Goal: Information Seeking & Learning: Learn about a topic

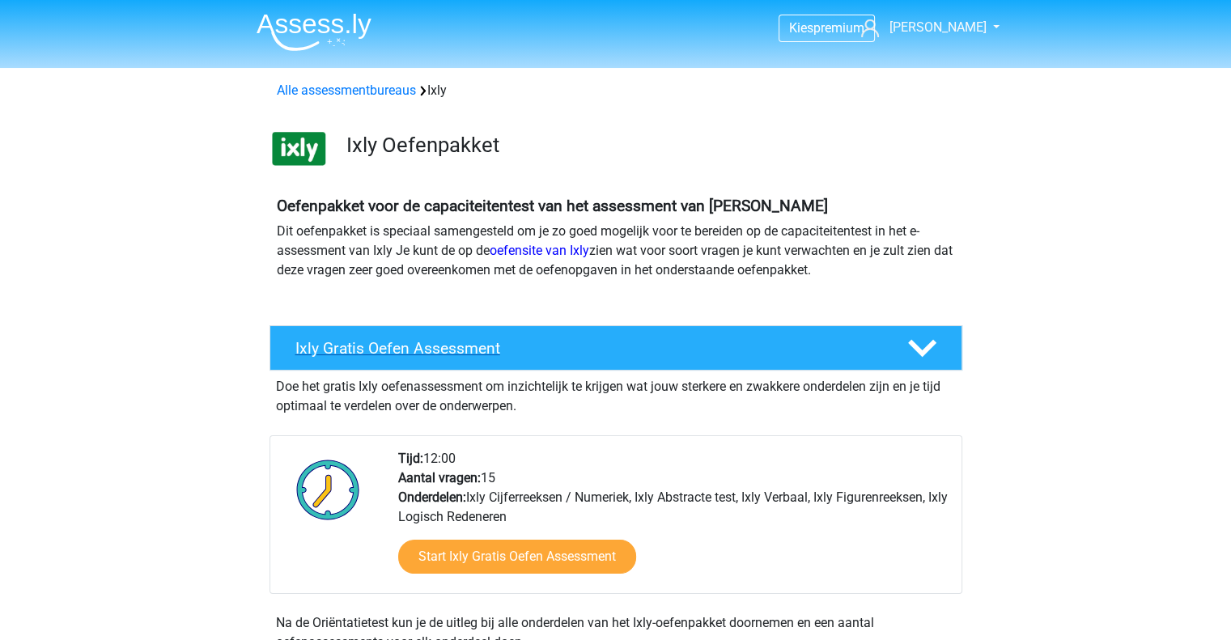
click at [564, 349] on h4 "Ixly Gratis Oefen Assessment" at bounding box center [589, 348] width 586 height 19
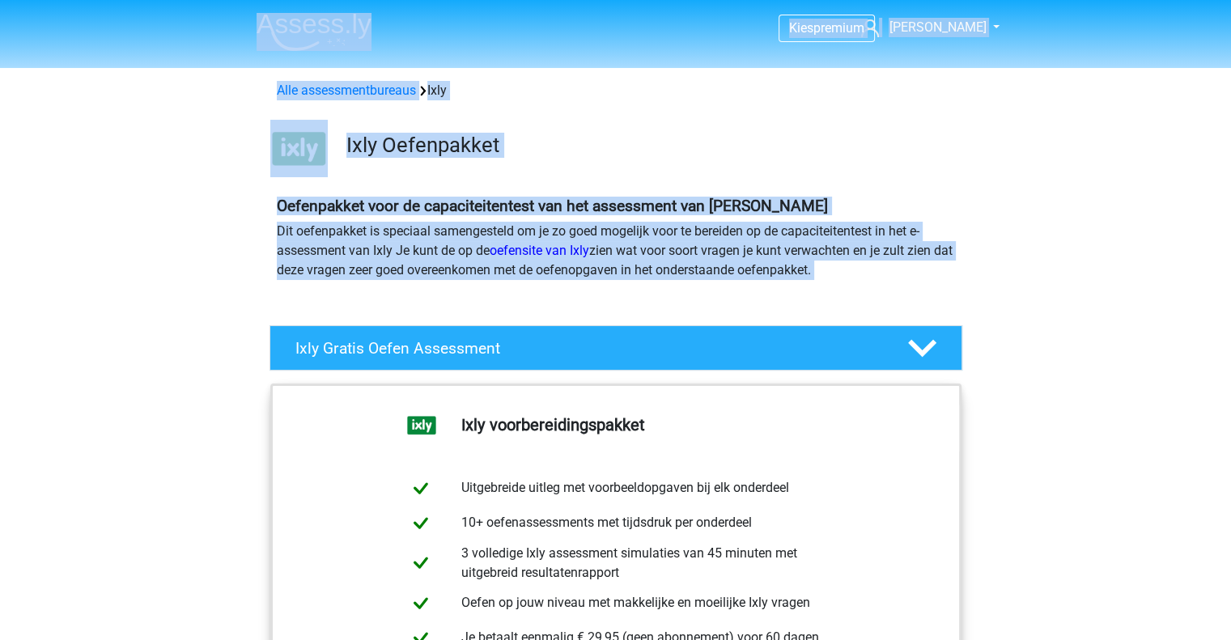
drag, startPoint x: 558, startPoint y: 318, endPoint x: 620, endPoint y: 57, distance: 268.1
click at [819, 76] on div "Alle assessmentbureaus Ixly" at bounding box center [616, 87] width 769 height 26
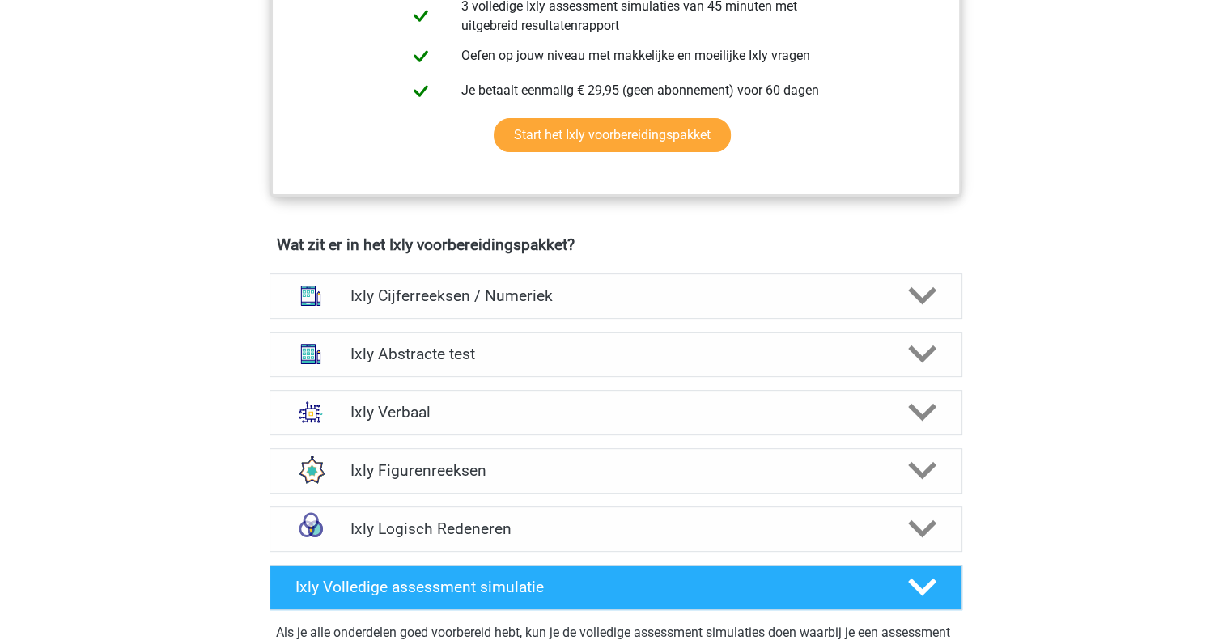
scroll to position [551, 0]
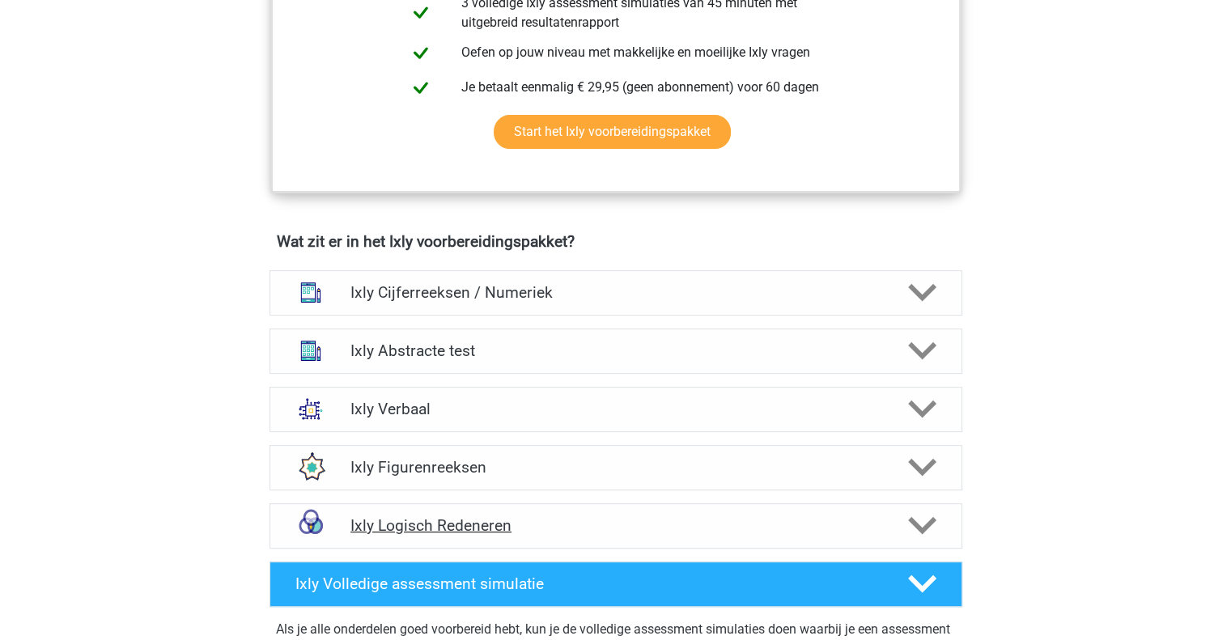
click at [577, 538] on div "Ixly Logisch Redeneren" at bounding box center [616, 526] width 693 height 45
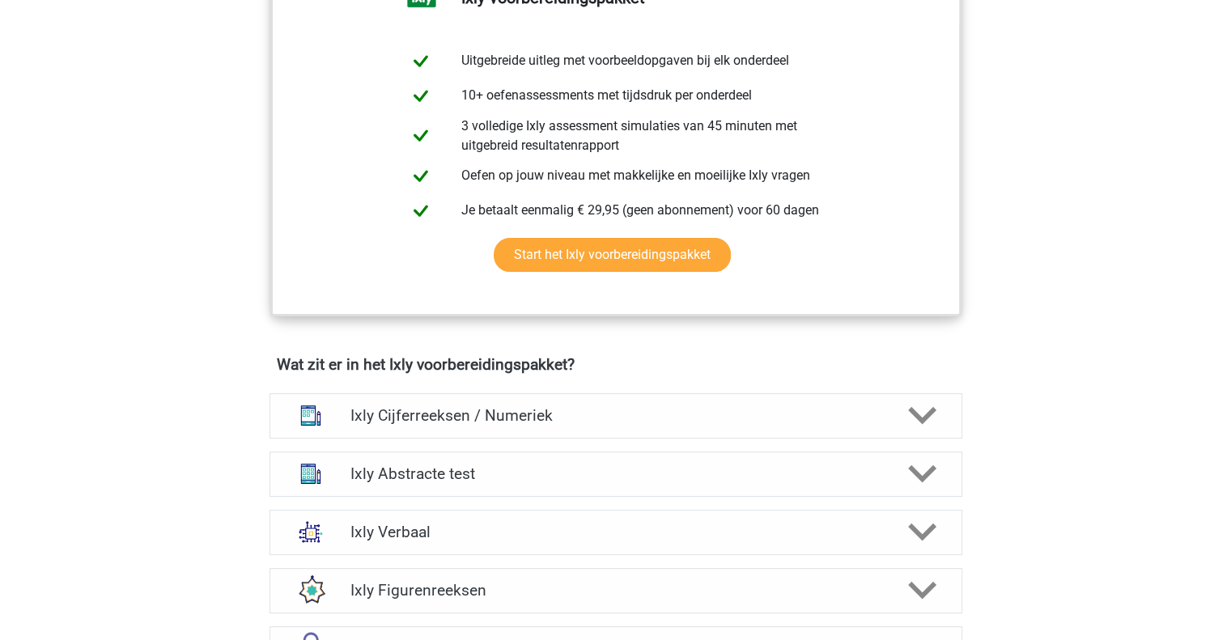
scroll to position [426, 0]
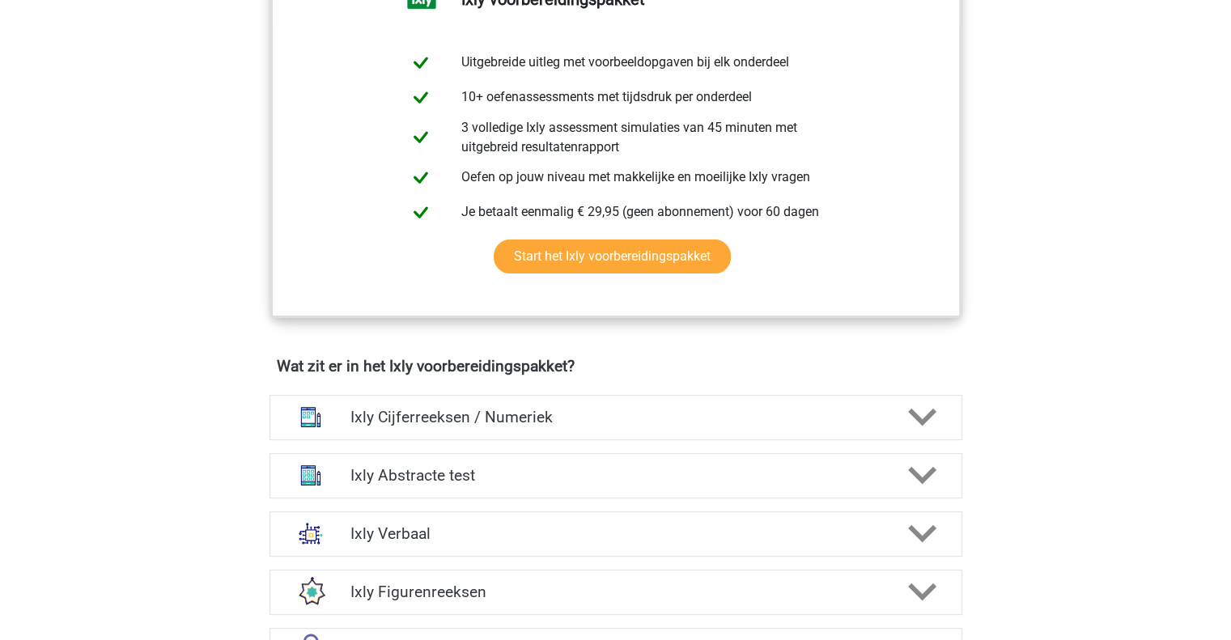
click at [567, 347] on div "Ixly voorbereidingspakket Uitgebreide uitleg met voorbeeldopgaven bij elk onder…" at bounding box center [616, 153] width 769 height 405
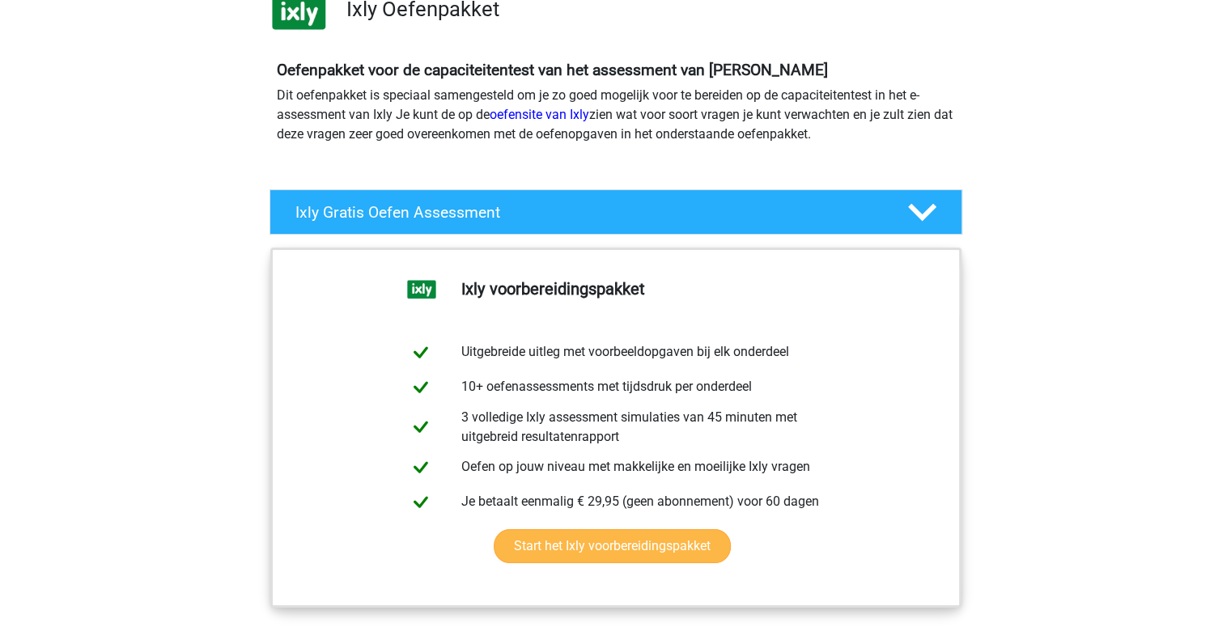
scroll to position [220, 0]
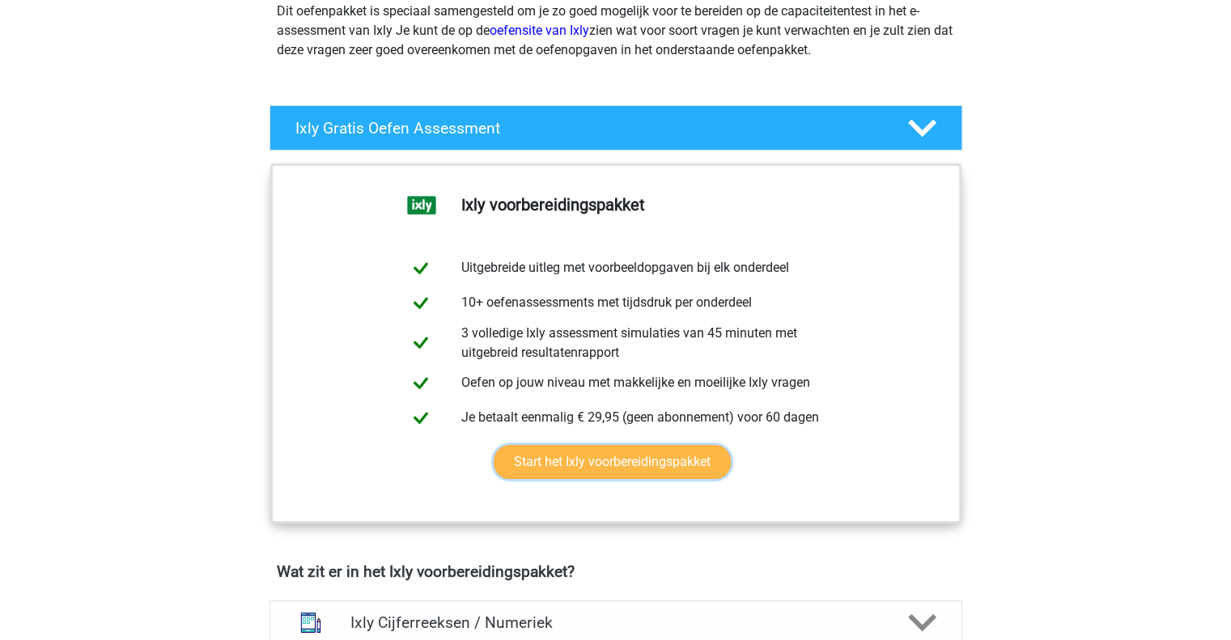
click at [624, 455] on link "Start het Ixly voorbereidingspakket" at bounding box center [612, 462] width 237 height 34
click at [610, 445] on link "Start het Ixly voorbereidingspakket" at bounding box center [612, 462] width 237 height 34
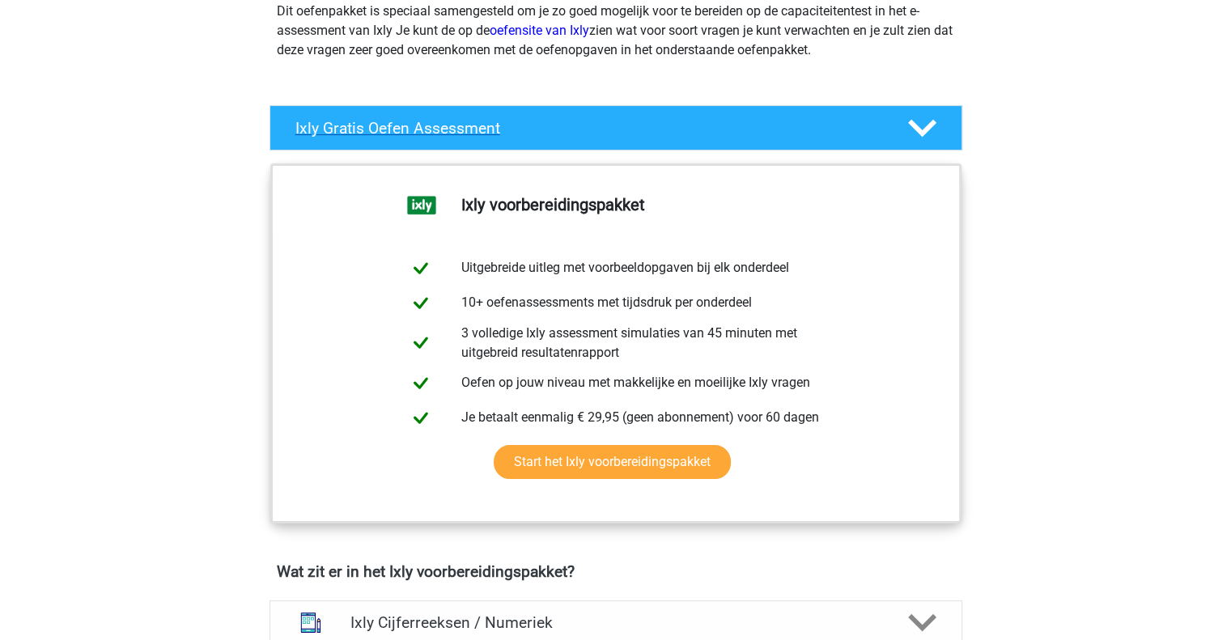
click at [570, 116] on div "Ixly Gratis Oefen Assessment" at bounding box center [616, 127] width 693 height 45
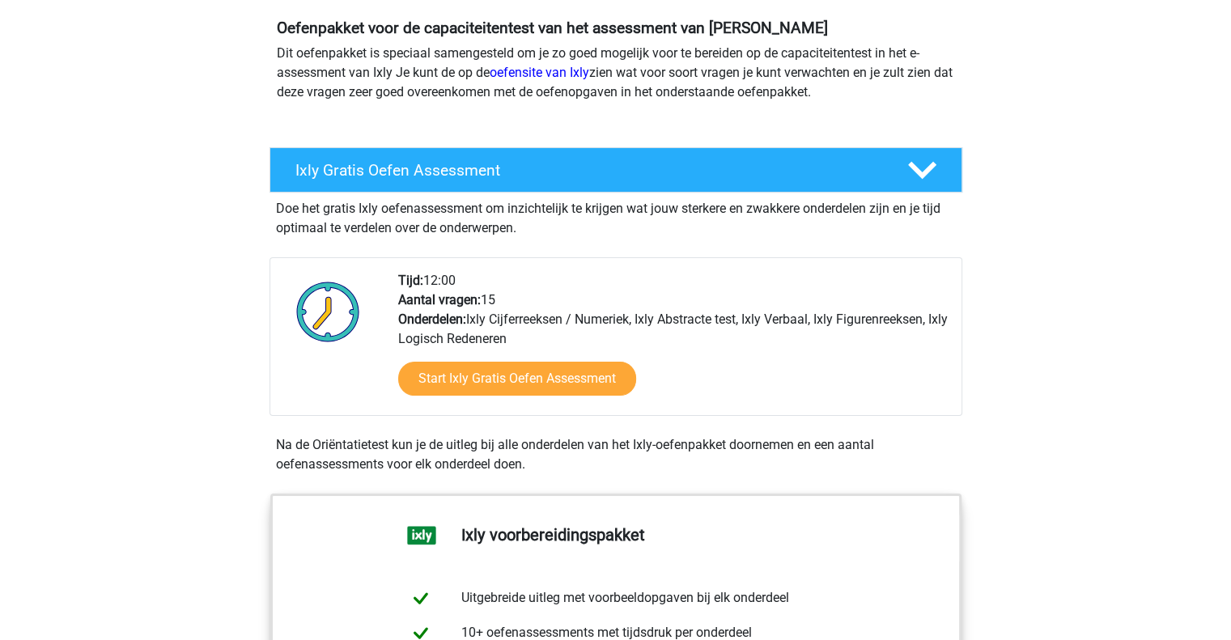
scroll to position [155, 0]
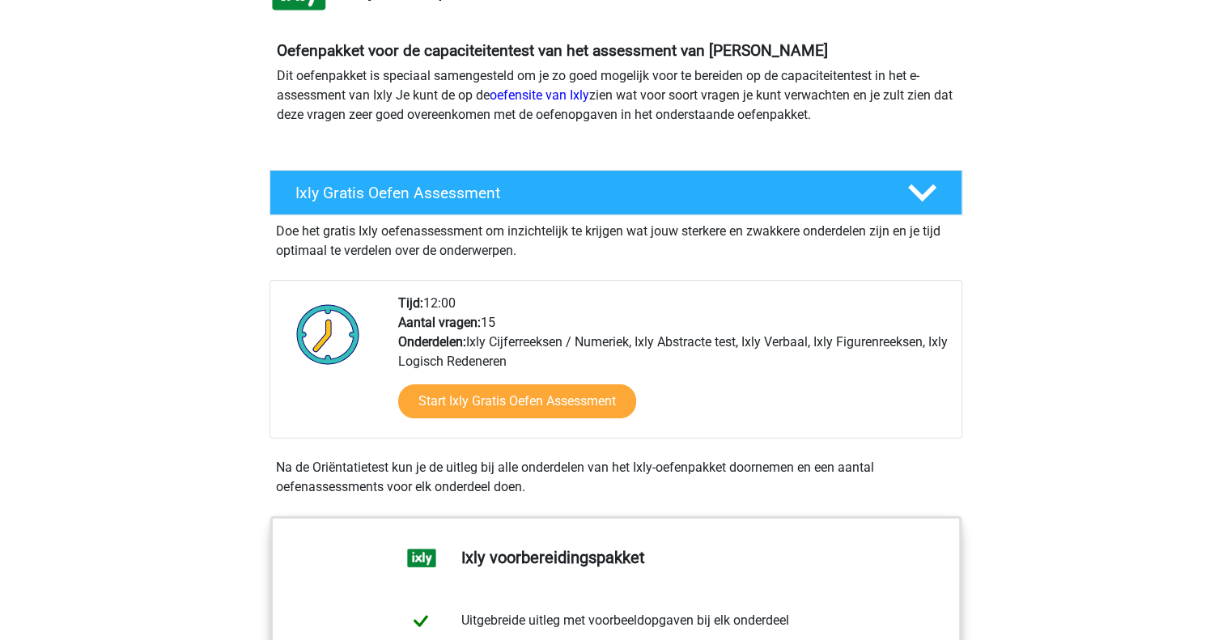
click at [514, 79] on p "Dit oefenpakket is speciaal samengesteld om je zo goed mogelijk voor te bereide…" at bounding box center [616, 95] width 678 height 58
click at [516, 92] on link "oefensite van Ixly" at bounding box center [540, 94] width 100 height 15
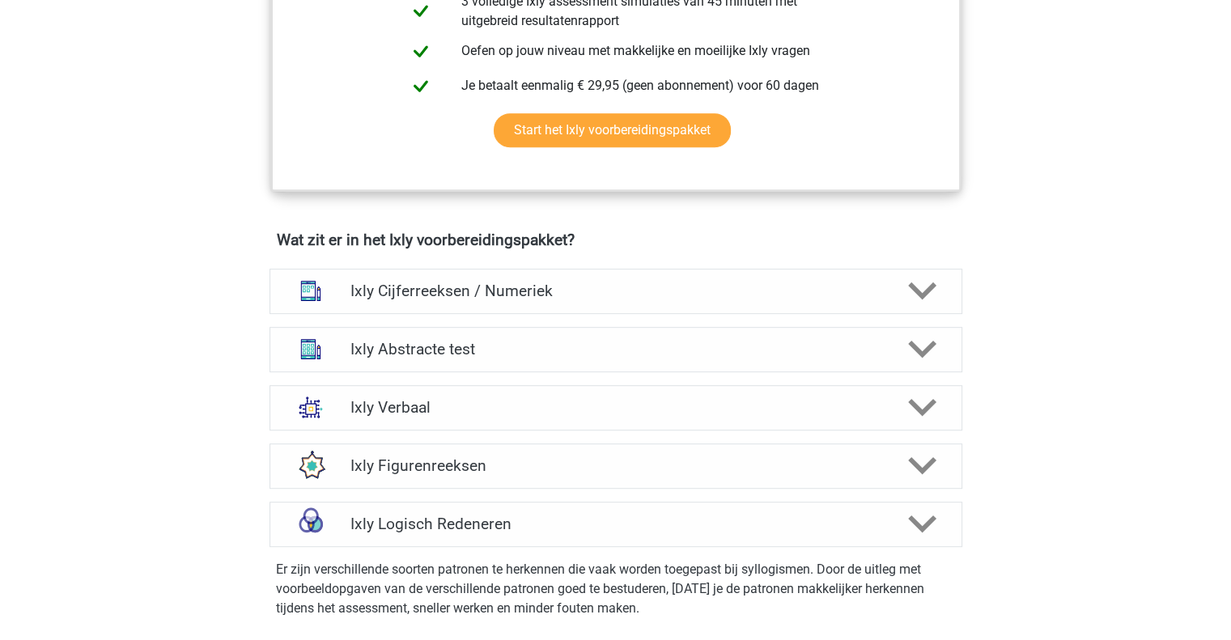
scroll to position [841, 0]
click at [444, 510] on div "Ixly Logisch Redeneren" at bounding box center [616, 523] width 693 height 45
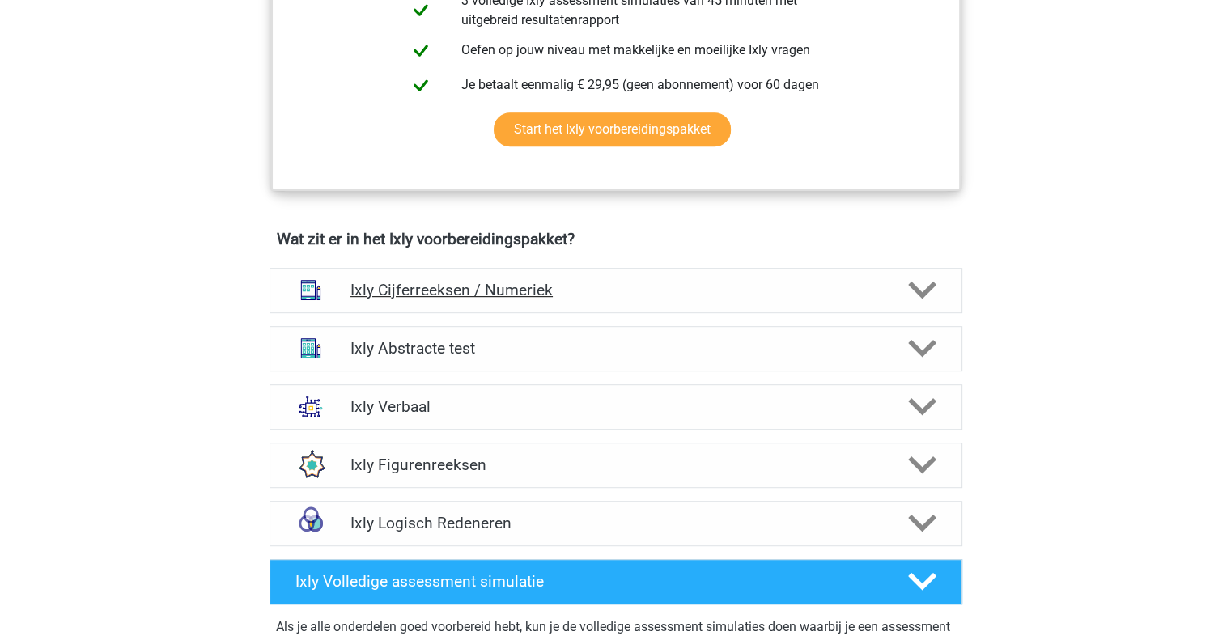
click at [482, 308] on div "Ixly Cijferreeksen / Numeriek" at bounding box center [616, 290] width 693 height 45
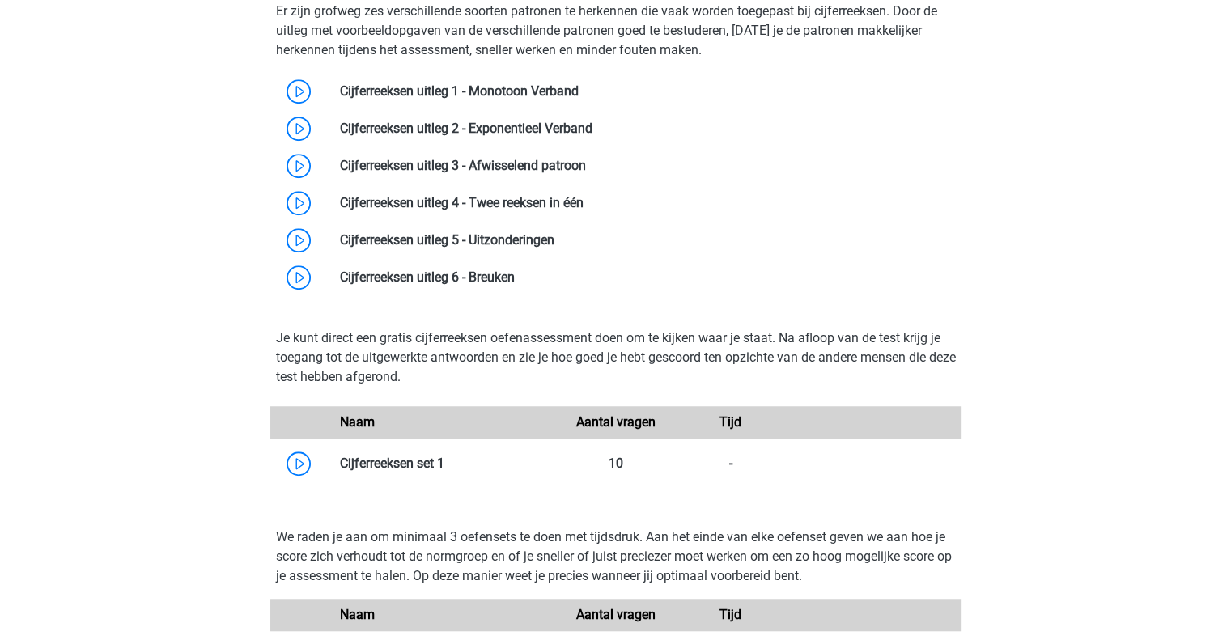
scroll to position [1164, 0]
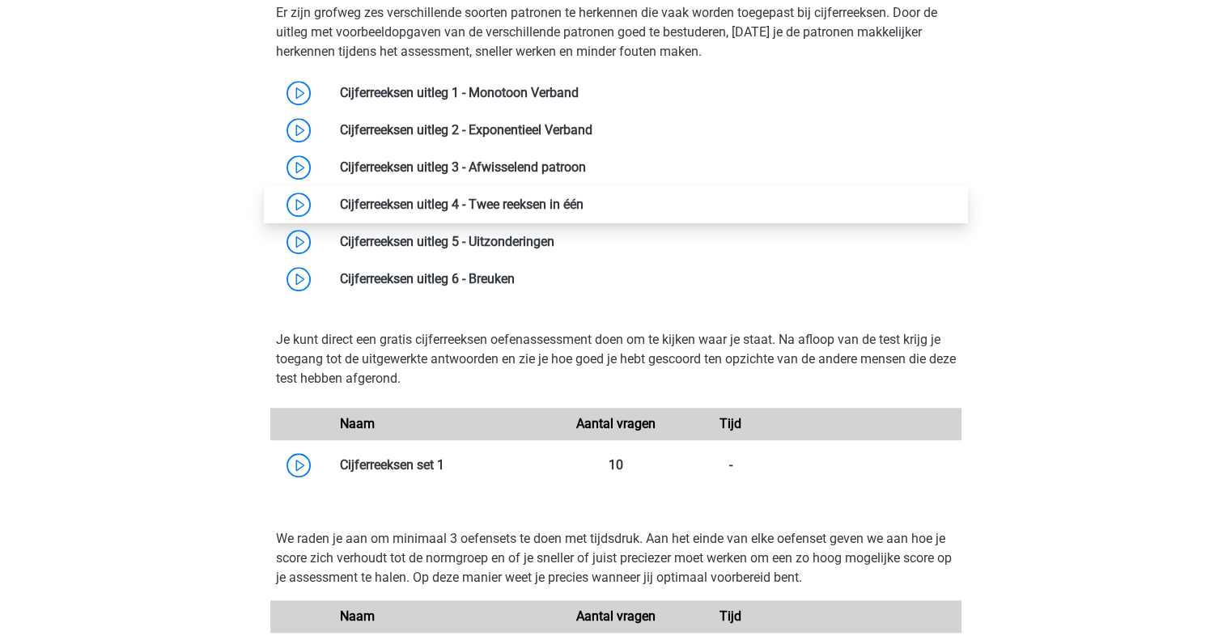
click at [584, 197] on link at bounding box center [584, 204] width 0 height 15
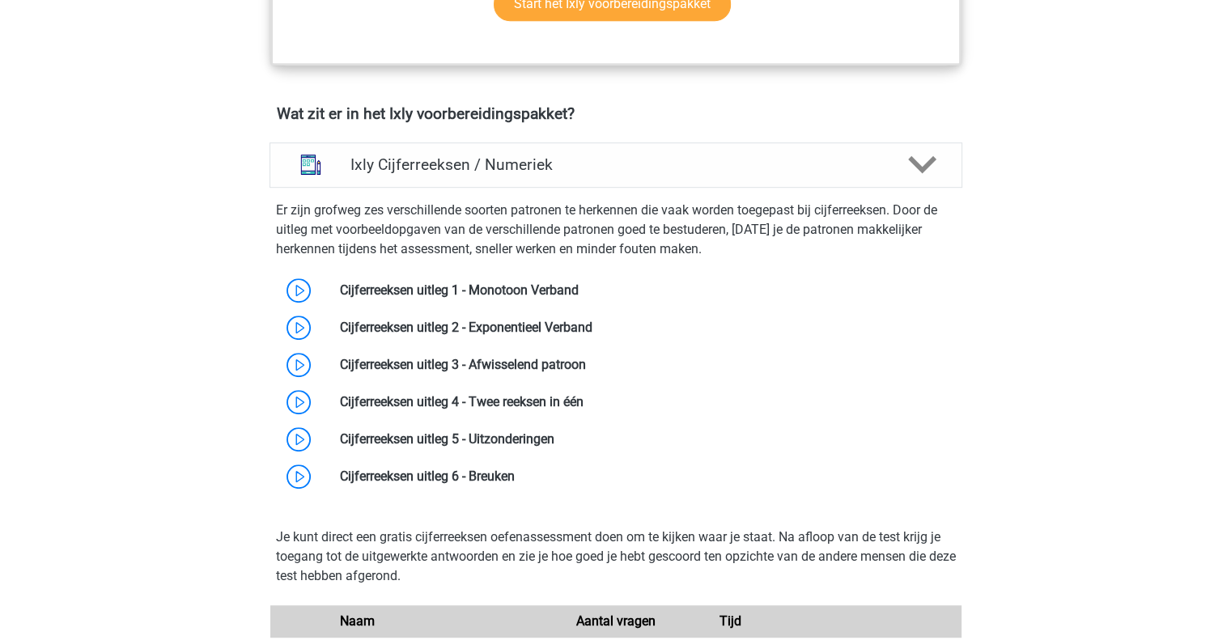
scroll to position [965, 0]
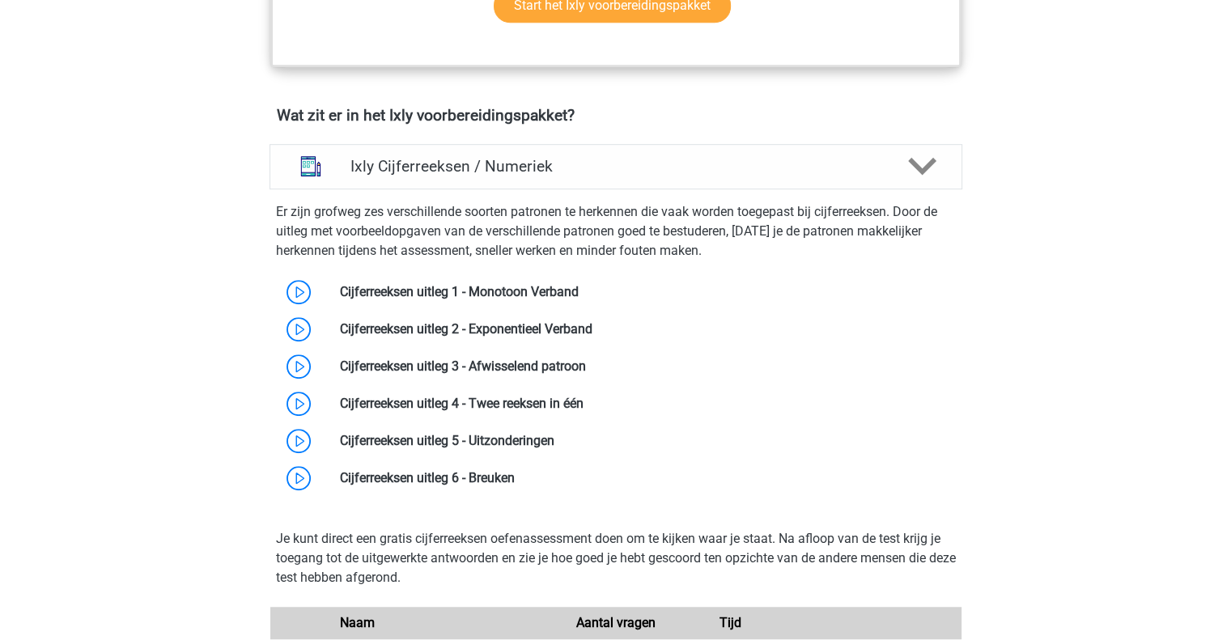
click at [521, 203] on p "Er zijn grofweg zes verschillende soorten patronen te herkennen die vaak worden…" at bounding box center [616, 231] width 680 height 58
click at [529, 165] on h4 "Ixly Cijferreeksen / Numeriek" at bounding box center [616, 166] width 530 height 19
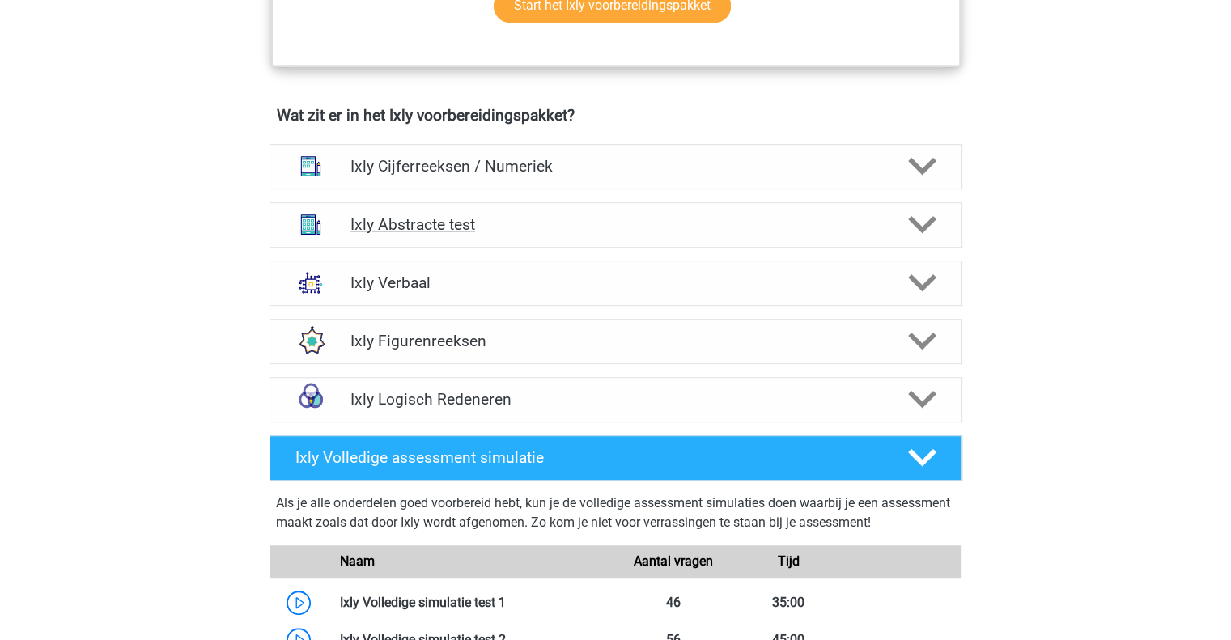
click at [470, 233] on div "Ixly Abstracte test" at bounding box center [616, 224] width 693 height 45
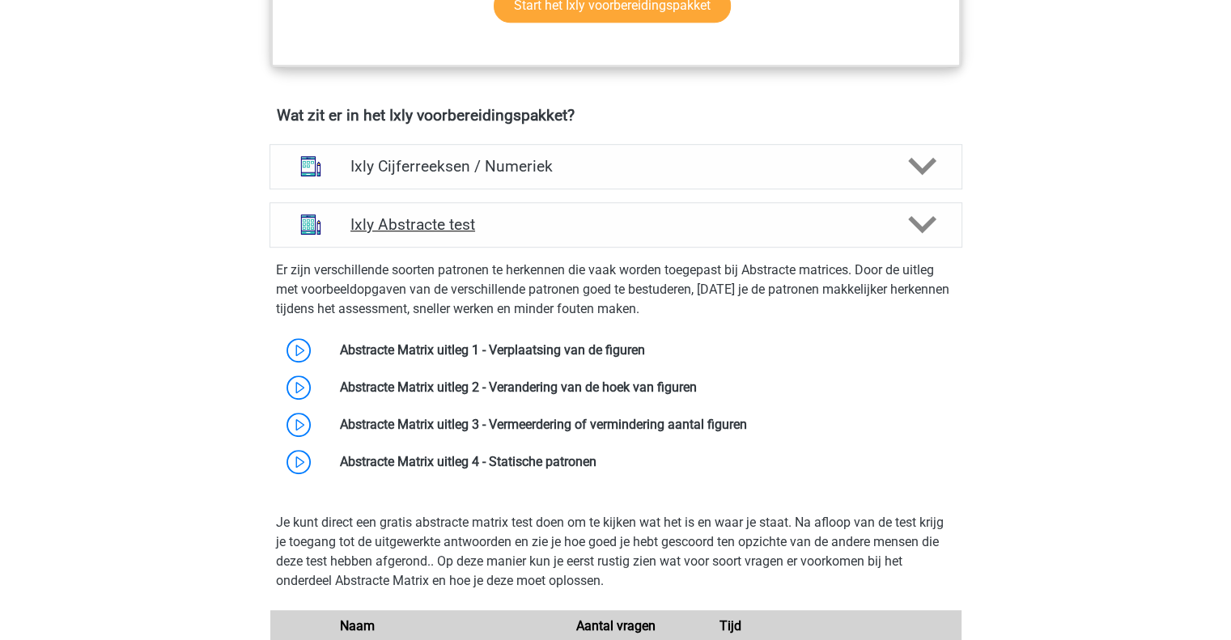
click at [470, 233] on div "Ixly Abstracte test" at bounding box center [616, 224] width 693 height 45
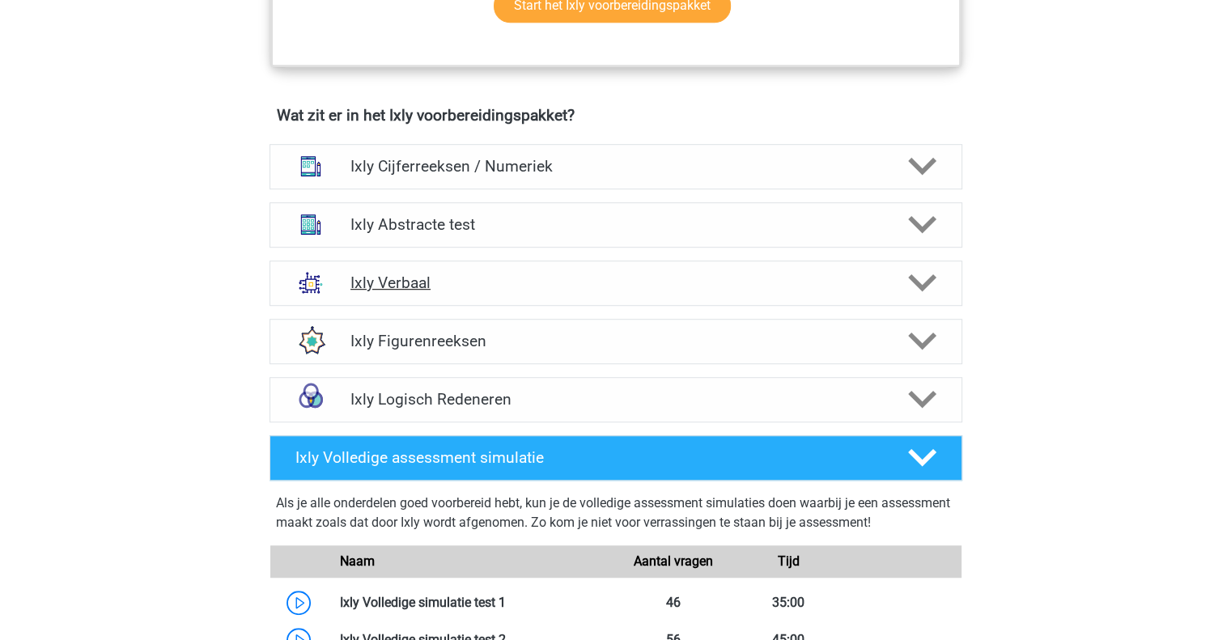
click at [443, 292] on div "Ixly Verbaal" at bounding box center [616, 283] width 693 height 45
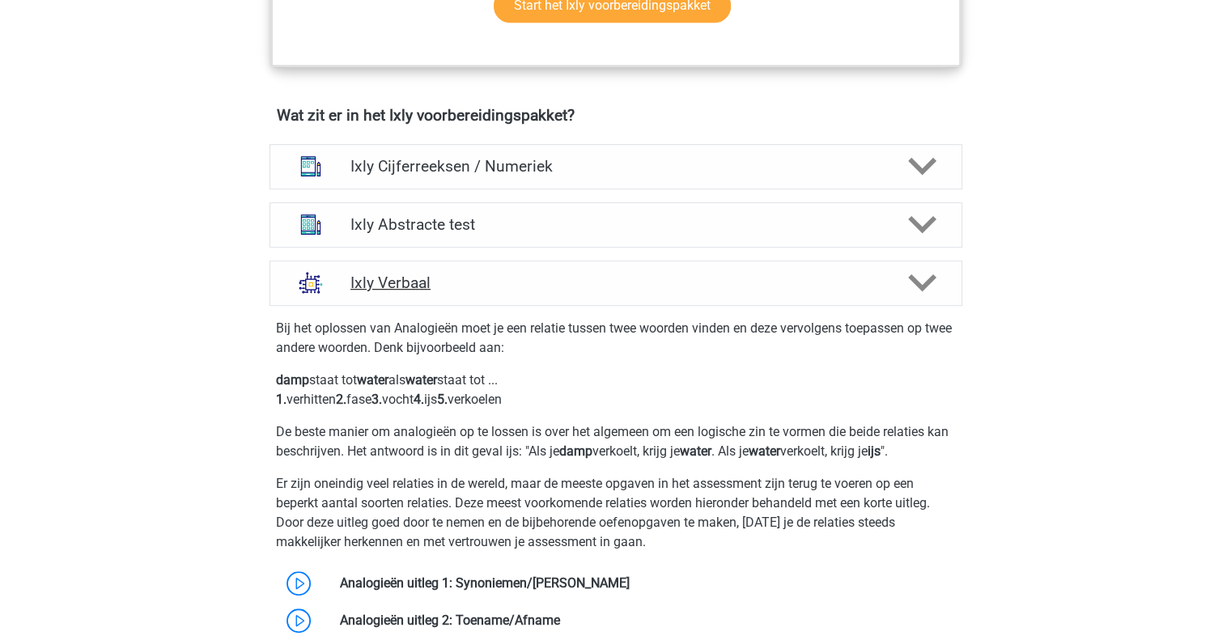
click at [443, 292] on div "Ixly Verbaal" at bounding box center [616, 283] width 693 height 45
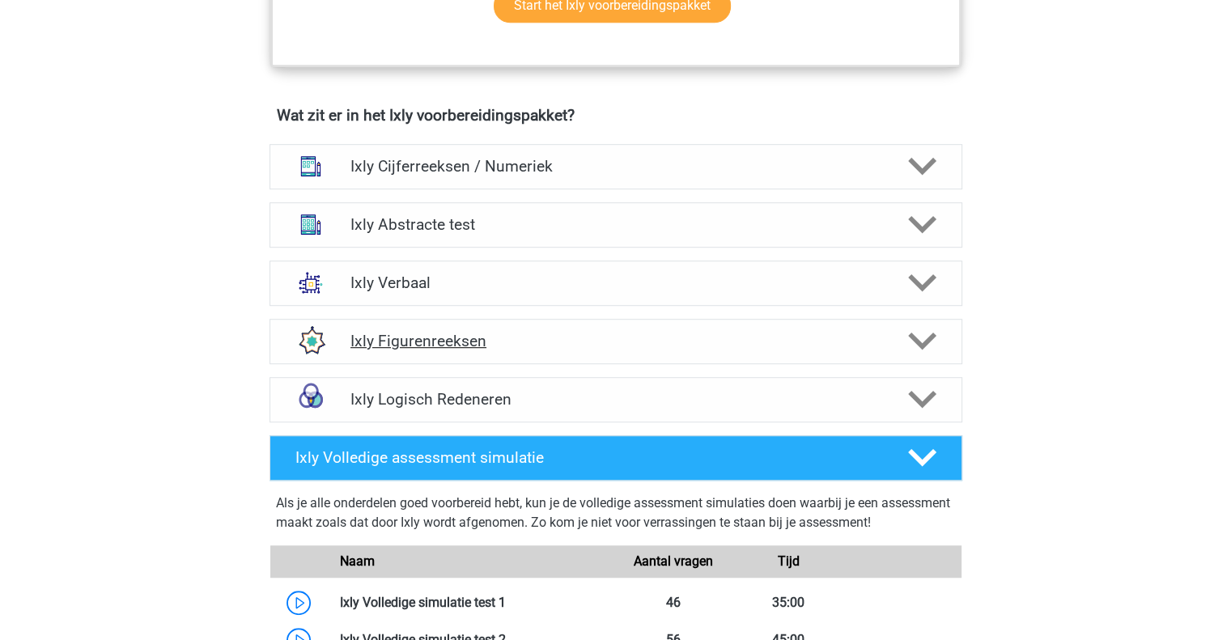
click at [437, 326] on div "Ixly Figurenreeksen" at bounding box center [616, 341] width 693 height 45
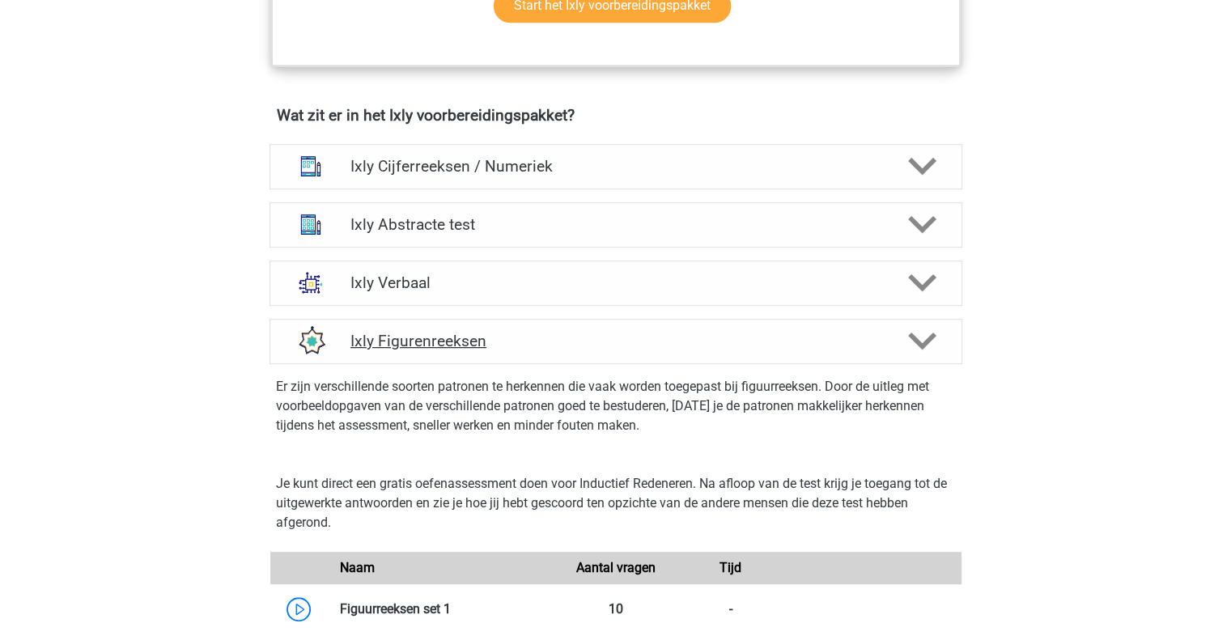
click at [437, 326] on div "Ixly Figurenreeksen" at bounding box center [616, 341] width 693 height 45
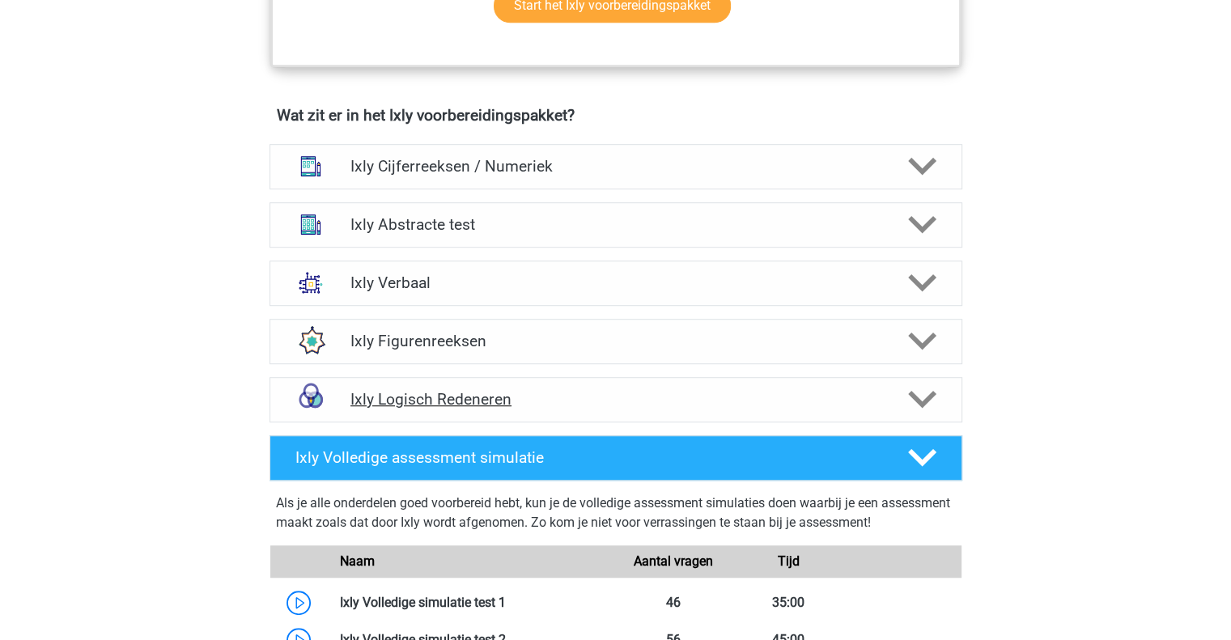
click at [427, 399] on h4 "Ixly Logisch Redeneren" at bounding box center [616, 399] width 530 height 19
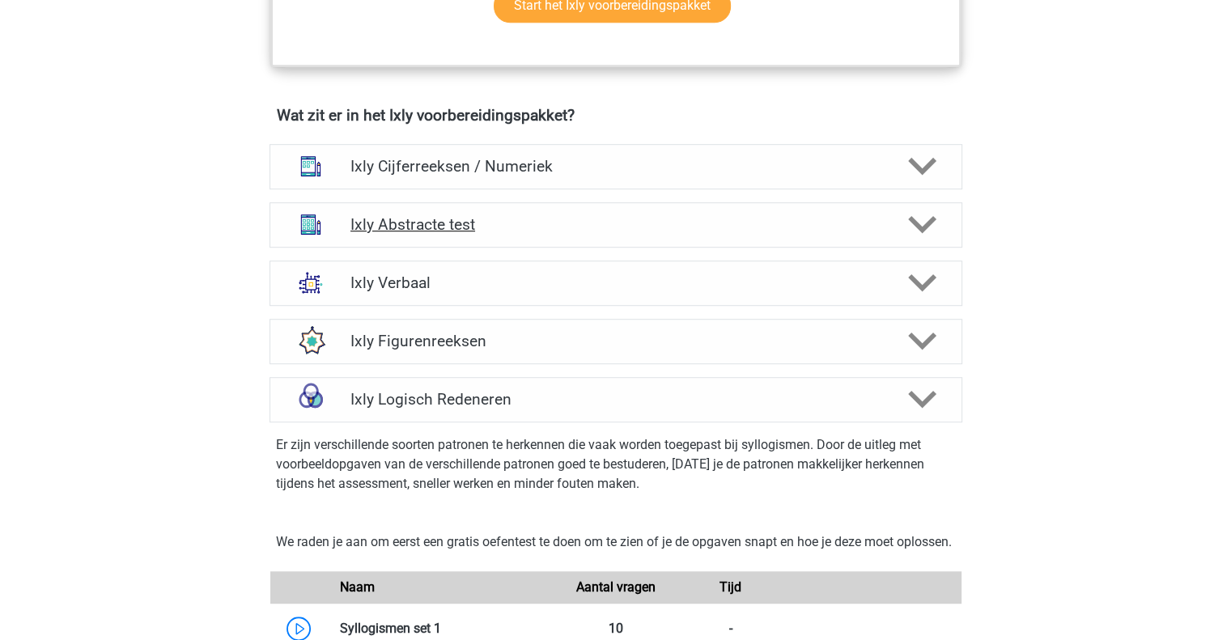
click at [460, 219] on h4 "Ixly Abstracte test" at bounding box center [616, 224] width 530 height 19
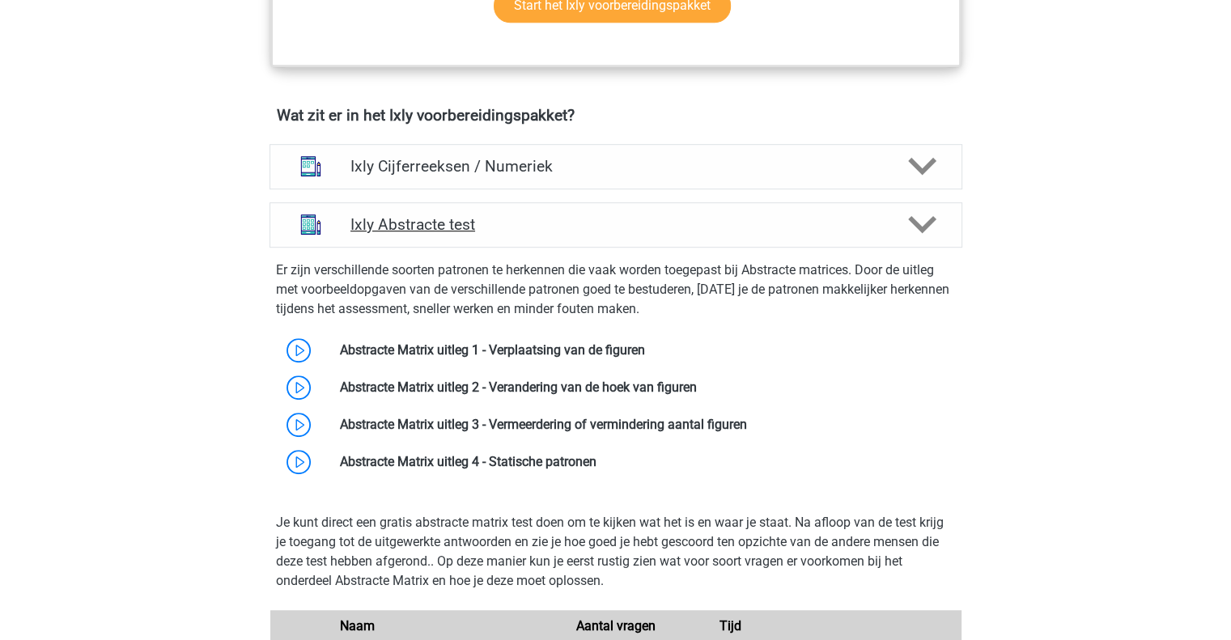
click at [460, 219] on h4 "Ixly Abstracte test" at bounding box center [616, 224] width 530 height 19
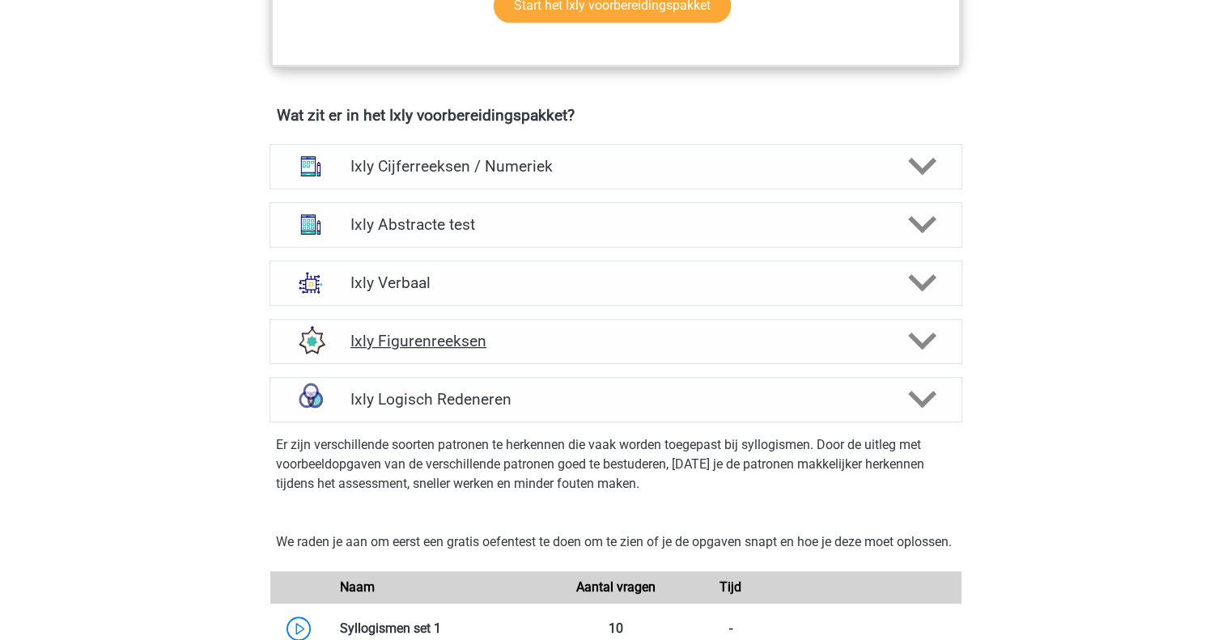
click at [418, 336] on h4 "Ixly Figurenreeksen" at bounding box center [616, 341] width 530 height 19
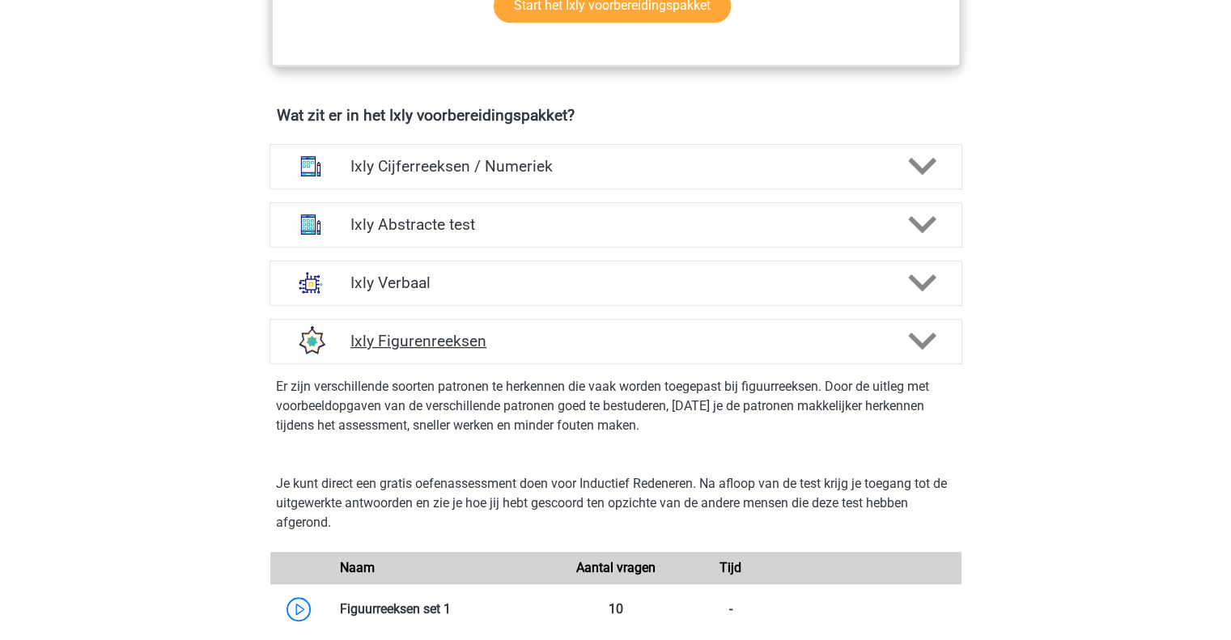
click at [419, 336] on h4 "Ixly Figurenreeksen" at bounding box center [616, 341] width 530 height 19
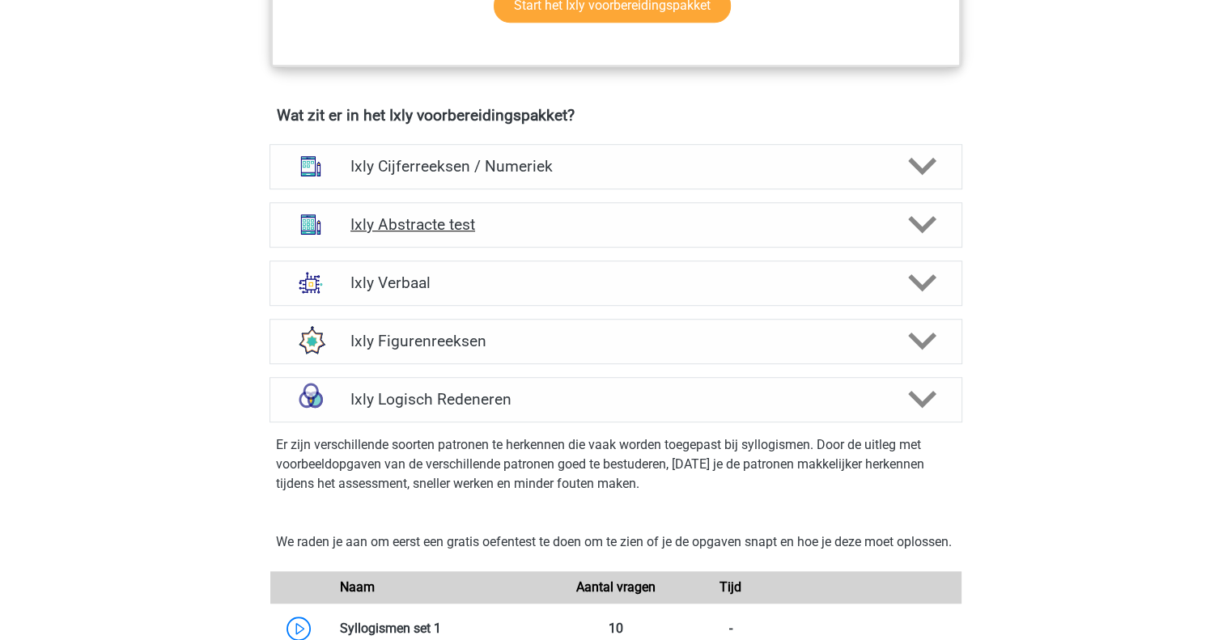
click at [424, 237] on div "Ixly Abstracte test" at bounding box center [616, 224] width 693 height 45
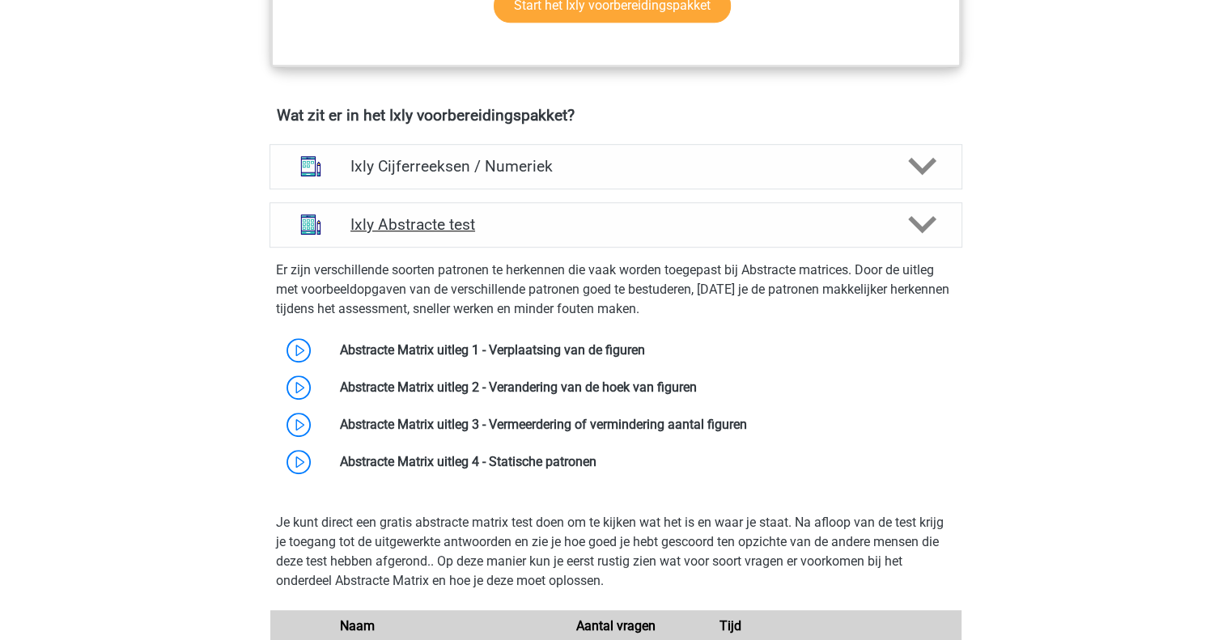
click at [424, 237] on div "Ixly Abstracte test" at bounding box center [616, 224] width 693 height 45
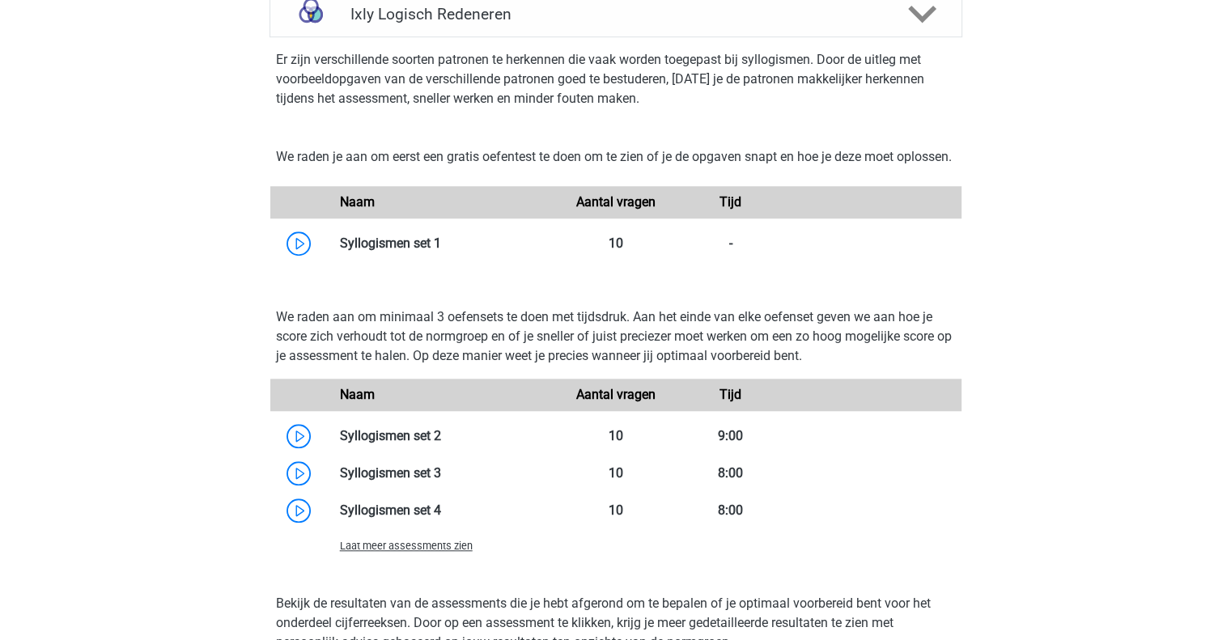
scroll to position [1350, 0]
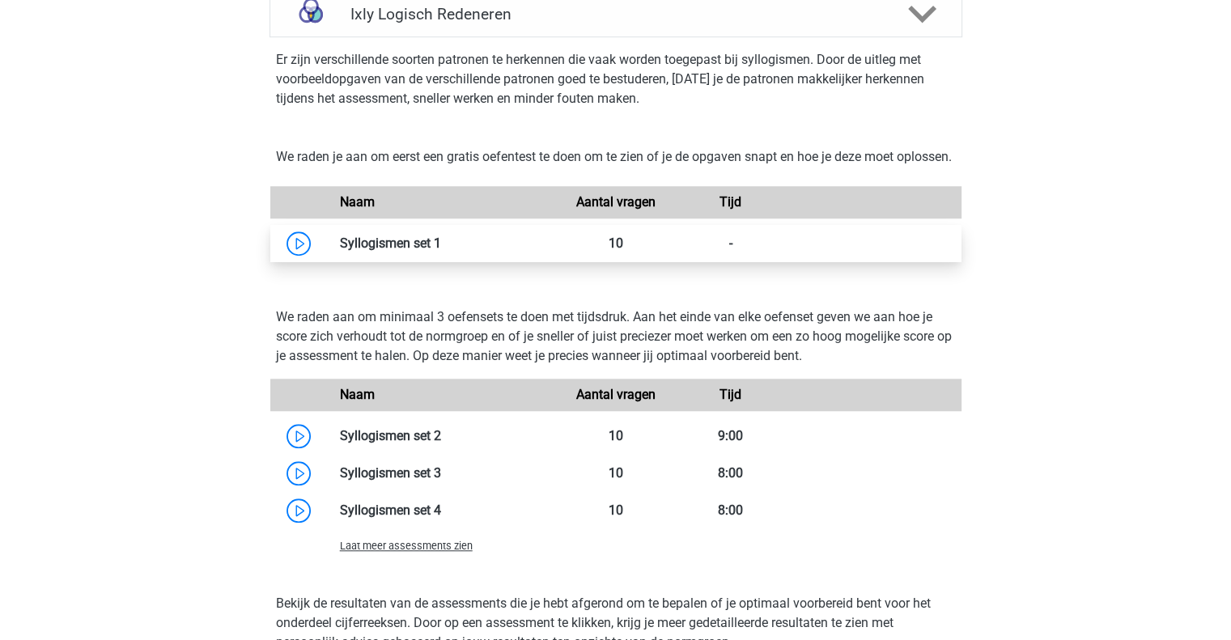
click at [441, 249] on link at bounding box center [441, 243] width 0 height 15
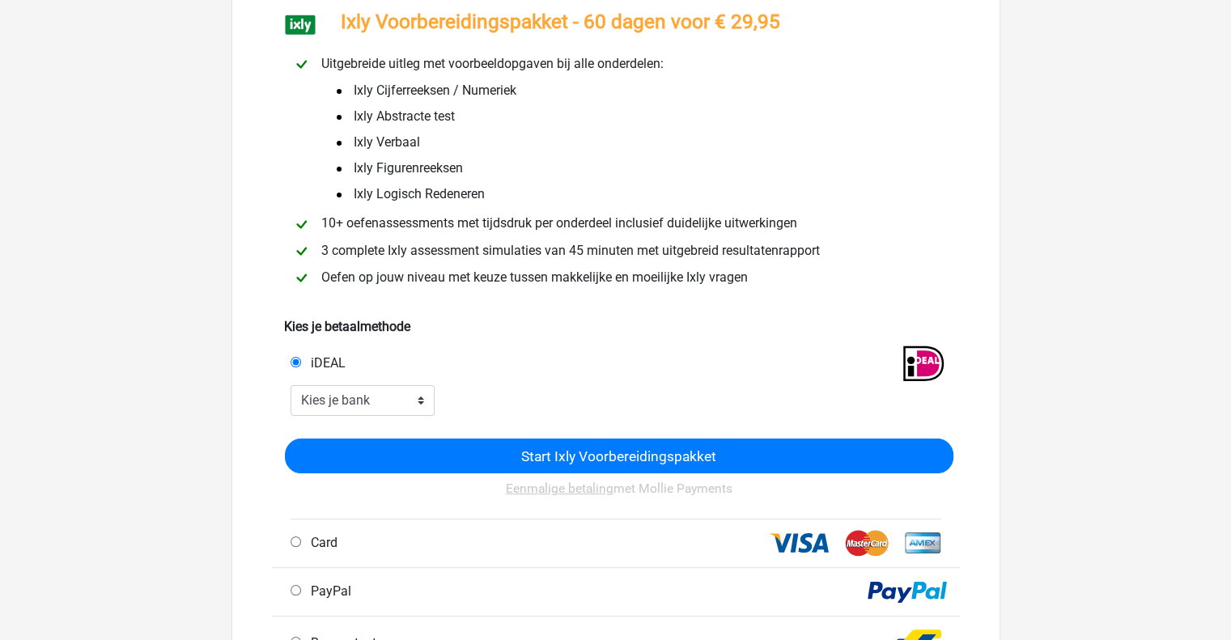
scroll to position [116, 0]
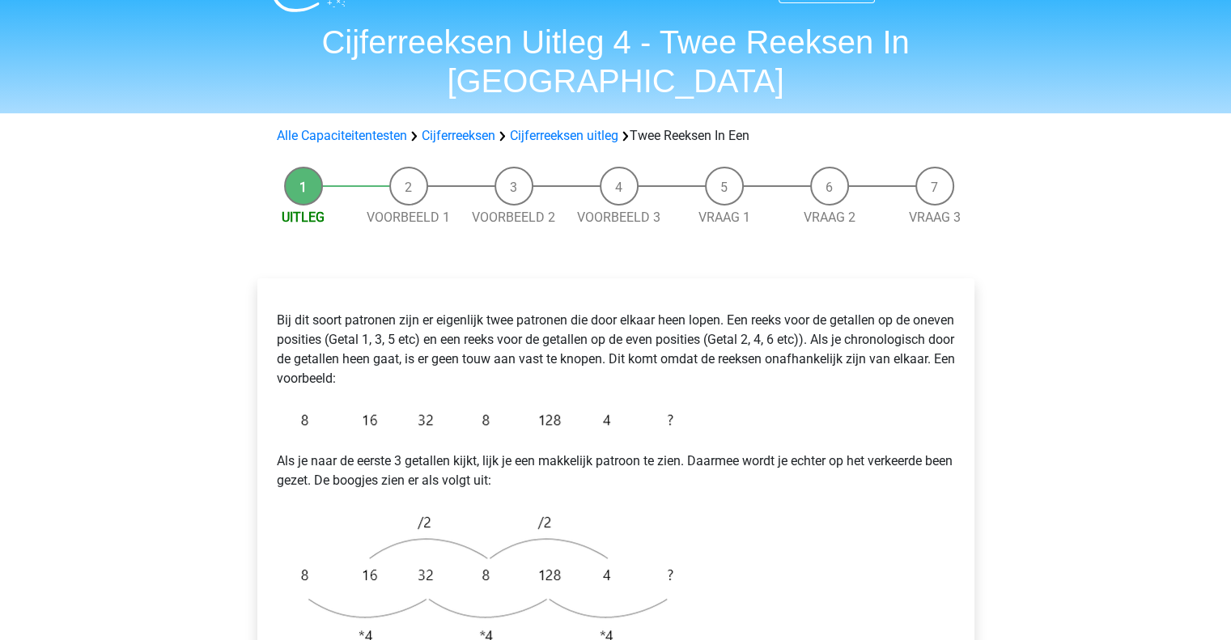
scroll to position [39, 0]
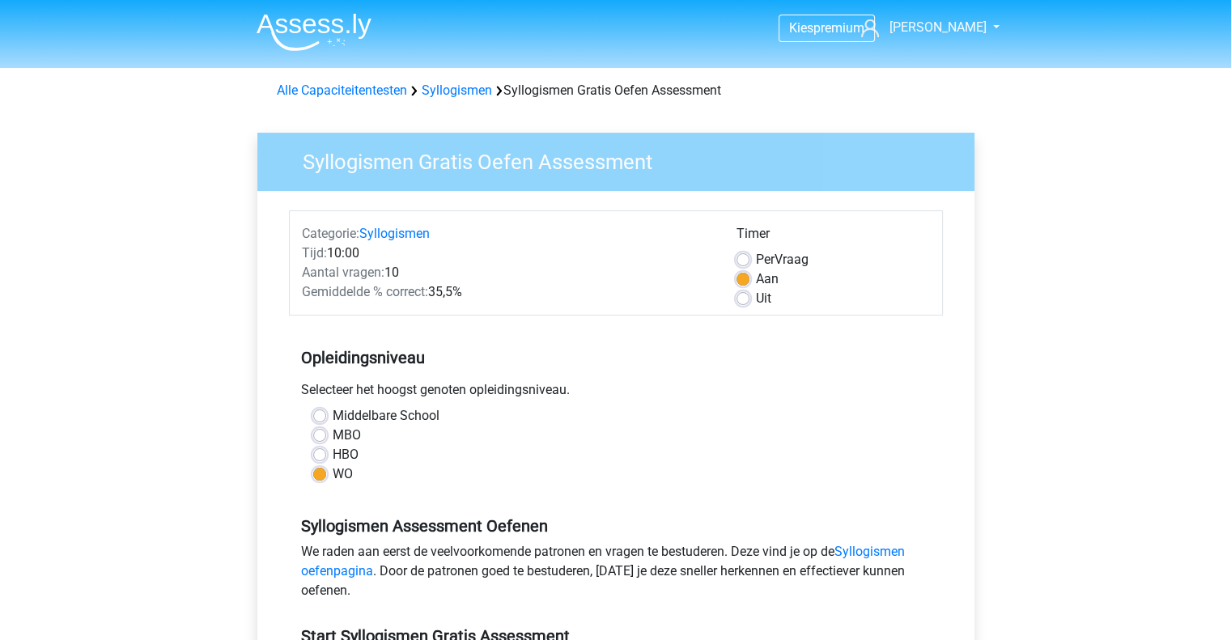
click at [756, 299] on label "Uit" at bounding box center [763, 298] width 15 height 19
click at [738, 299] on input "Uit" at bounding box center [743, 297] width 13 height 16
radio input "true"
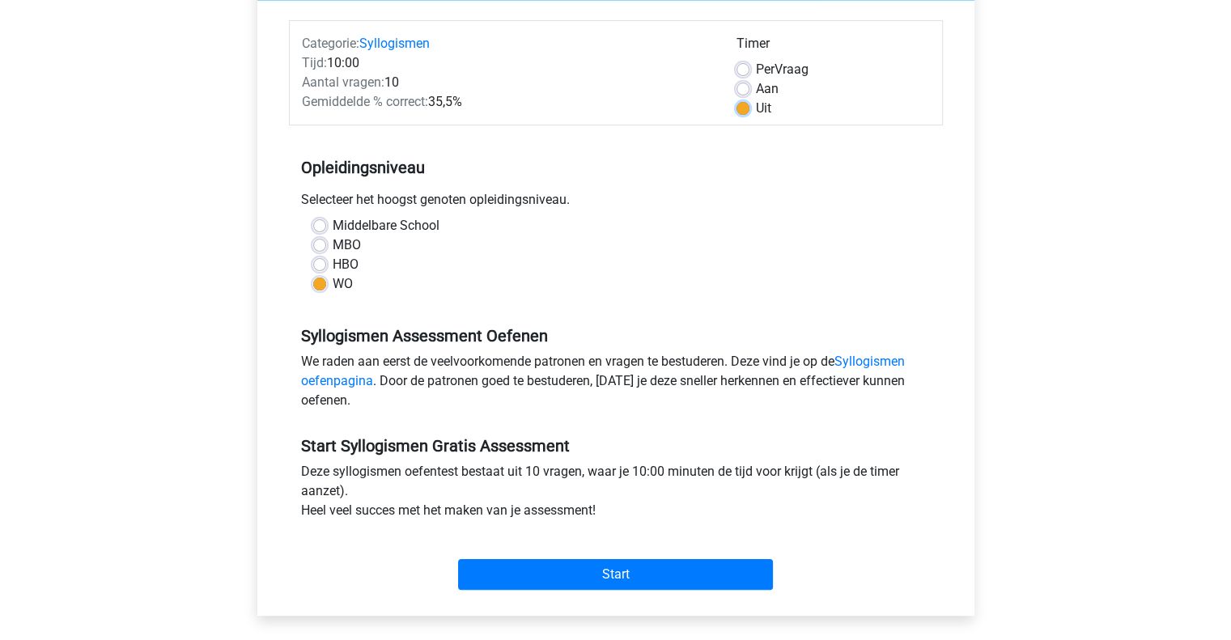
scroll to position [191, 0]
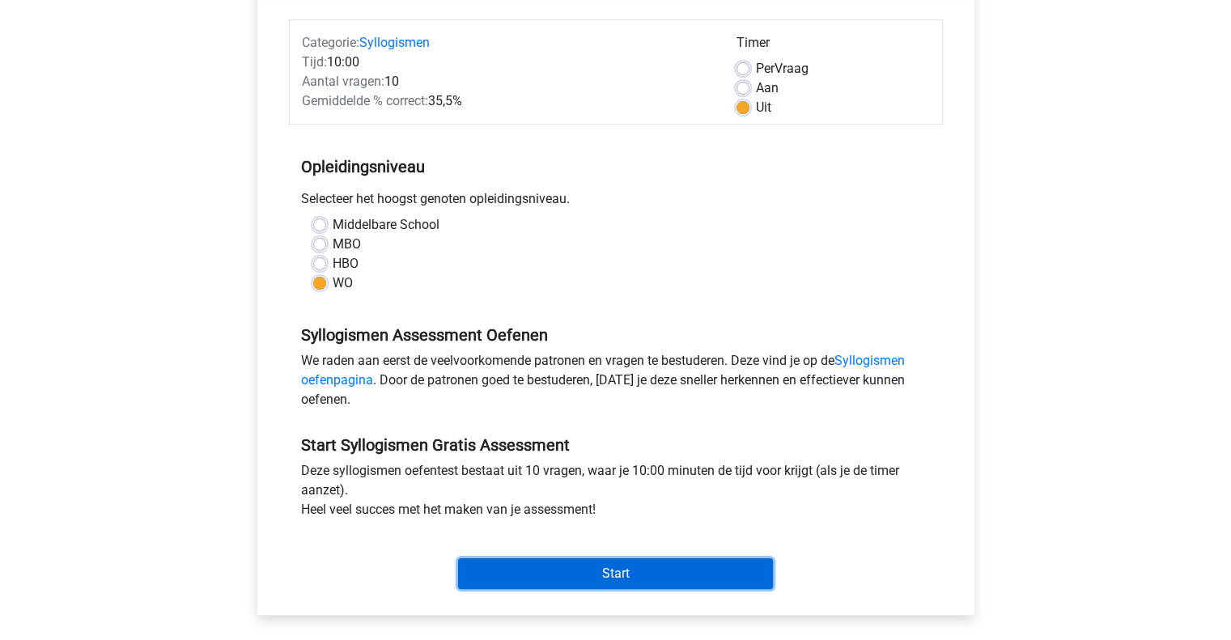
click at [602, 574] on input "Start" at bounding box center [615, 574] width 315 height 31
click at [664, 581] on input "Start" at bounding box center [615, 574] width 315 height 31
click at [628, 571] on input "Start" at bounding box center [615, 574] width 315 height 31
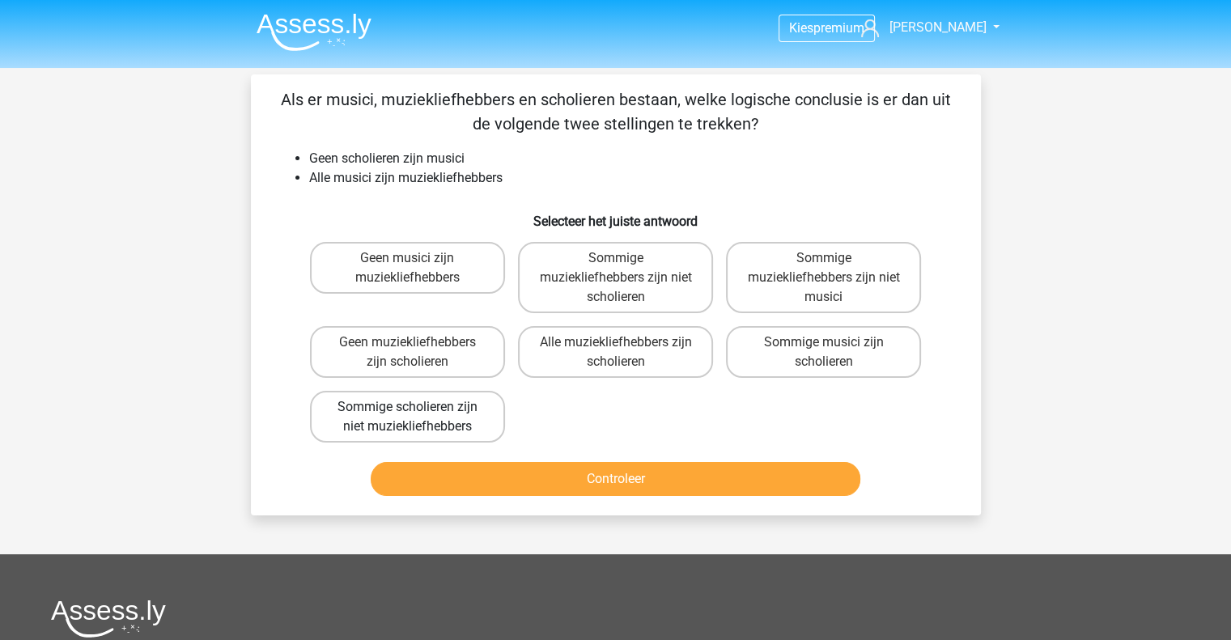
click at [424, 415] on label "Sommige scholieren zijn niet muziekliefhebbers" at bounding box center [407, 417] width 195 height 52
click at [418, 415] on input "Sommige scholieren zijn niet muziekliefhebbers" at bounding box center [412, 412] width 11 height 11
radio input "true"
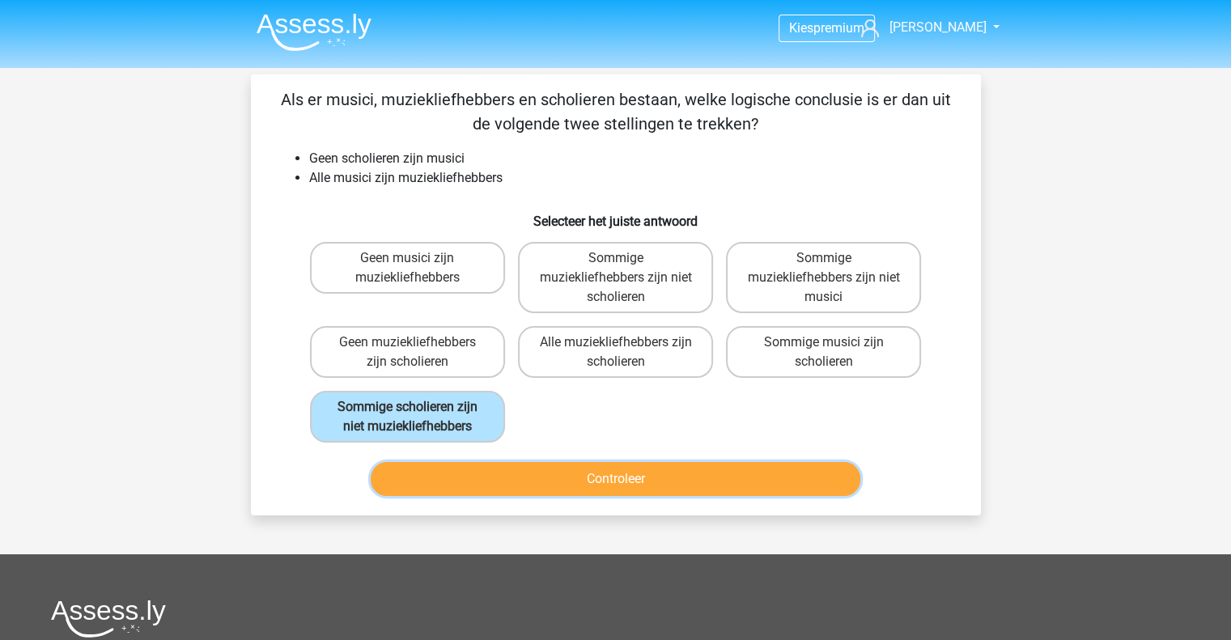
click at [452, 469] on button "Controleer" at bounding box center [616, 479] width 490 height 34
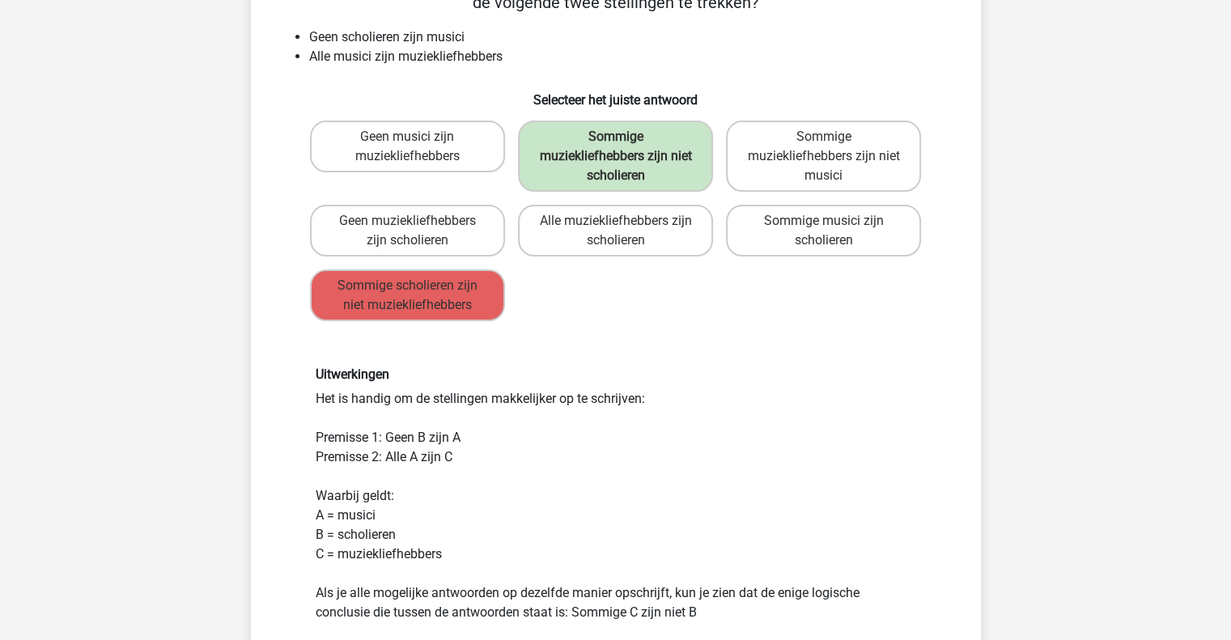
scroll to position [120, 0]
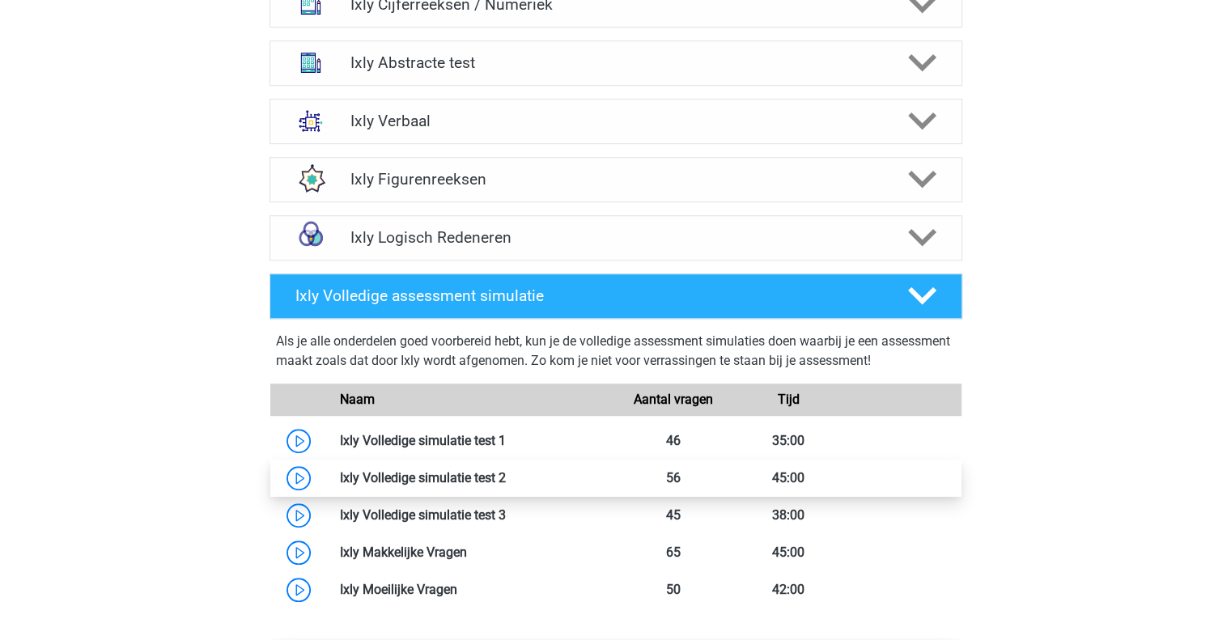
scroll to position [1118, 0]
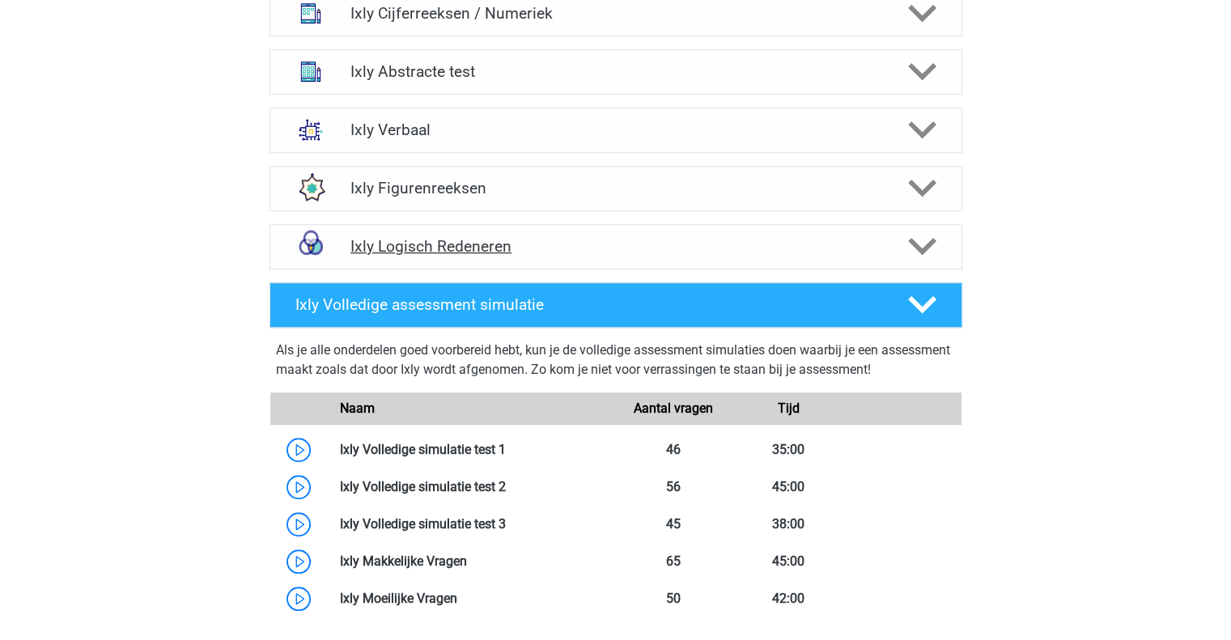
click at [463, 265] on div "Ixly Logisch Redeneren" at bounding box center [616, 246] width 693 height 45
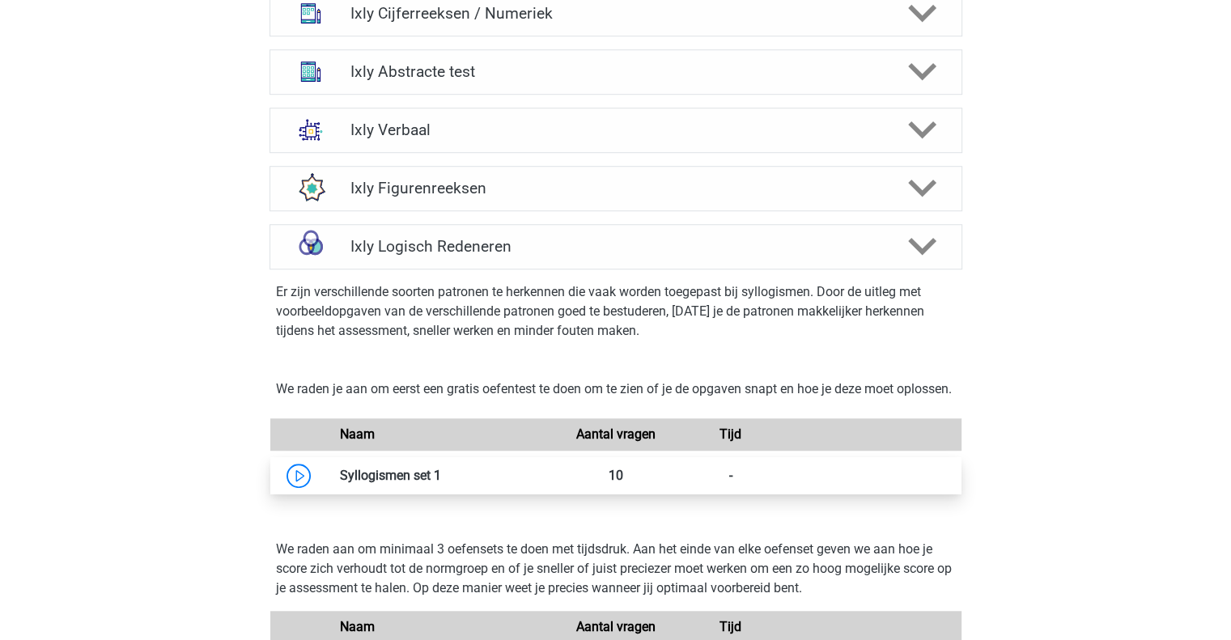
click at [441, 478] on link at bounding box center [441, 475] width 0 height 15
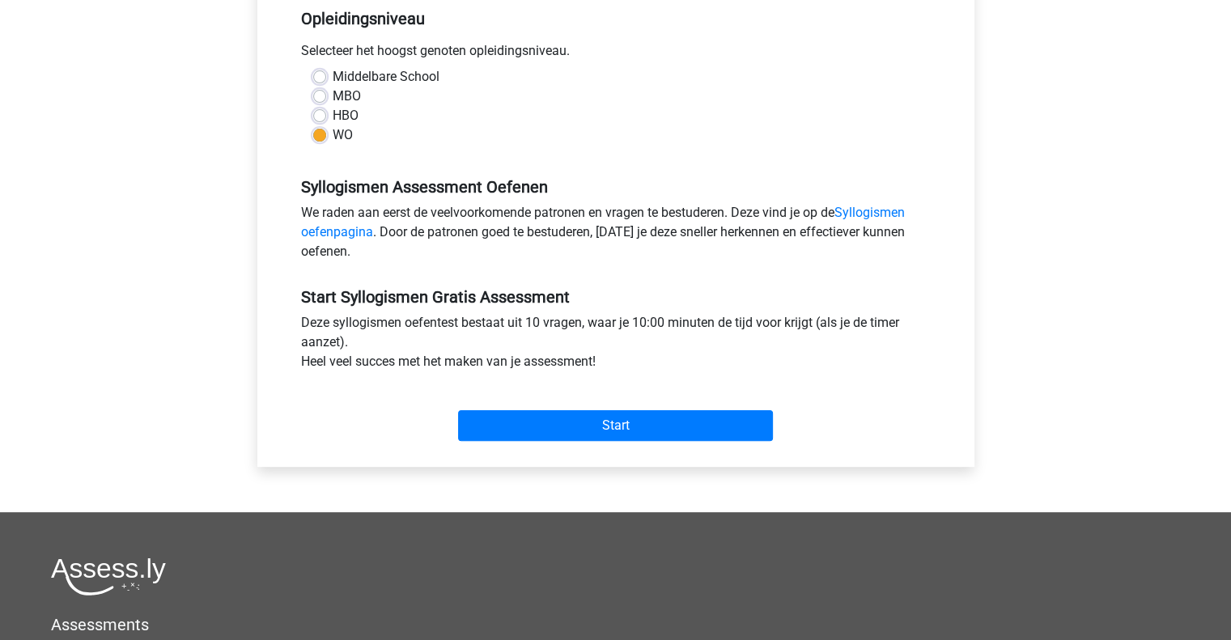
scroll to position [340, 0]
click at [547, 449] on div "Categorie: Syllogismen Tijd: 10:00 Aantal vragen: 10 Gemiddelde % correct: 35,5…" at bounding box center [616, 158] width 693 height 615
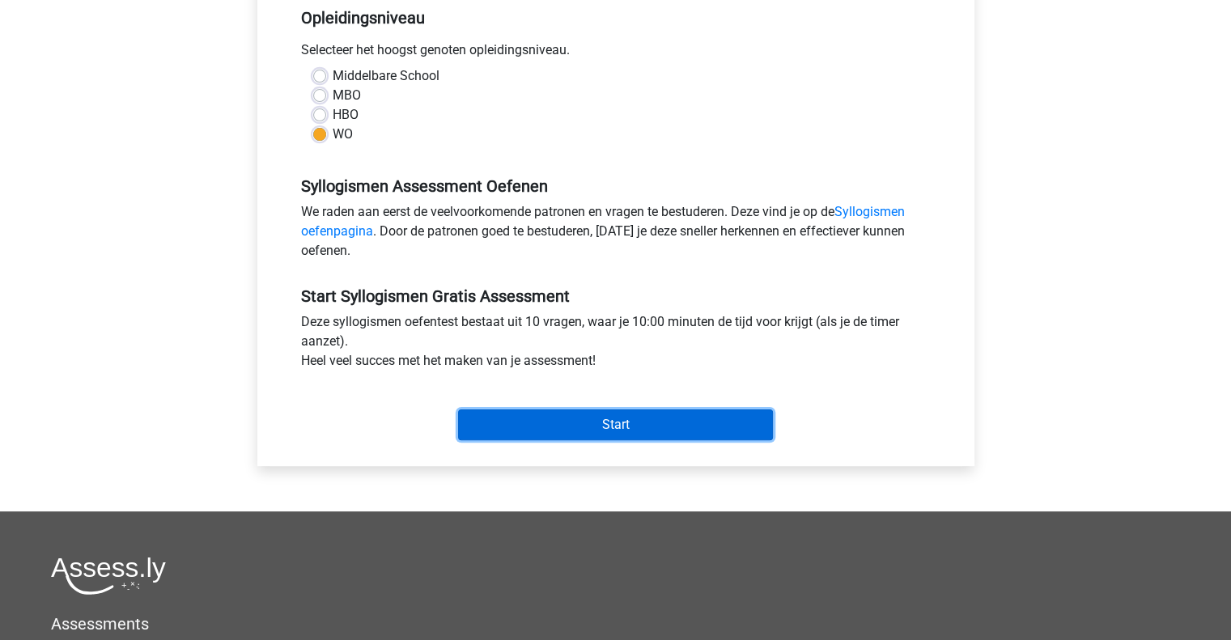
click at [547, 430] on input "Start" at bounding box center [615, 425] width 315 height 31
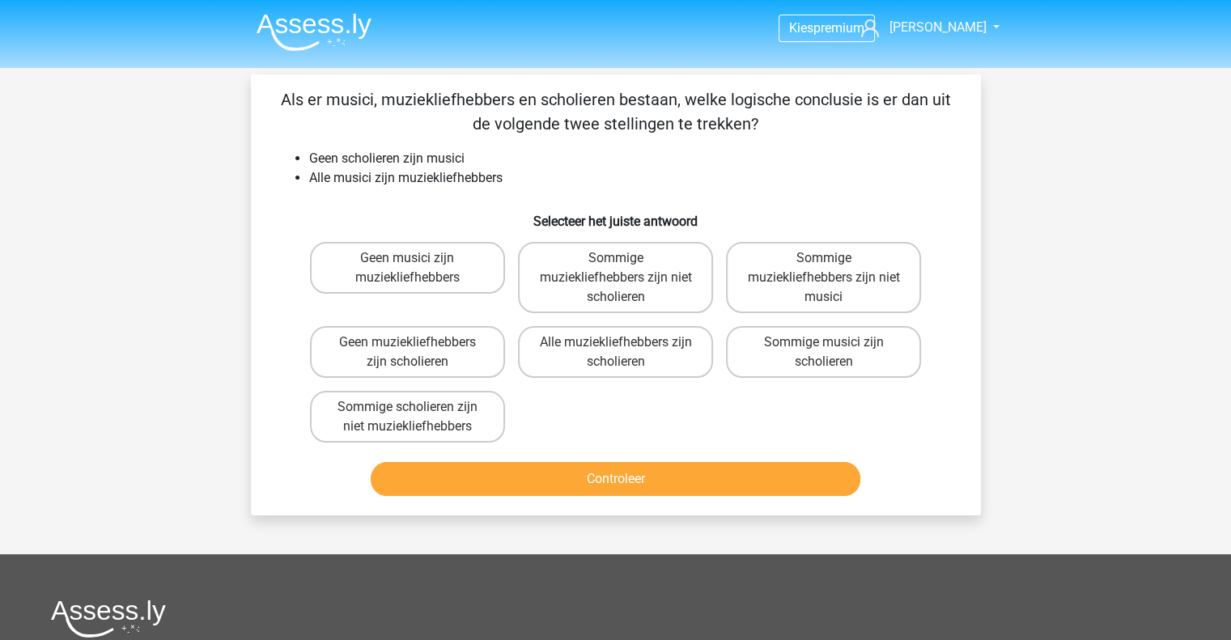
click at [547, 430] on div "Geen musici zijn muziekliefhebbers Sommige muziekliefhebbers zijn niet scholier…" at bounding box center [616, 343] width 625 height 214
click at [599, 279] on label "Sommige muziekliefhebbers zijn niet scholieren" at bounding box center [615, 277] width 195 height 71
click at [615, 269] on input "Sommige muziekliefhebbers zijn niet scholieren" at bounding box center [620, 263] width 11 height 11
radio input "true"
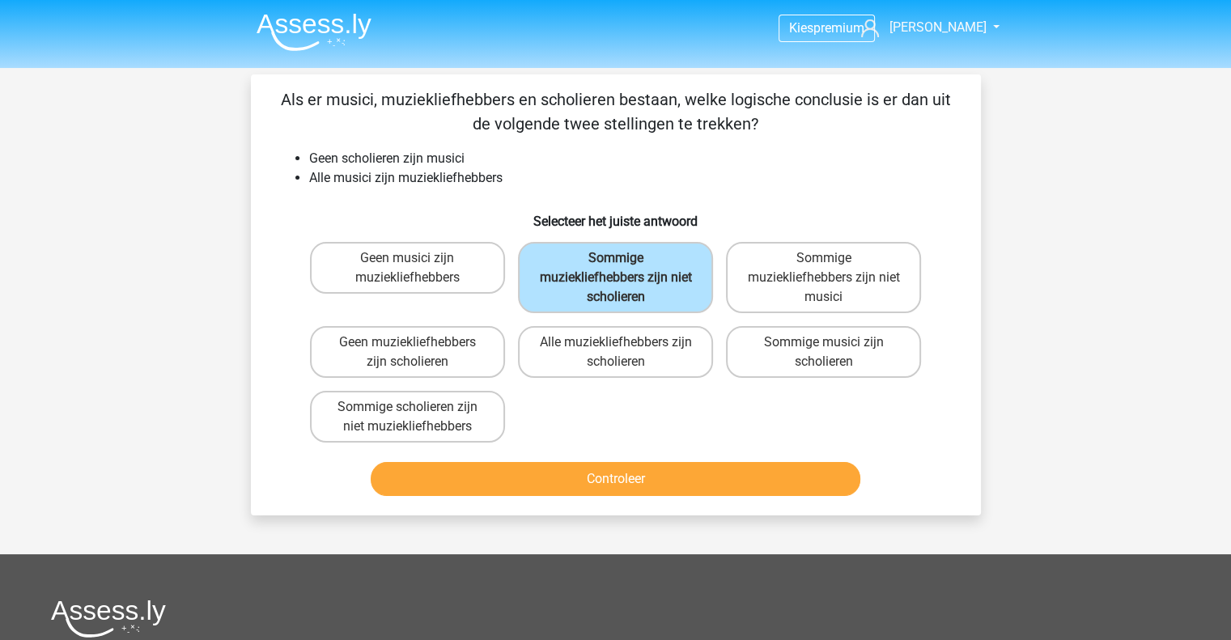
click at [604, 451] on div "Controleer" at bounding box center [616, 475] width 678 height 53
click at [604, 470] on button "Controleer" at bounding box center [616, 479] width 490 height 34
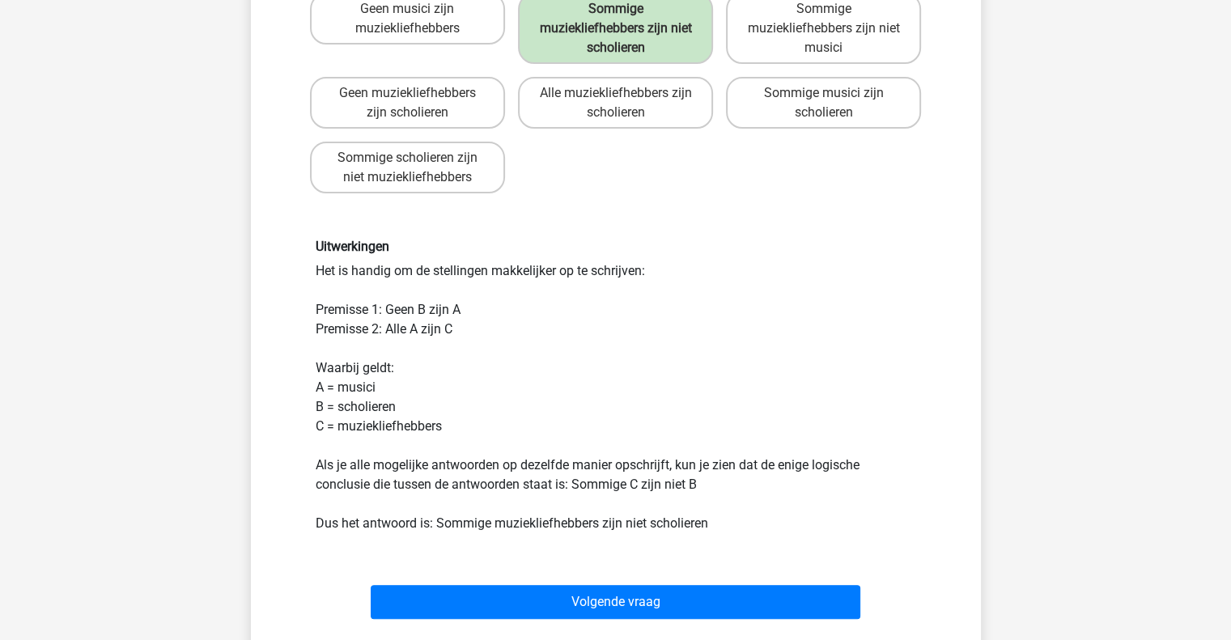
scroll to position [249, 0]
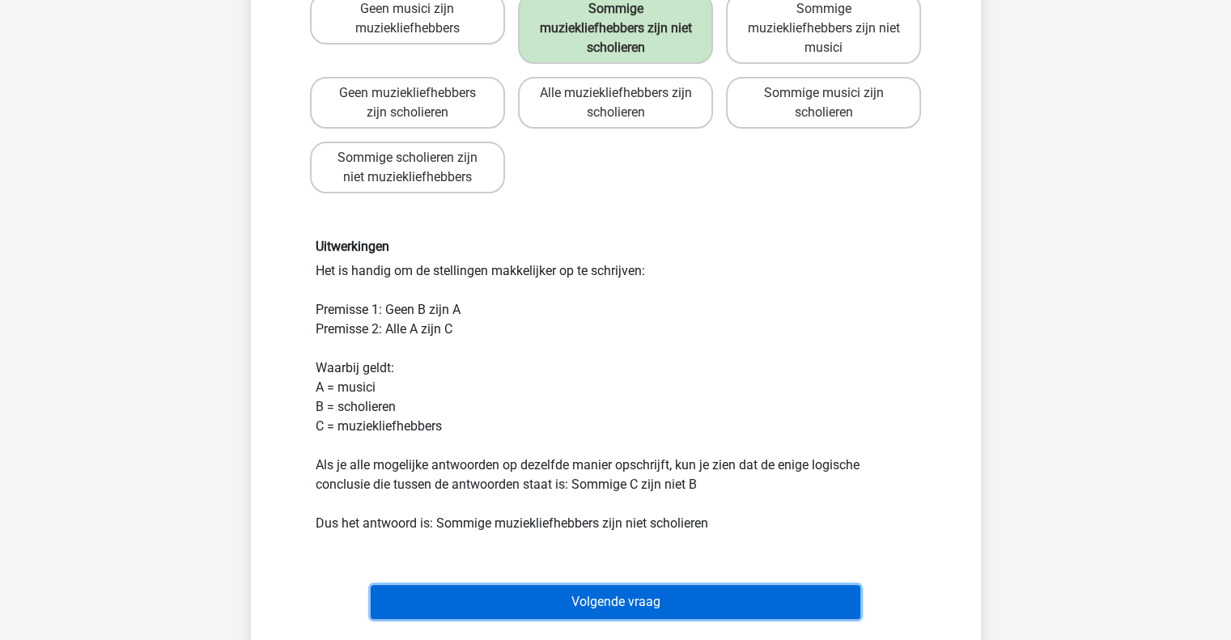
click at [616, 595] on button "Volgende vraag" at bounding box center [616, 602] width 490 height 34
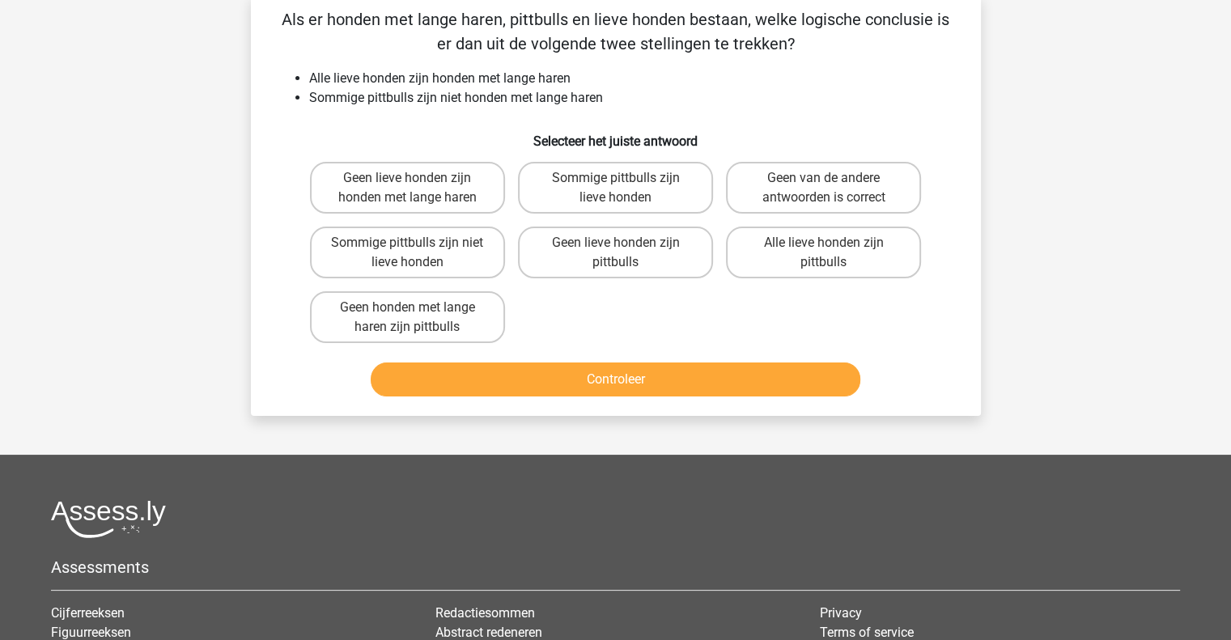
scroll to position [74, 0]
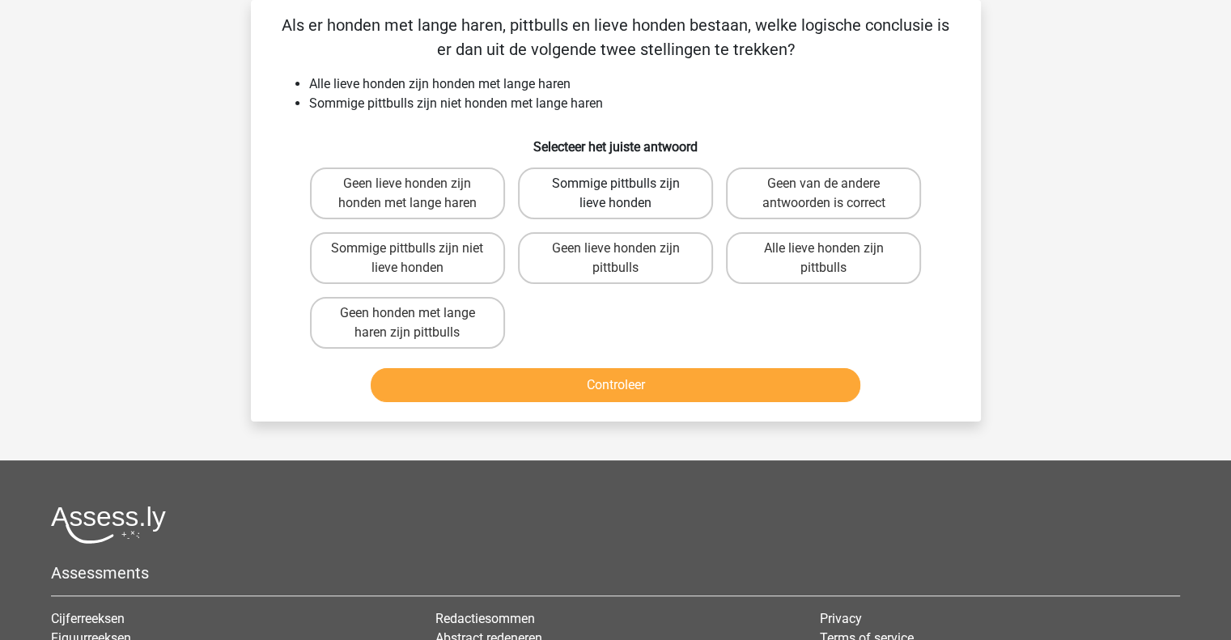
click at [670, 202] on label "Sommige pittbulls zijn lieve honden" at bounding box center [615, 194] width 195 height 52
click at [626, 194] on input "Sommige pittbulls zijn lieve honden" at bounding box center [620, 189] width 11 height 11
radio input "true"
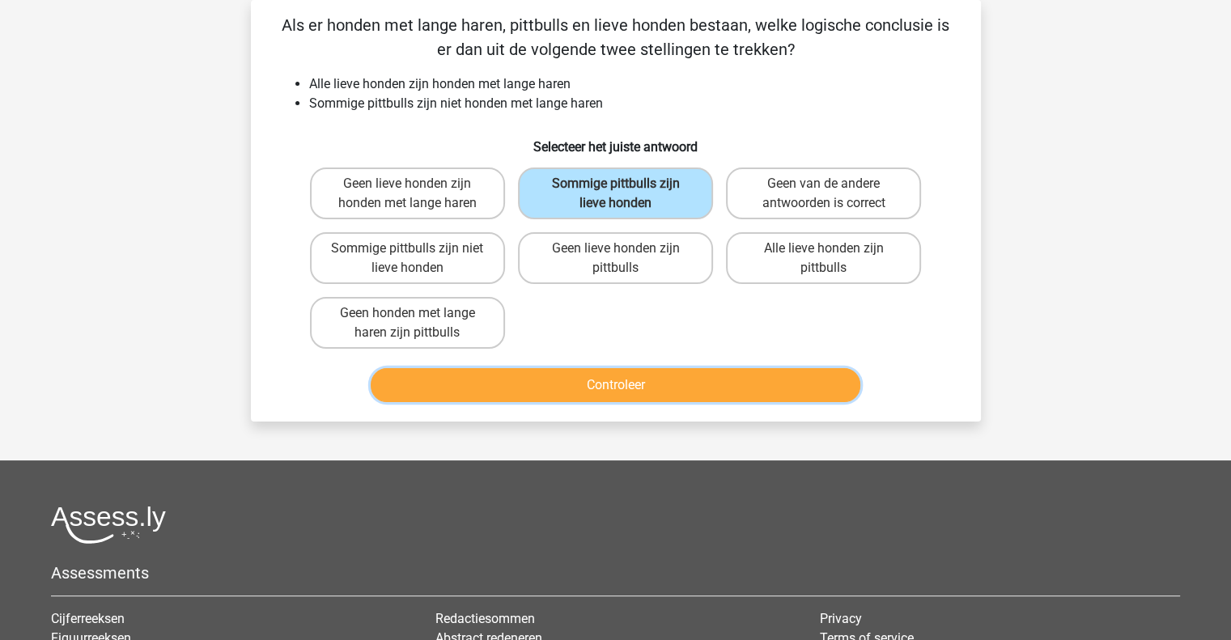
click at [677, 375] on button "Controleer" at bounding box center [616, 385] width 490 height 34
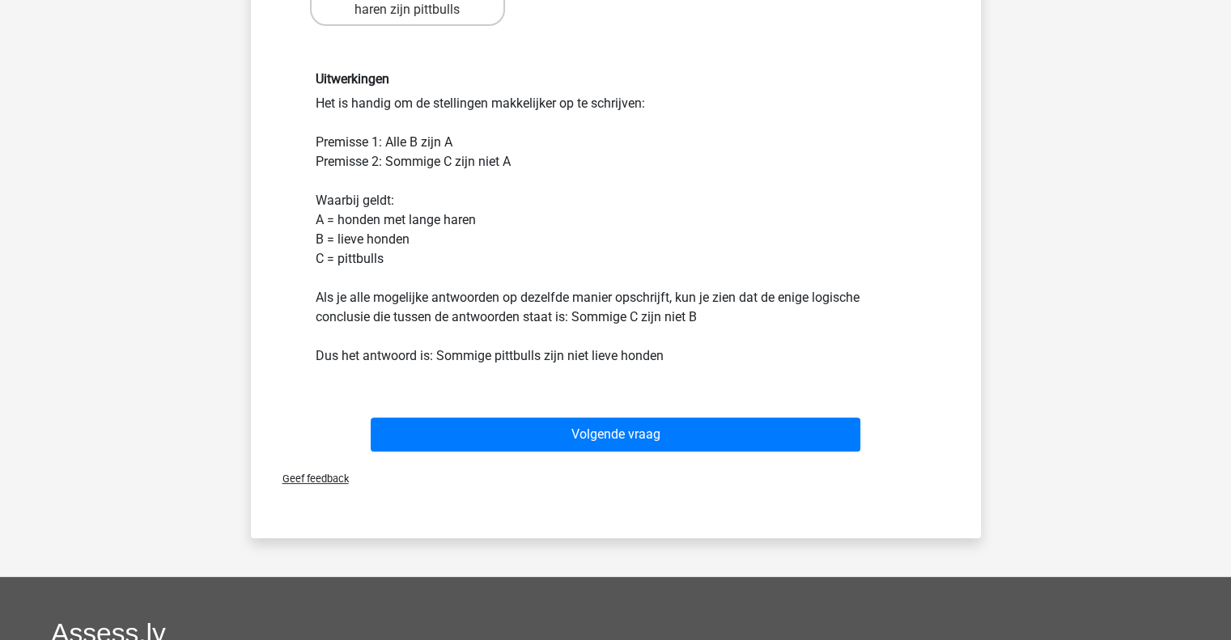
scroll to position [398, 0]
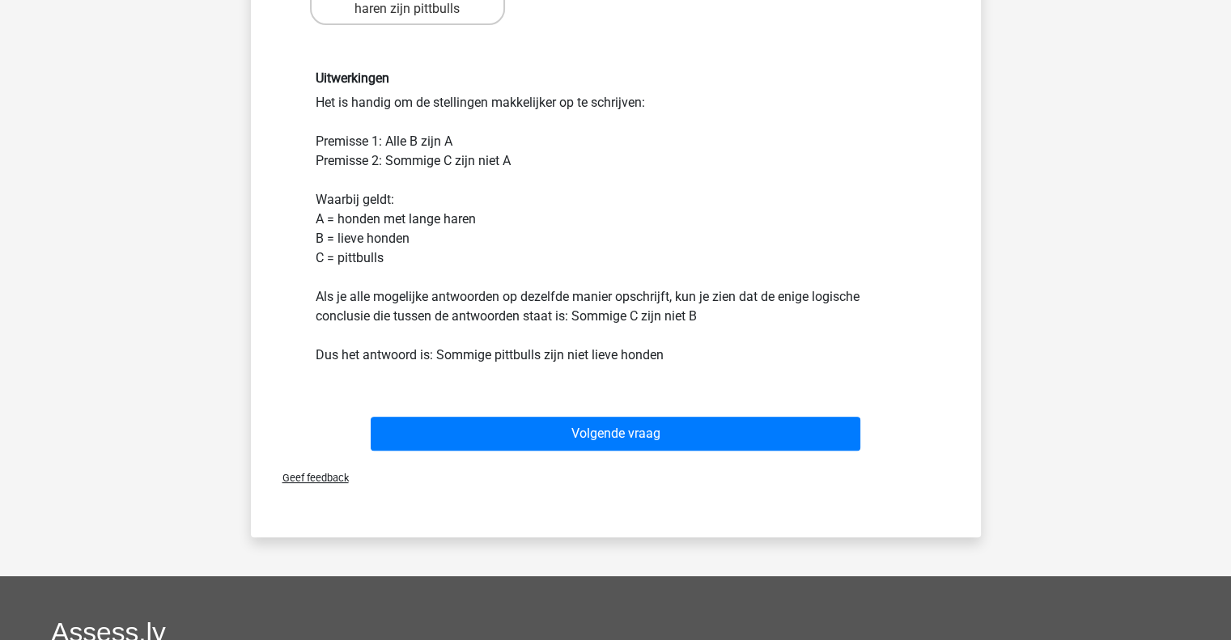
click at [544, 411] on div "Volgende vraag" at bounding box center [616, 430] width 678 height 53
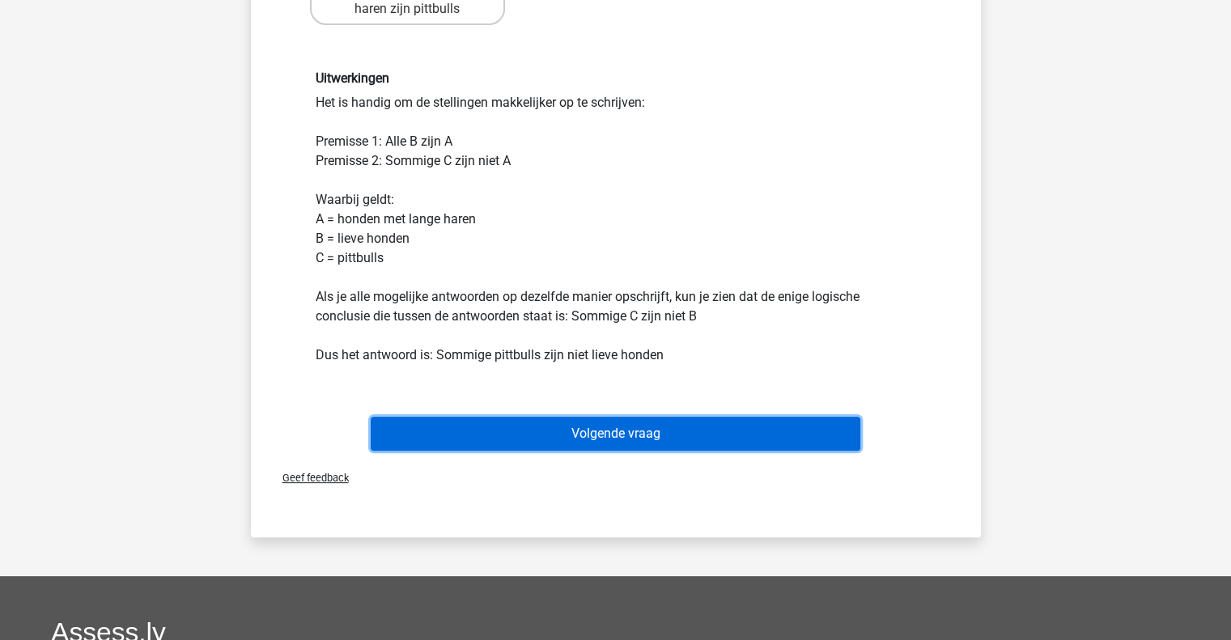
click at [552, 433] on button "Volgende vraag" at bounding box center [616, 434] width 490 height 34
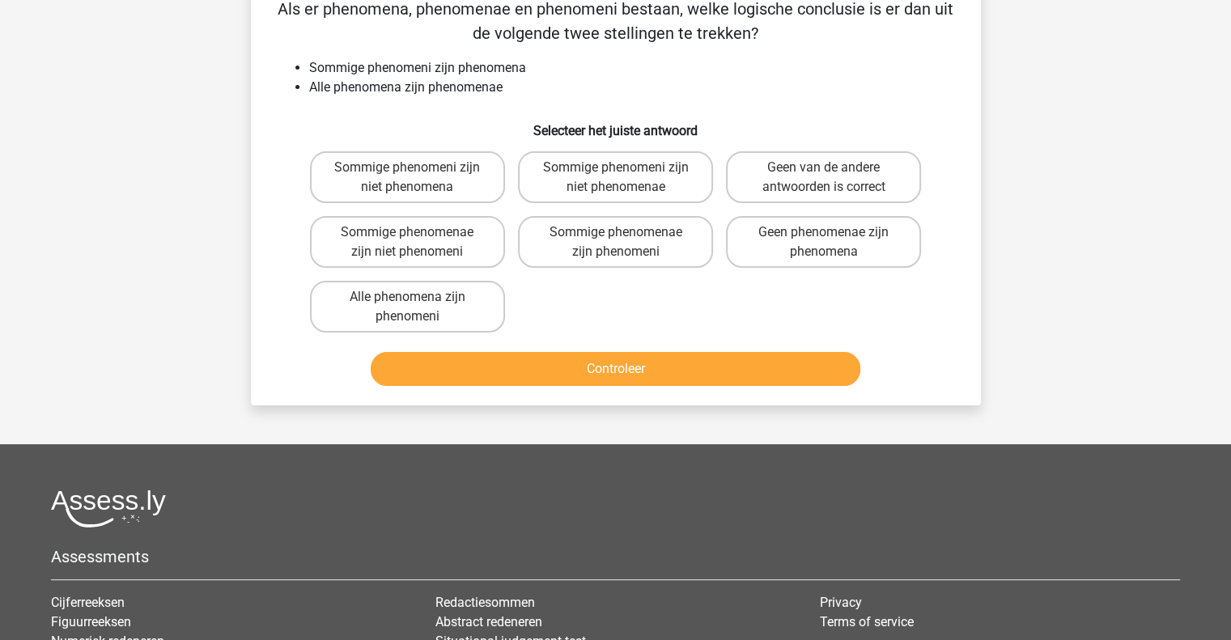
scroll to position [74, 0]
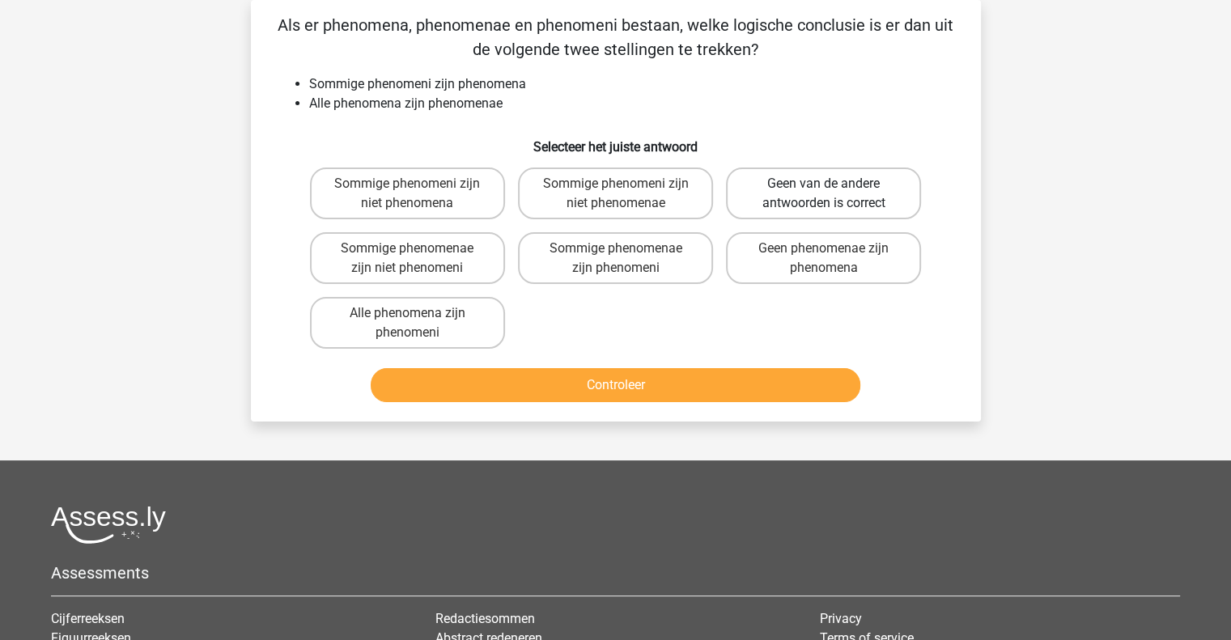
click at [829, 182] on label "Geen van de andere antwoorden is correct" at bounding box center [823, 194] width 195 height 52
click at [829, 184] on input "Geen van de andere antwoorden is correct" at bounding box center [829, 189] width 11 height 11
radio input "true"
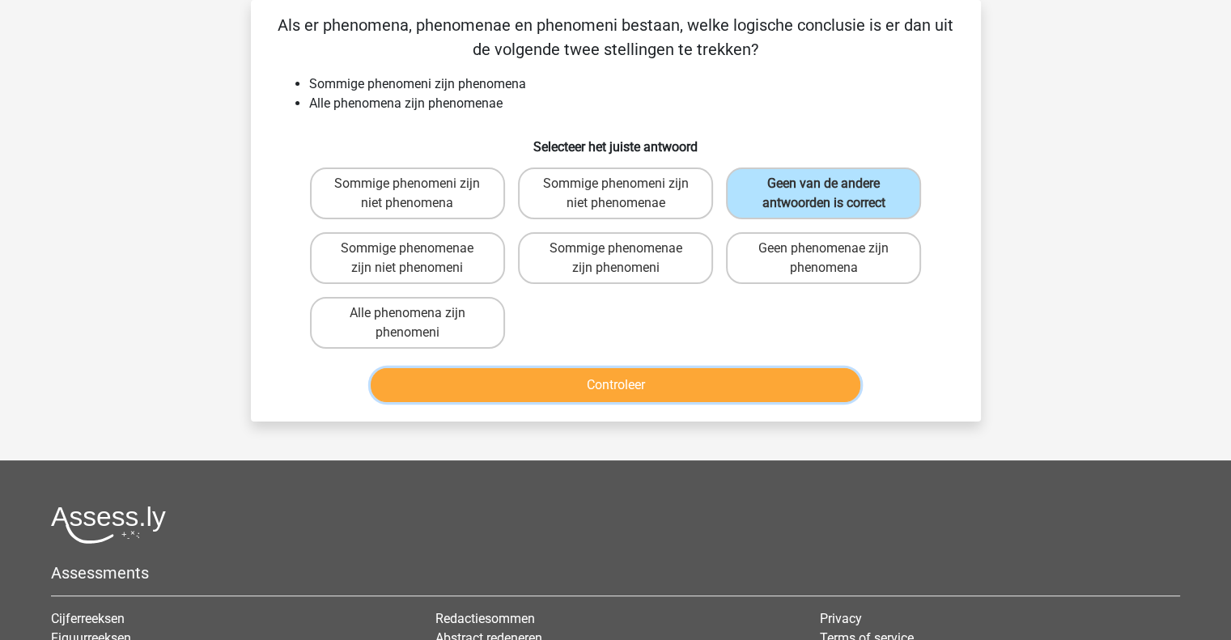
click at [717, 392] on button "Controleer" at bounding box center [616, 385] width 490 height 34
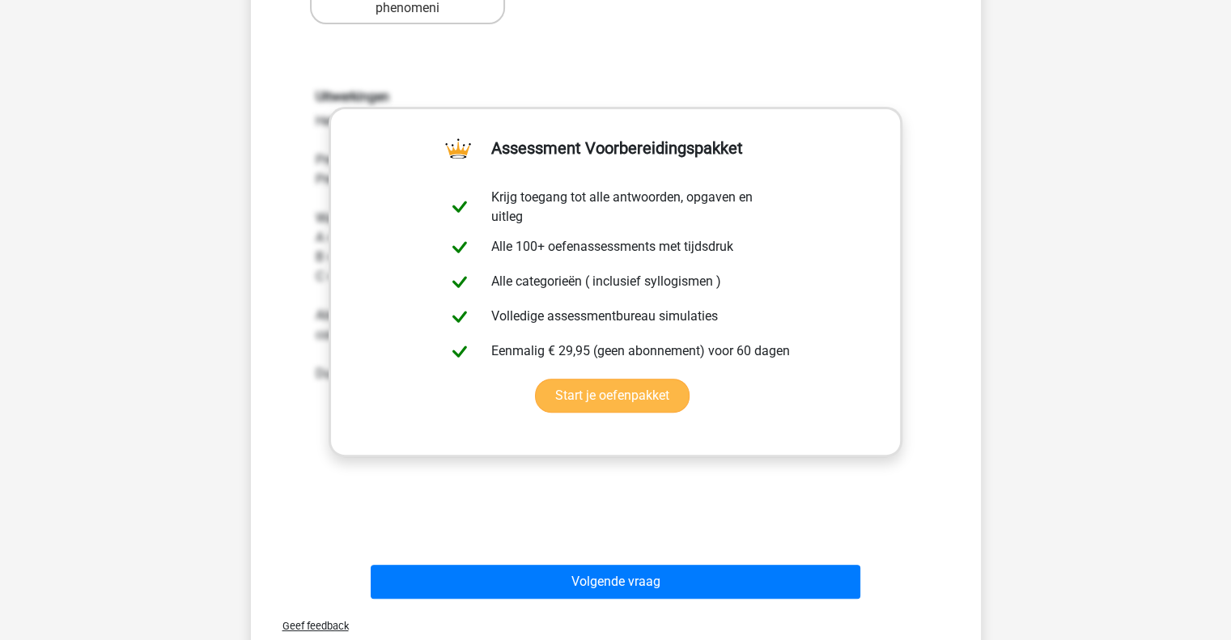
scroll to position [410, 0]
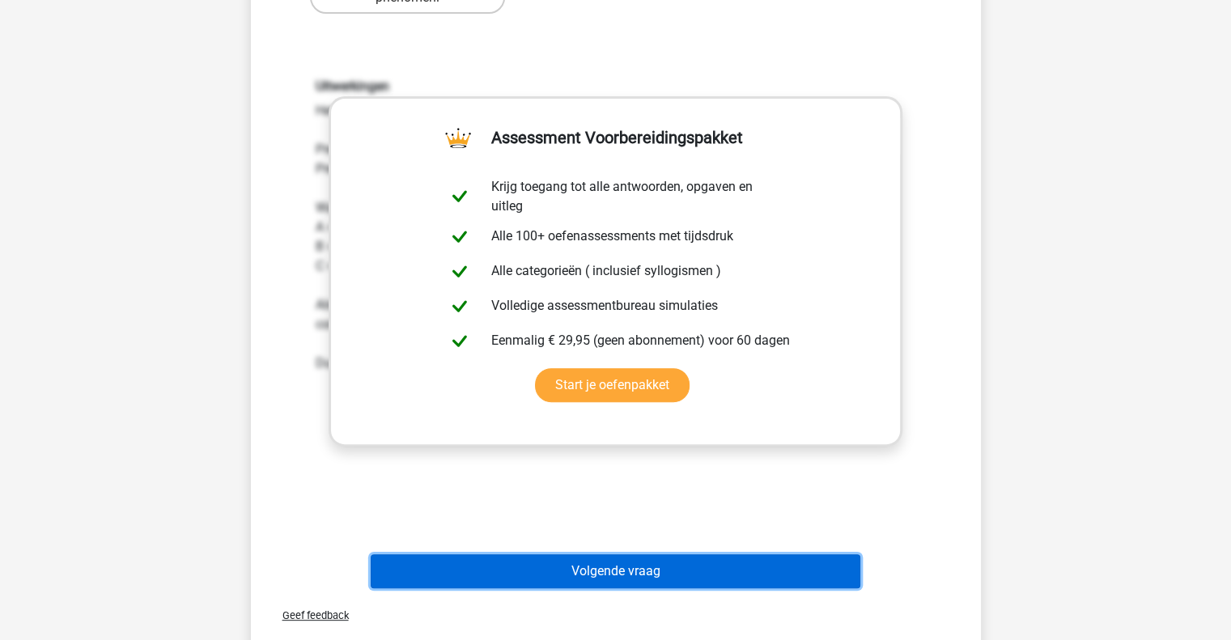
click at [784, 572] on button "Volgende vraag" at bounding box center [616, 572] width 490 height 34
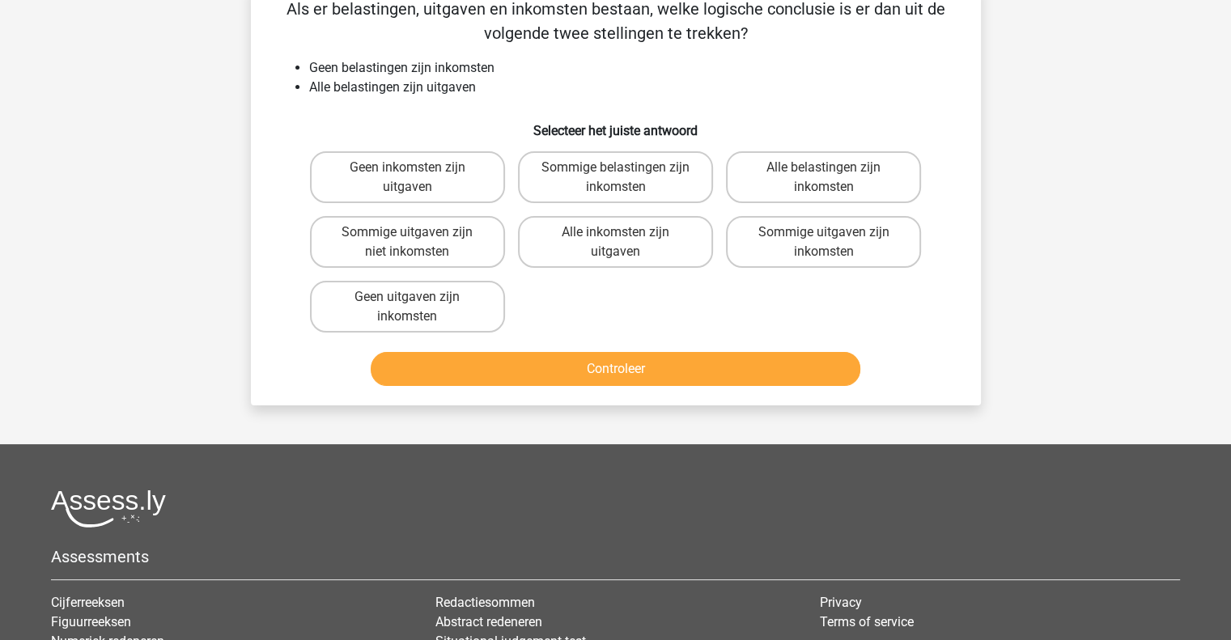
scroll to position [74, 0]
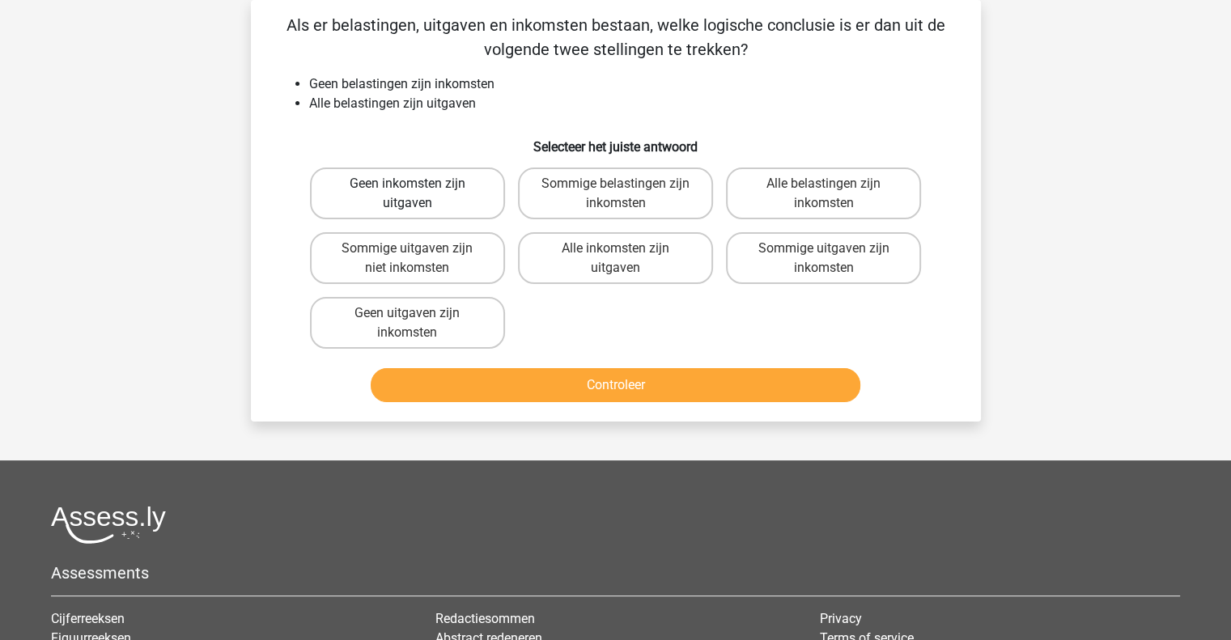
click at [392, 199] on label "Geen inkomsten zijn uitgaven" at bounding box center [407, 194] width 195 height 52
click at [407, 194] on input "Geen inkomsten zijn uitgaven" at bounding box center [412, 189] width 11 height 11
radio input "true"
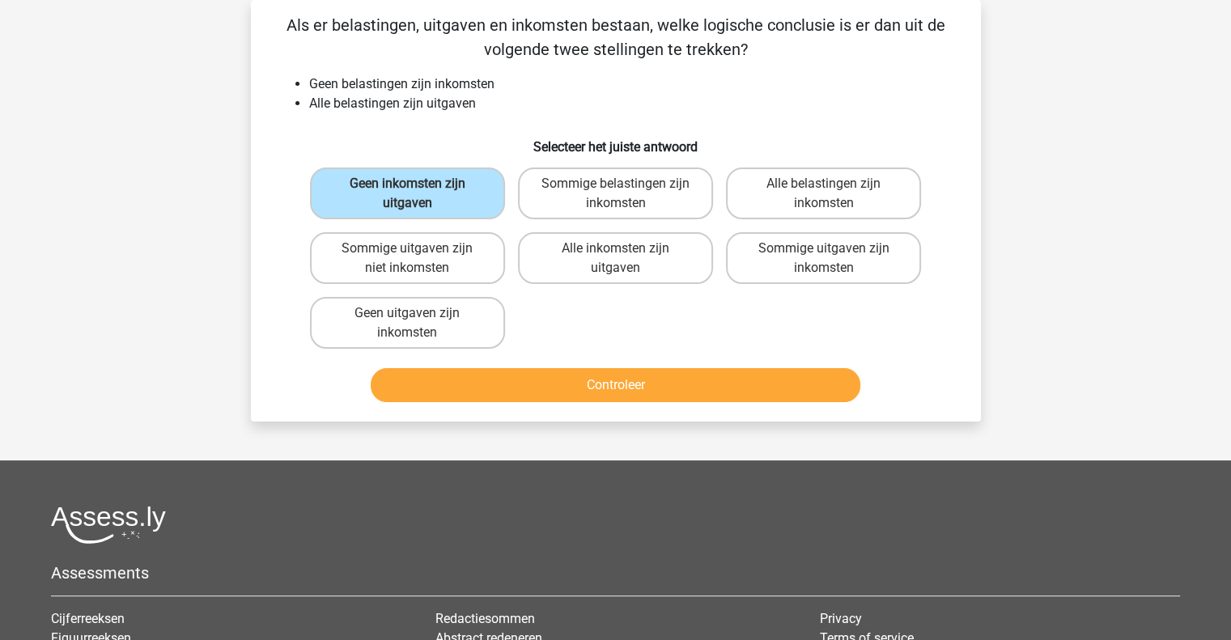
click at [683, 360] on div "Controleer" at bounding box center [616, 381] width 678 height 53
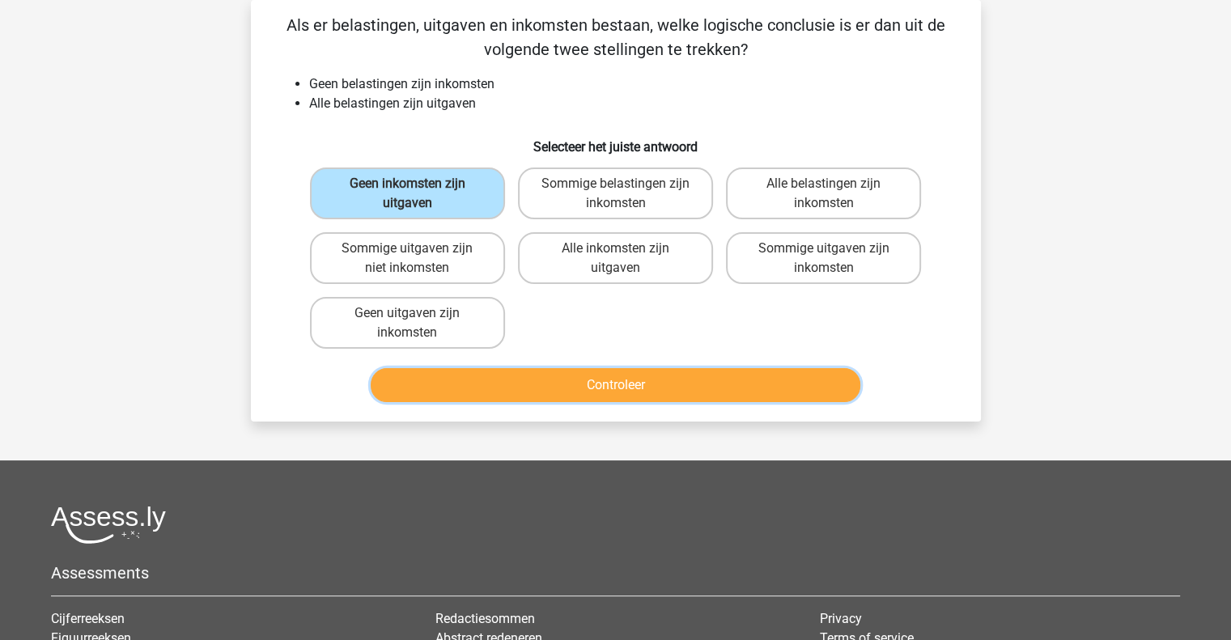
click at [673, 388] on button "Controleer" at bounding box center [616, 385] width 490 height 34
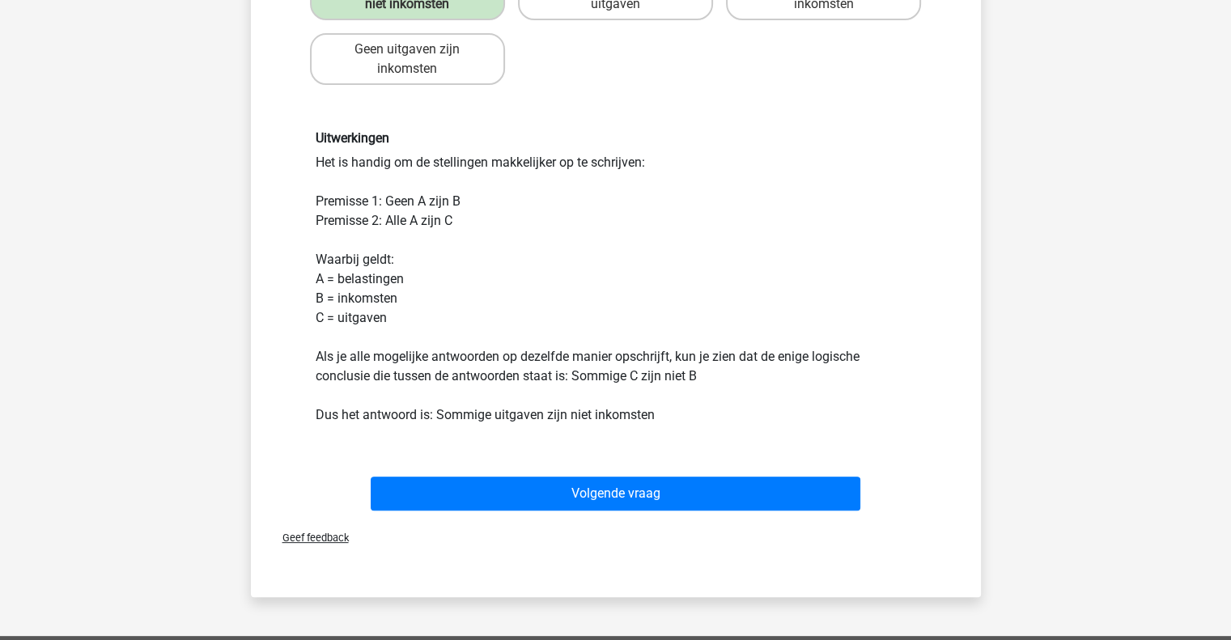
scroll to position [319, 0]
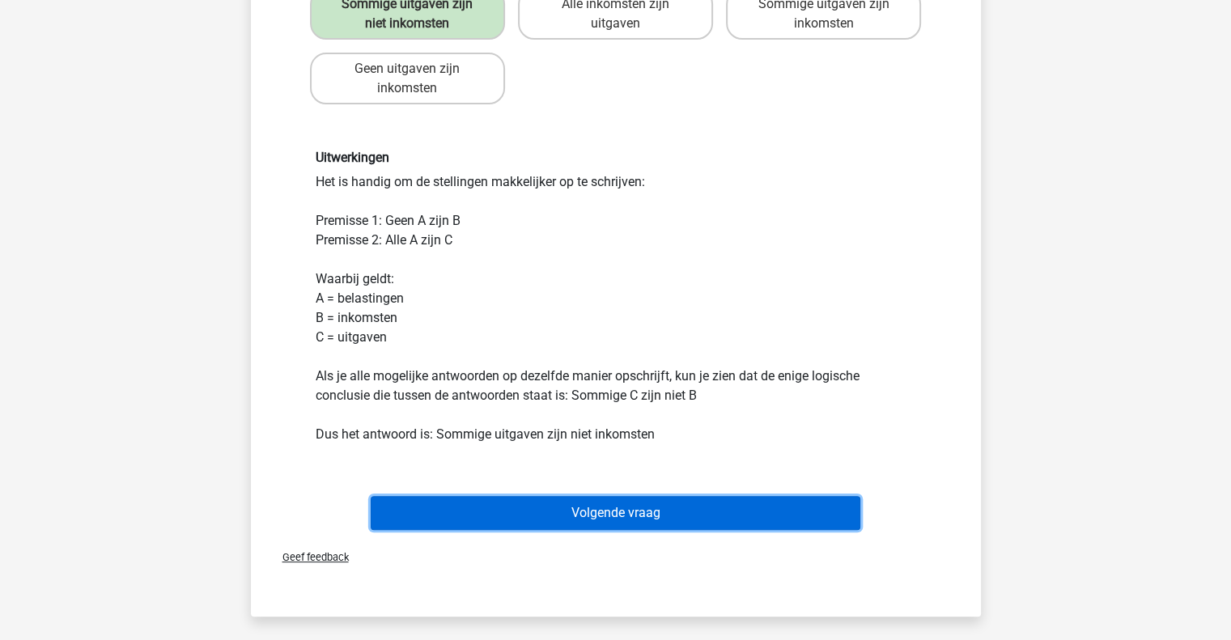
click at [628, 496] on button "Volgende vraag" at bounding box center [616, 513] width 490 height 34
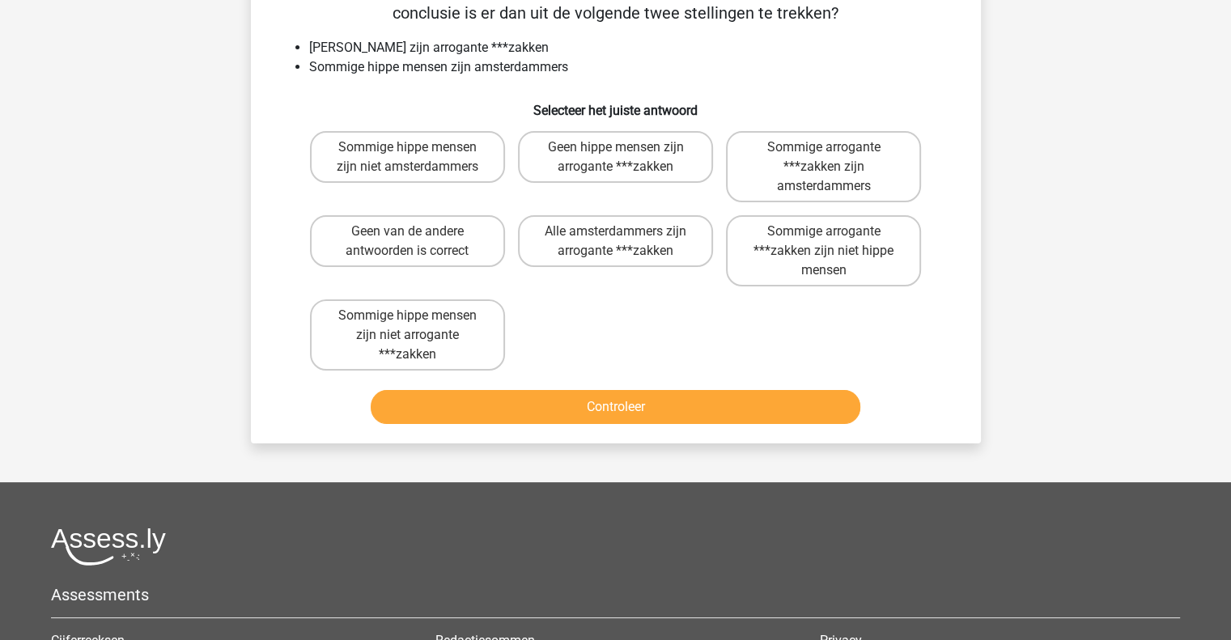
scroll to position [23, 0]
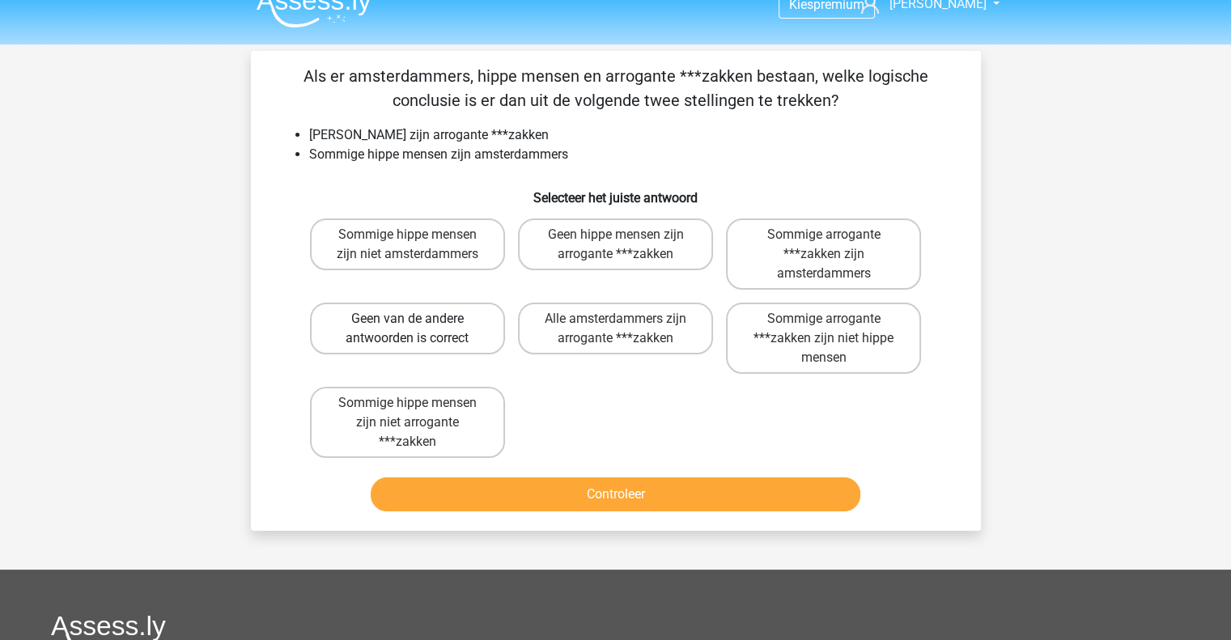
click at [453, 338] on label "Geen van de andere antwoorden is correct" at bounding box center [407, 329] width 195 height 52
click at [418, 330] on input "Geen van de andere antwoorden is correct" at bounding box center [412, 324] width 11 height 11
radio input "true"
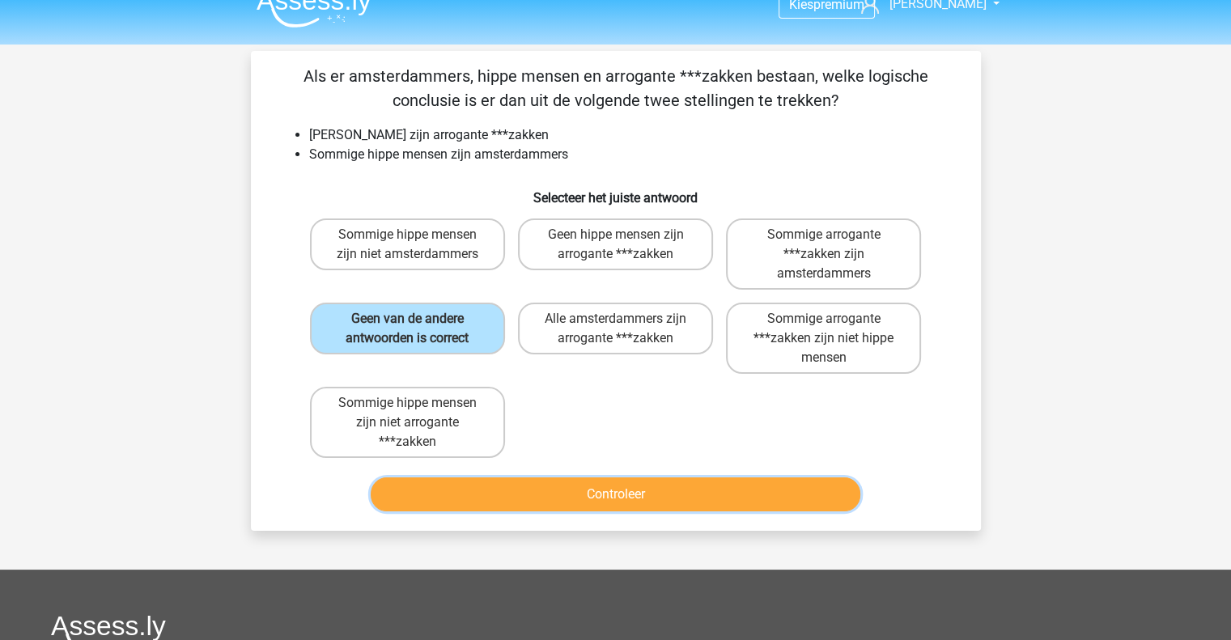
click at [551, 495] on button "Controleer" at bounding box center [616, 495] width 490 height 34
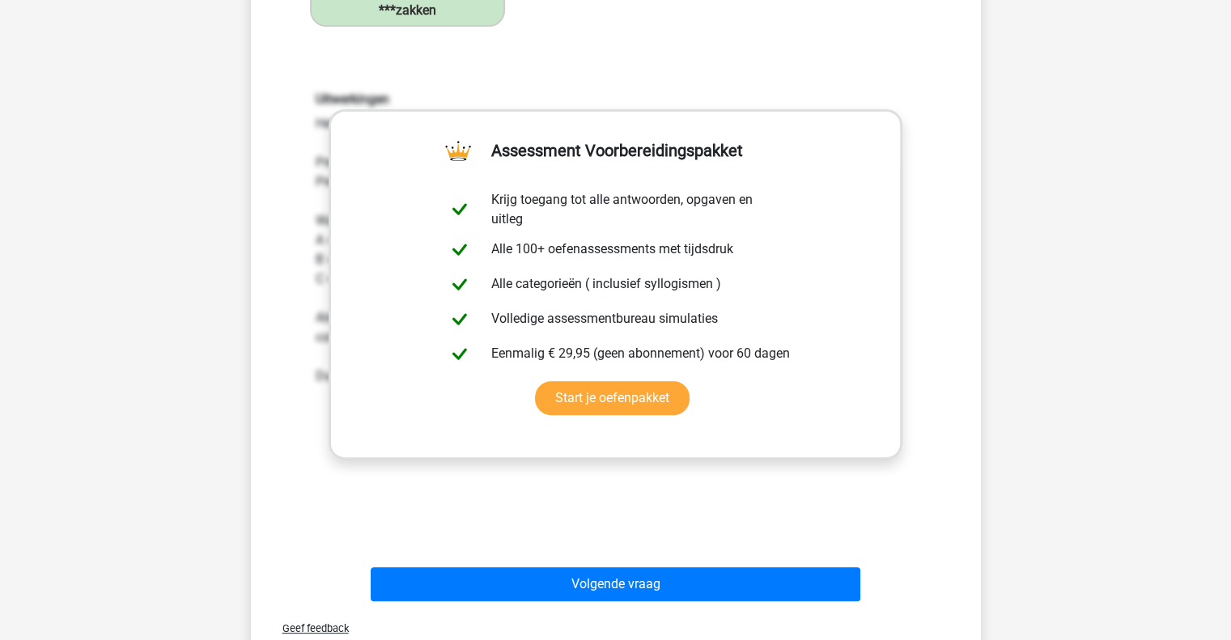
scroll to position [454, 0]
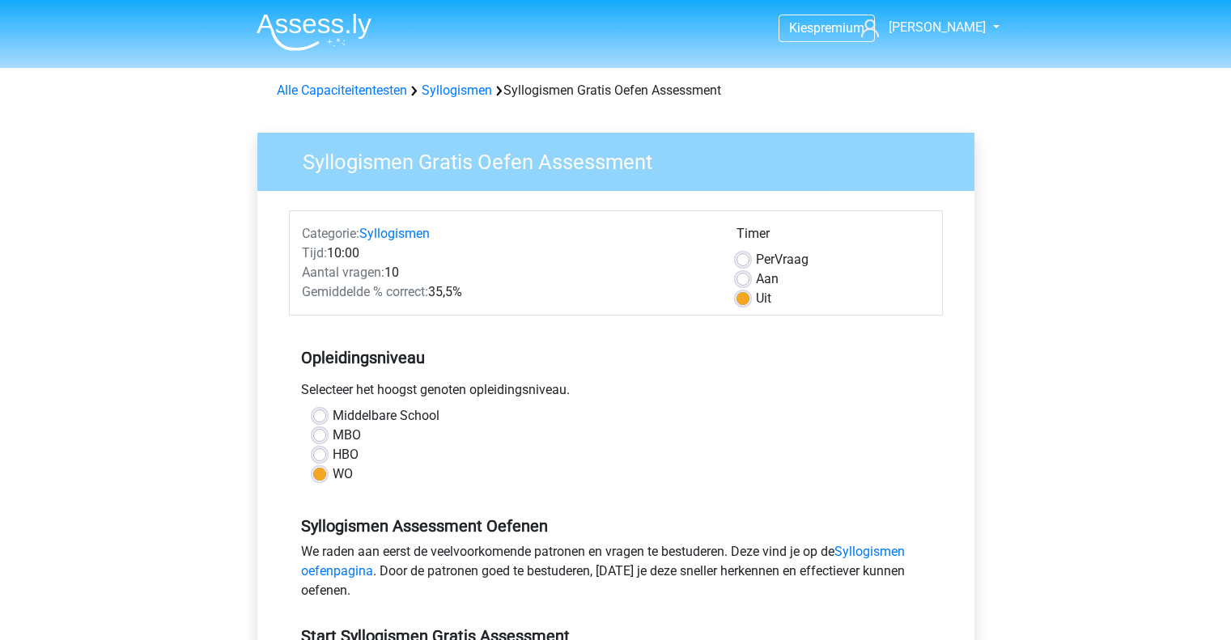
scroll to position [340, 0]
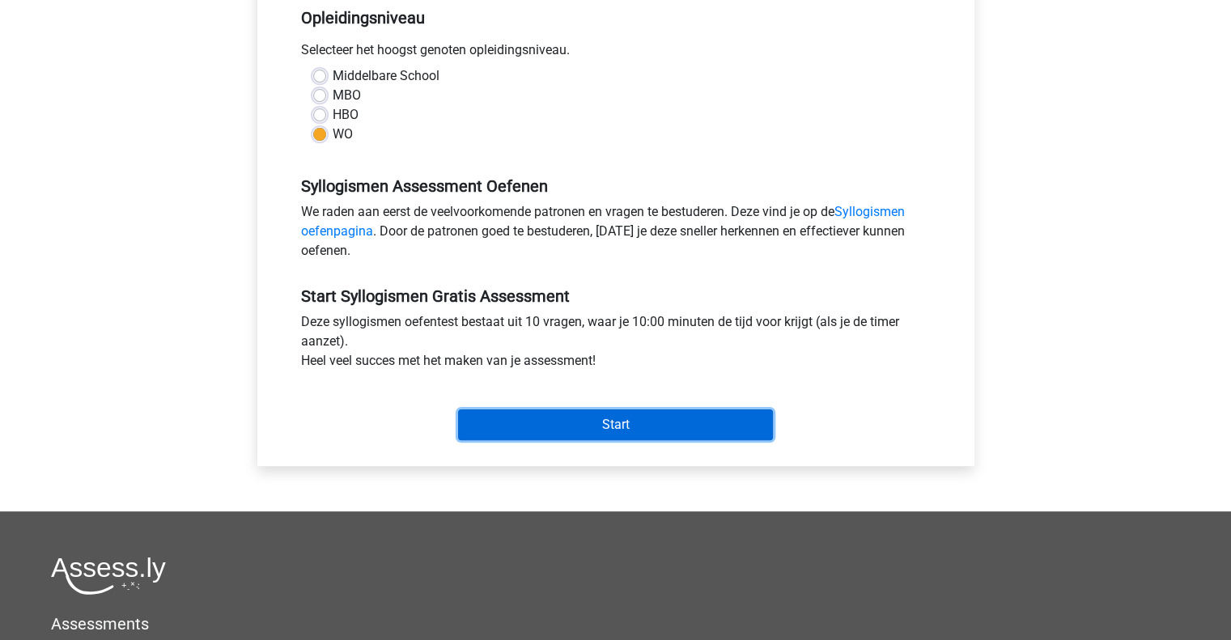
click at [479, 424] on input "Start" at bounding box center [615, 425] width 315 height 31
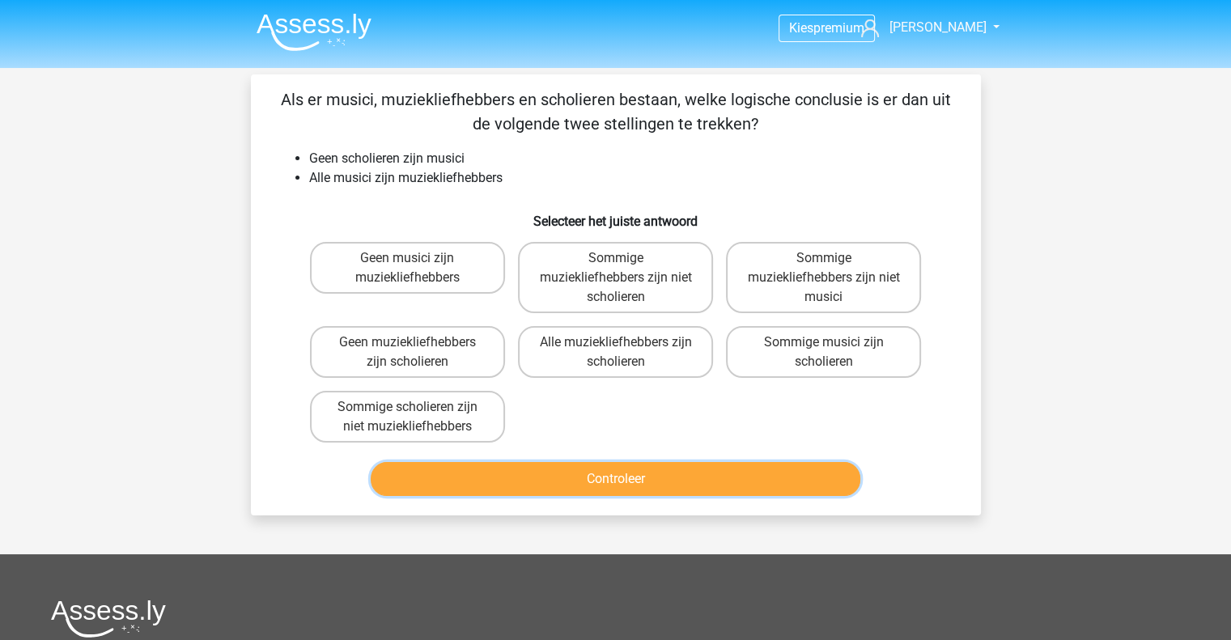
click at [768, 492] on button "Controleer" at bounding box center [616, 479] width 490 height 34
click at [939, 398] on div "Geen musici zijn muziekliefhebbers Sommige muziekliefhebbers zijn niet scholier…" at bounding box center [616, 343] width 678 height 214
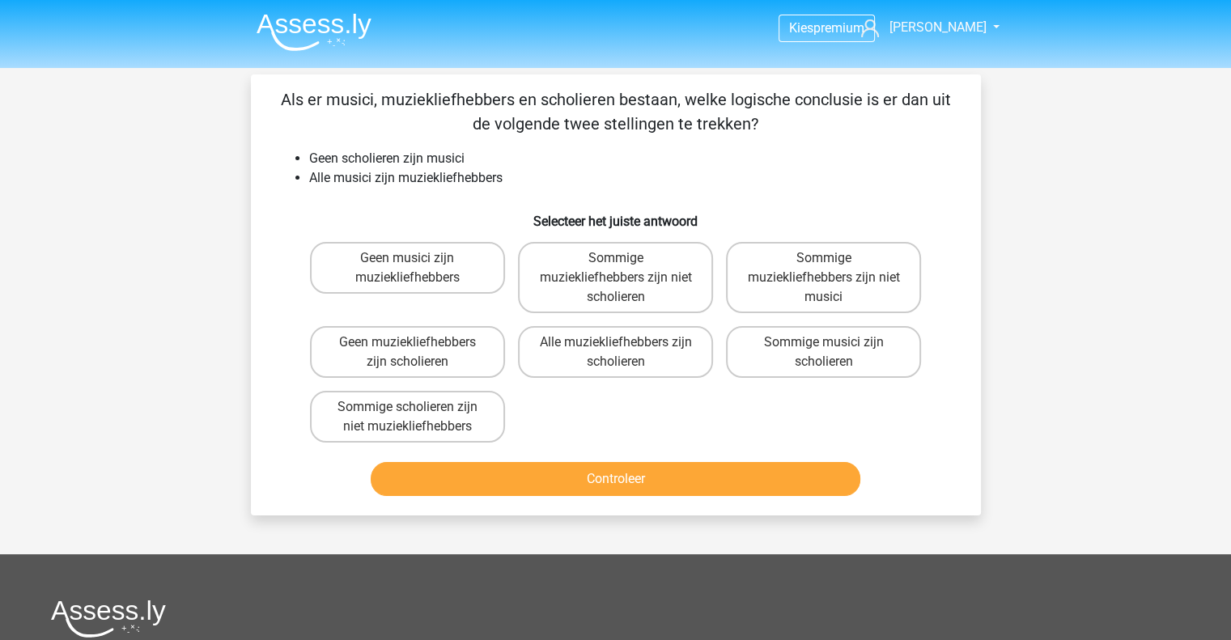
click at [678, 516] on div "Kies premium [PERSON_NAME] [EMAIL_ADDRESS][DOMAIN_NAME]" at bounding box center [615, 491] width 1231 height 982
click at [701, 462] on button "Controleer" at bounding box center [616, 479] width 490 height 34
drag, startPoint x: 627, startPoint y: 376, endPoint x: 632, endPoint y: 415, distance: 39.1
click at [632, 415] on div "Geen musici zijn muziekliefhebbers Sommige muziekliefhebbers zijn niet scholier…" at bounding box center [616, 343] width 625 height 214
click at [635, 289] on label "Sommige muziekliefhebbers zijn niet scholieren" at bounding box center [615, 277] width 195 height 71
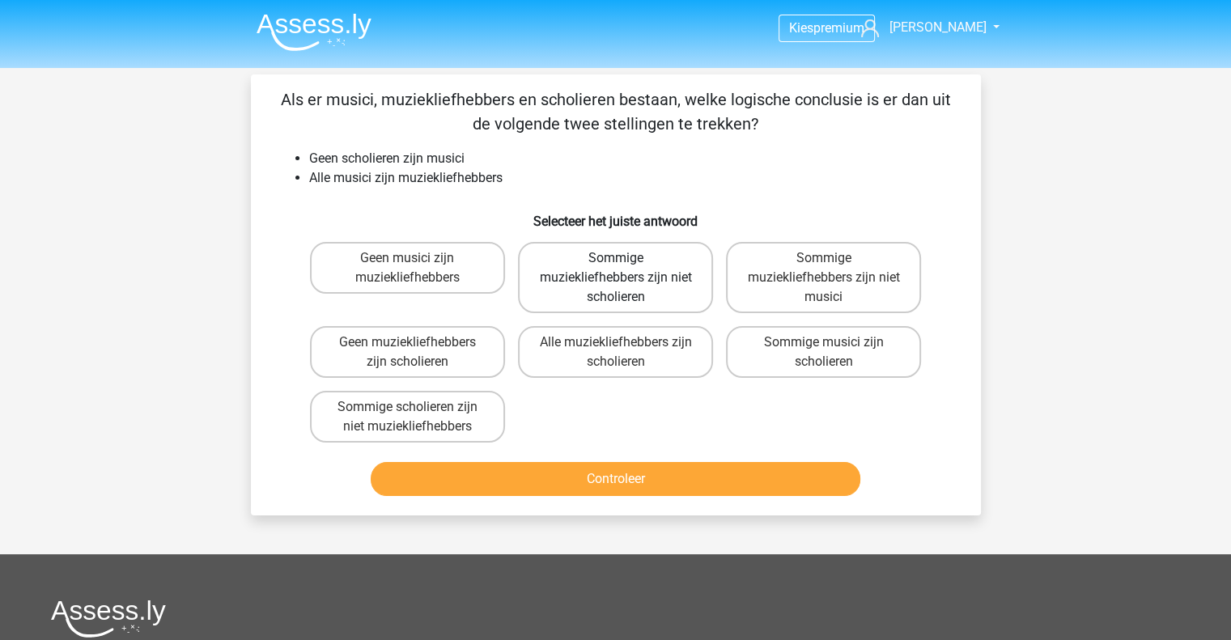
click at [626, 269] on input "Sommige muziekliefhebbers zijn niet scholieren" at bounding box center [620, 263] width 11 height 11
radio input "true"
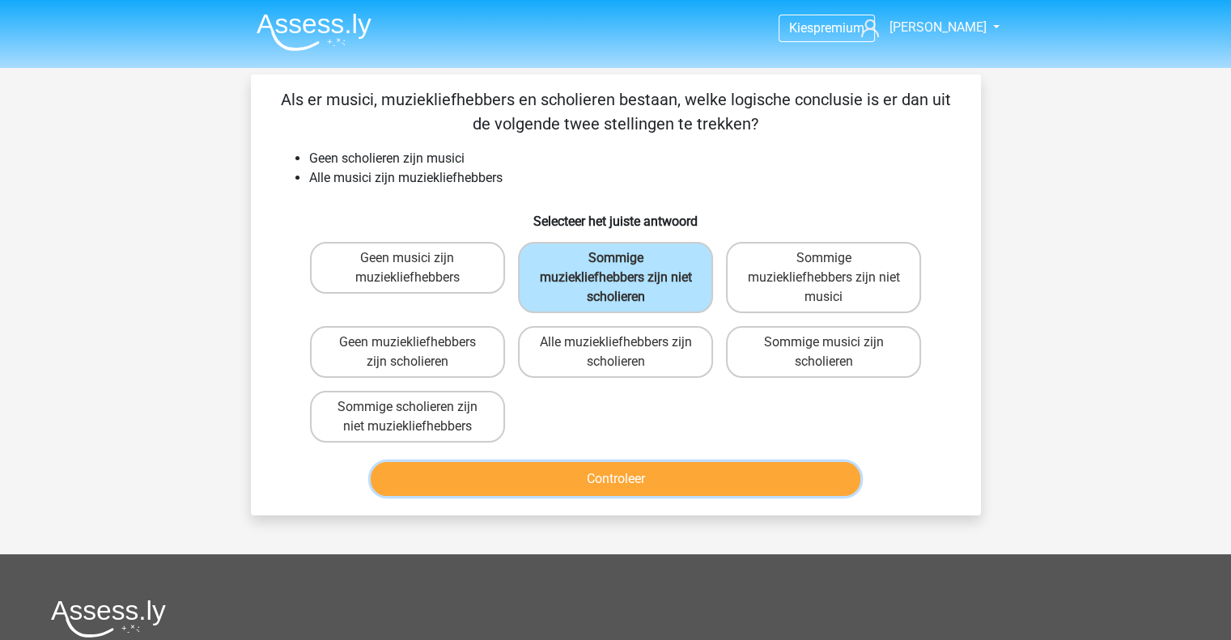
click at [686, 478] on button "Controleer" at bounding box center [616, 479] width 490 height 34
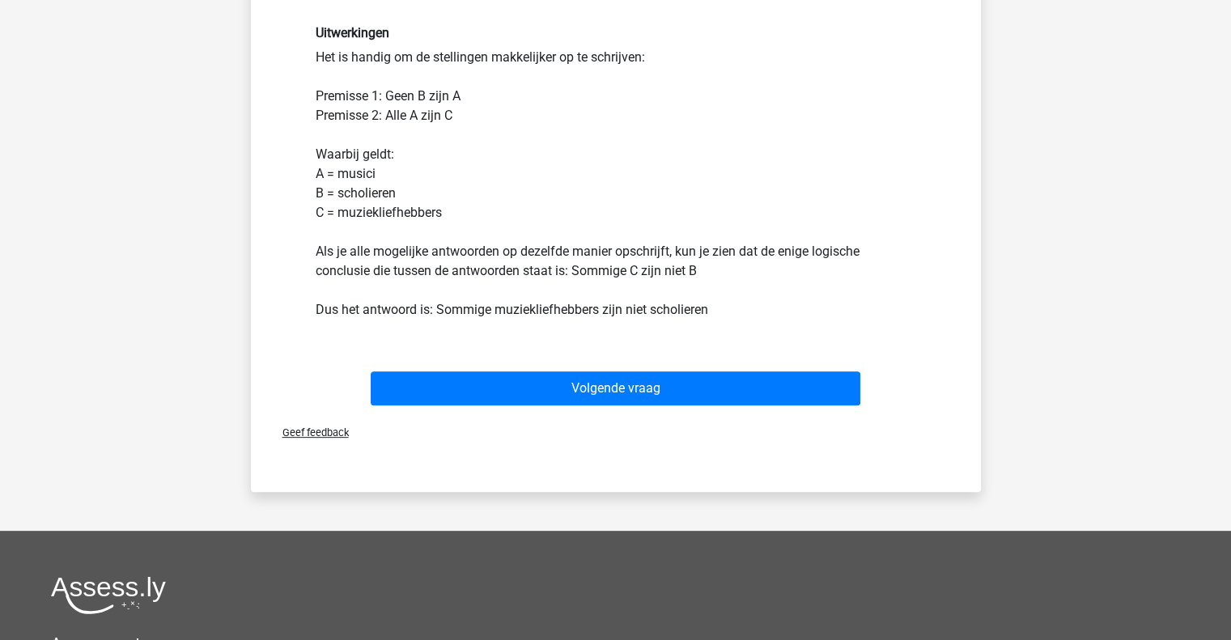
scroll to position [481, 0]
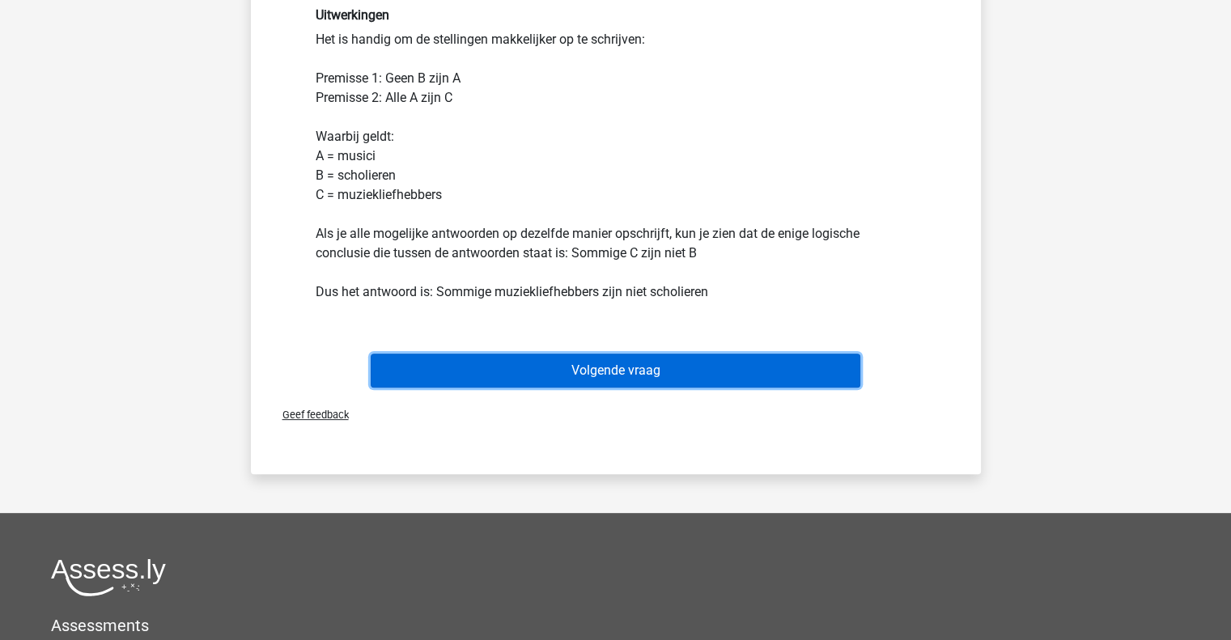
click at [471, 366] on button "Volgende vraag" at bounding box center [616, 371] width 490 height 34
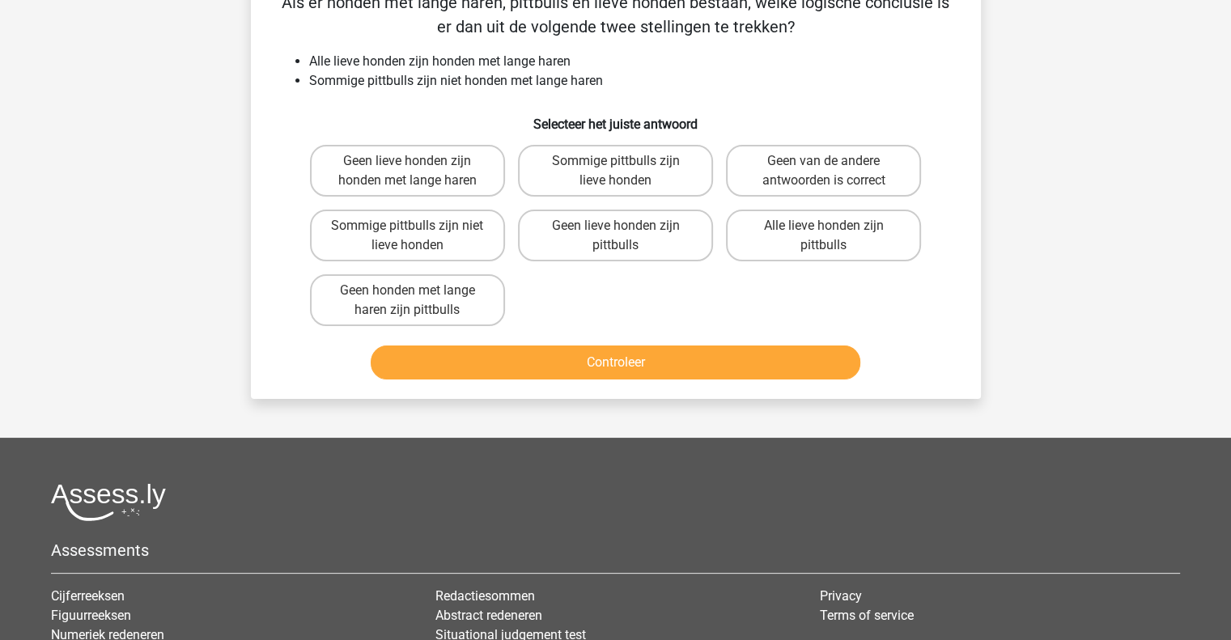
scroll to position [74, 0]
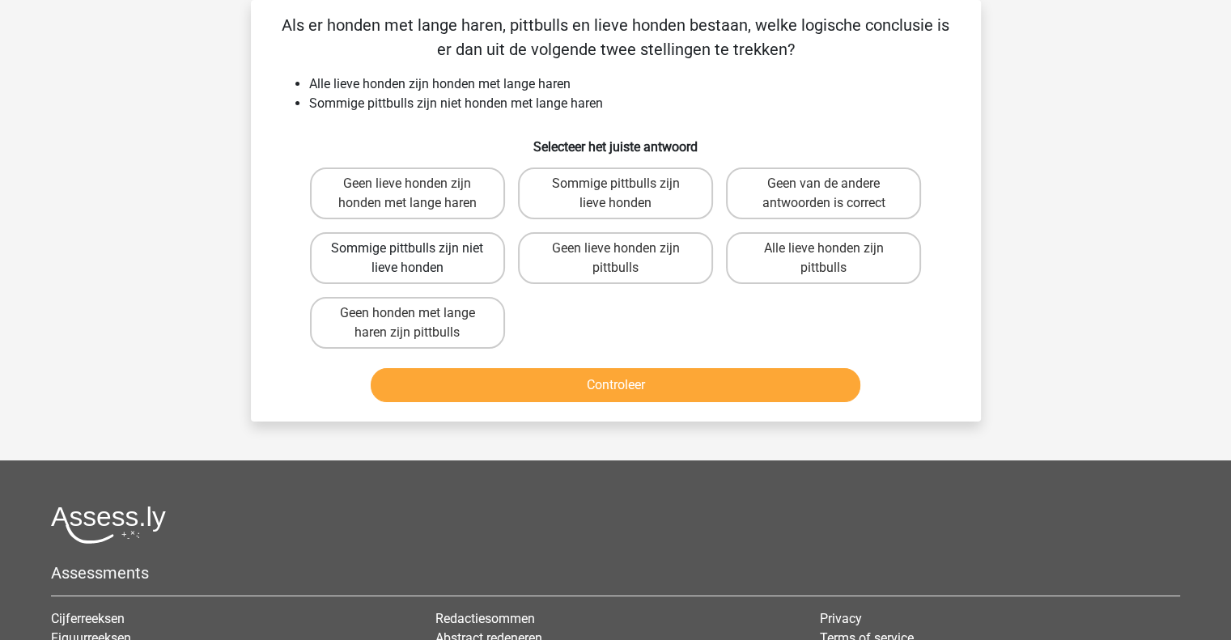
click at [466, 249] on label "Sommige pittbulls zijn niet lieve honden" at bounding box center [407, 258] width 195 height 52
click at [418, 249] on input "Sommige pittbulls zijn niet lieve honden" at bounding box center [412, 254] width 11 height 11
radio input "true"
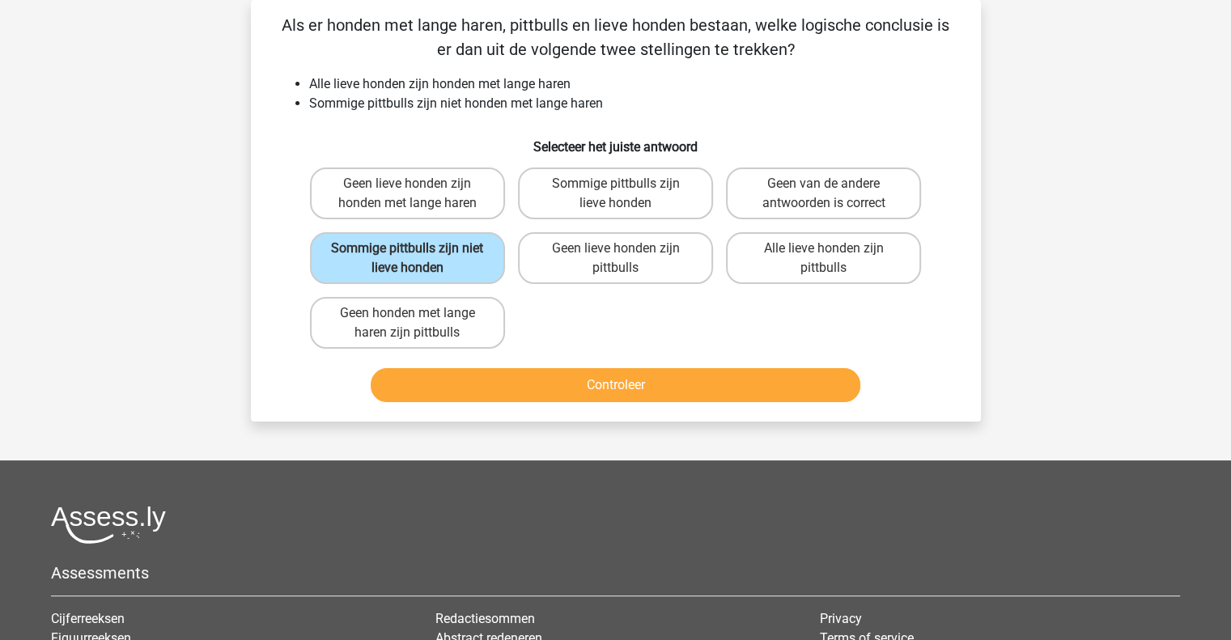
click at [551, 427] on div "Kies premium [PERSON_NAME] [EMAIL_ADDRESS][DOMAIN_NAME]" at bounding box center [615, 407] width 1231 height 963
click at [536, 355] on div "Controleer" at bounding box center [616, 381] width 678 height 53
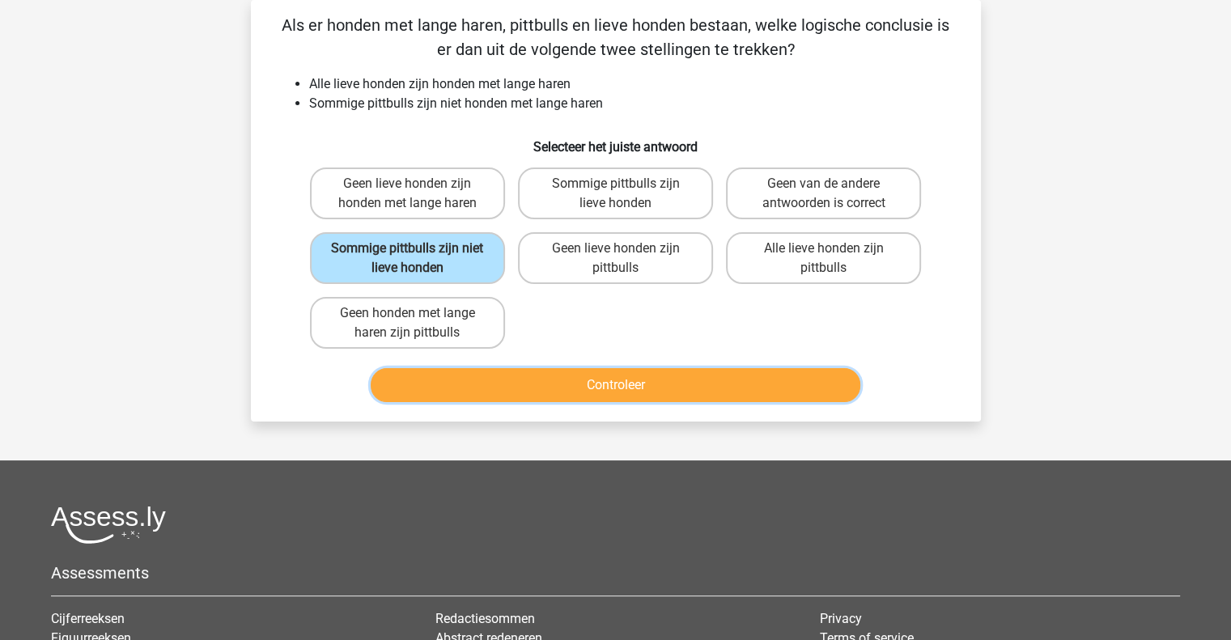
click at [560, 387] on button "Controleer" at bounding box center [616, 385] width 490 height 34
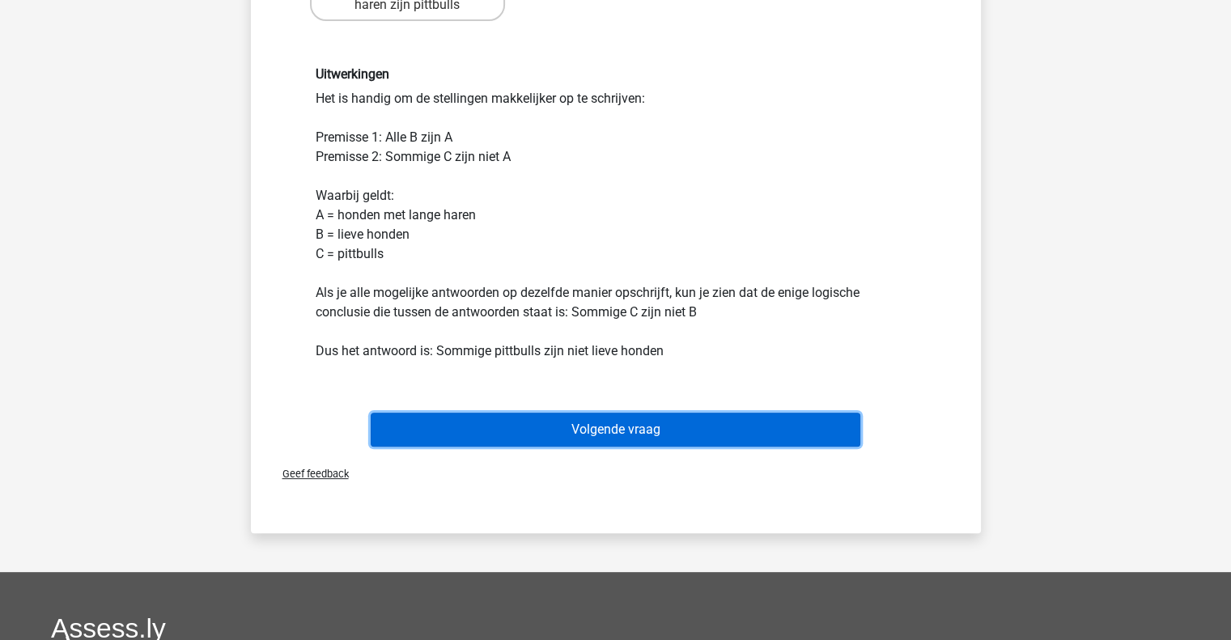
click at [666, 425] on button "Volgende vraag" at bounding box center [616, 430] width 490 height 34
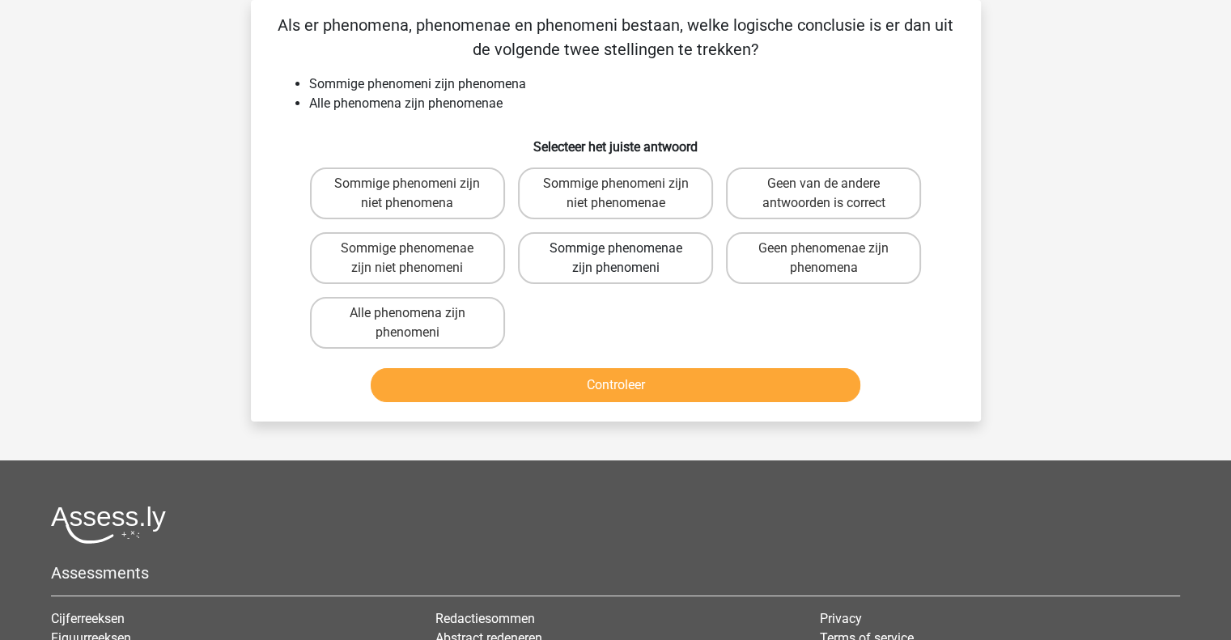
click at [647, 268] on label "Sommige phenomenae zijn phenomeni" at bounding box center [615, 258] width 195 height 52
click at [626, 259] on input "Sommige phenomenae zijn phenomeni" at bounding box center [620, 254] width 11 height 11
radio input "true"
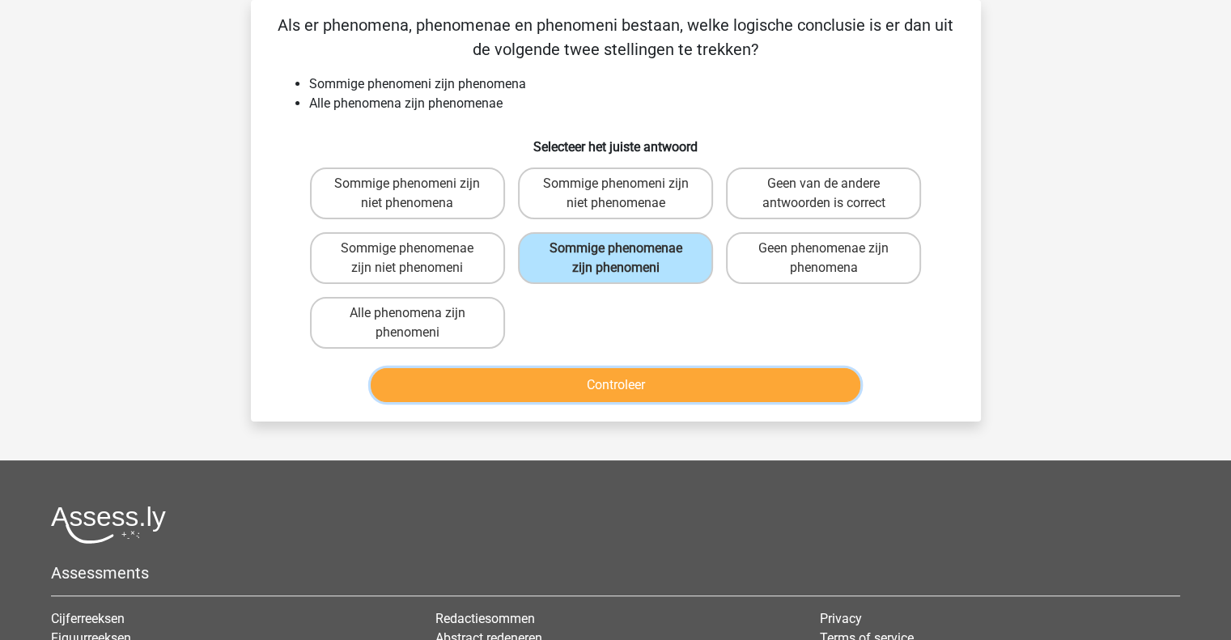
click at [626, 394] on button "Controleer" at bounding box center [616, 385] width 490 height 34
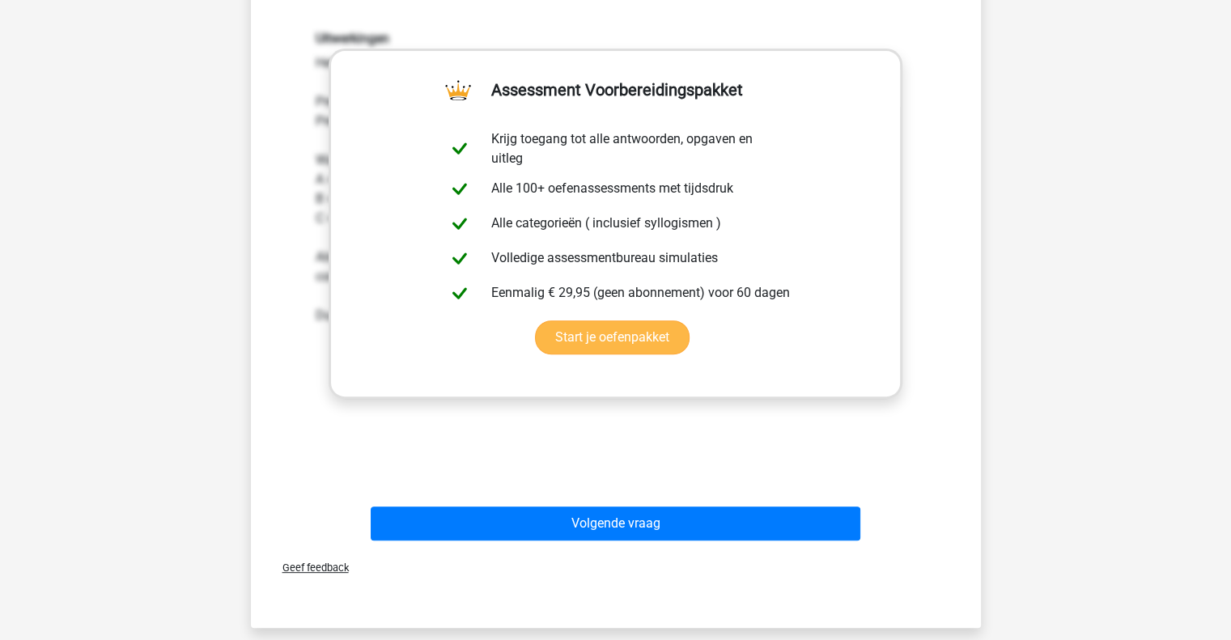
scroll to position [457, 0]
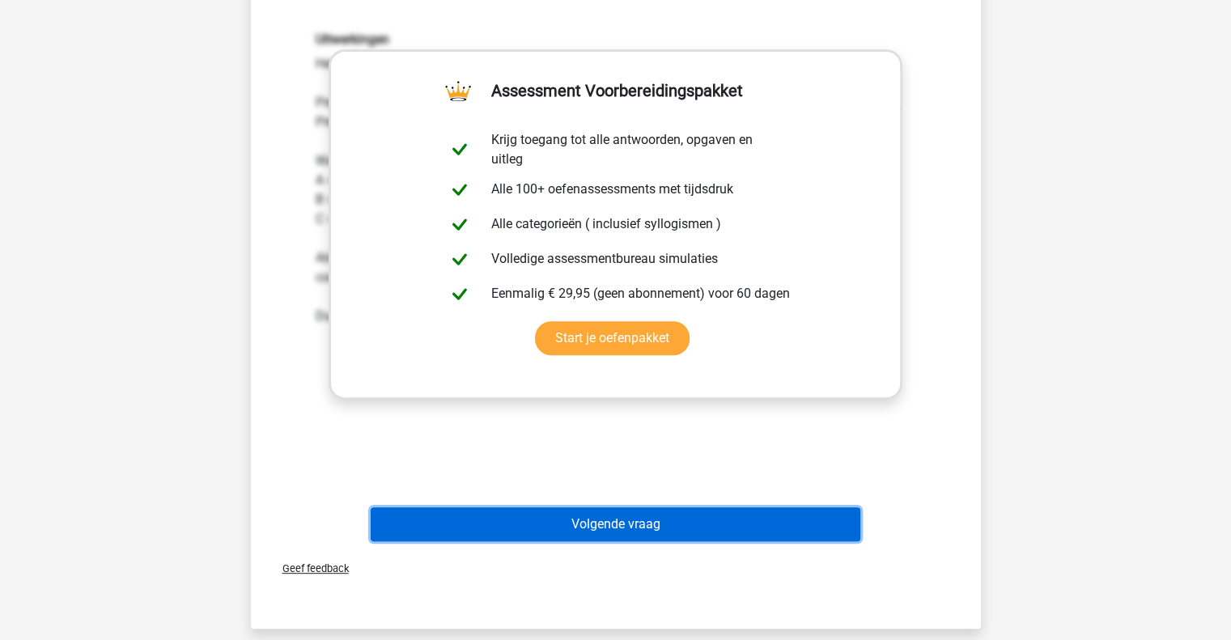
click at [553, 520] on button "Volgende vraag" at bounding box center [616, 525] width 490 height 34
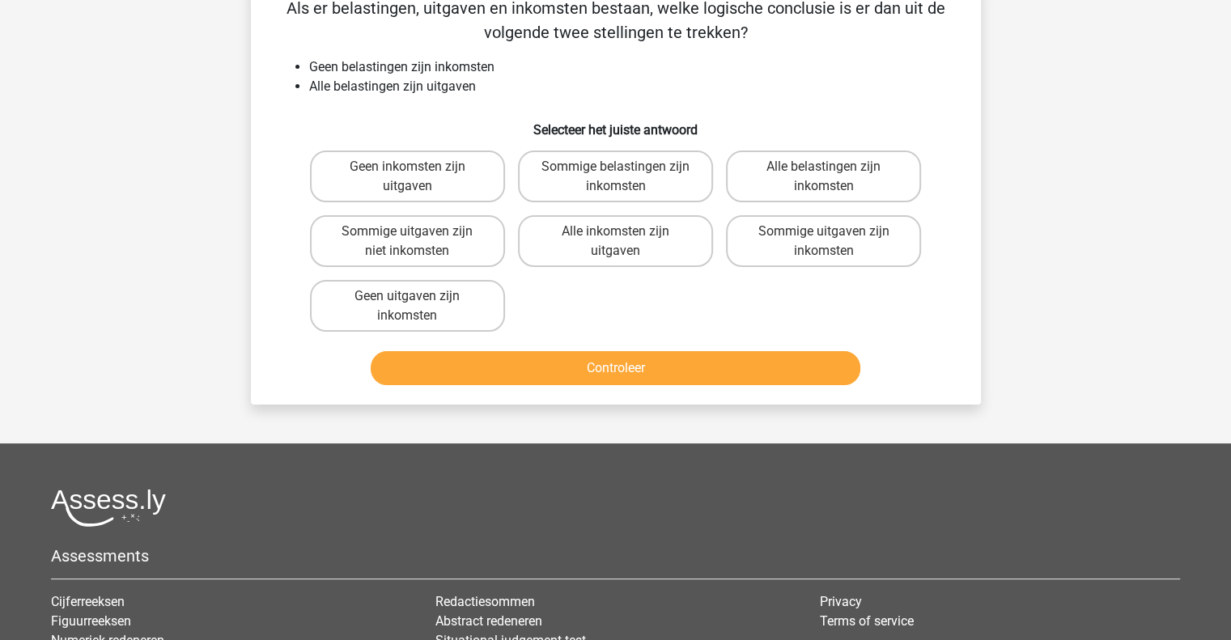
scroll to position [74, 0]
